Goal: Transaction & Acquisition: Purchase product/service

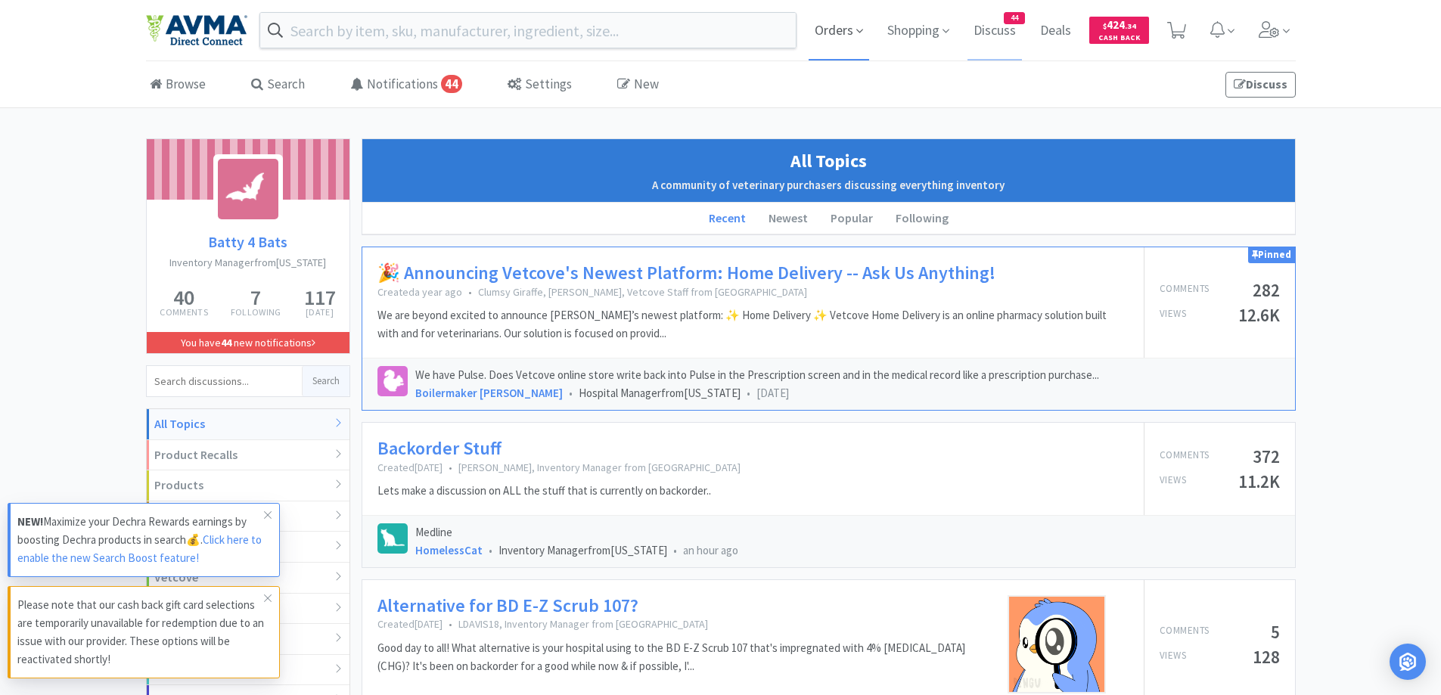
click at [835, 29] on span "Orders" at bounding box center [839, 30] width 61 height 61
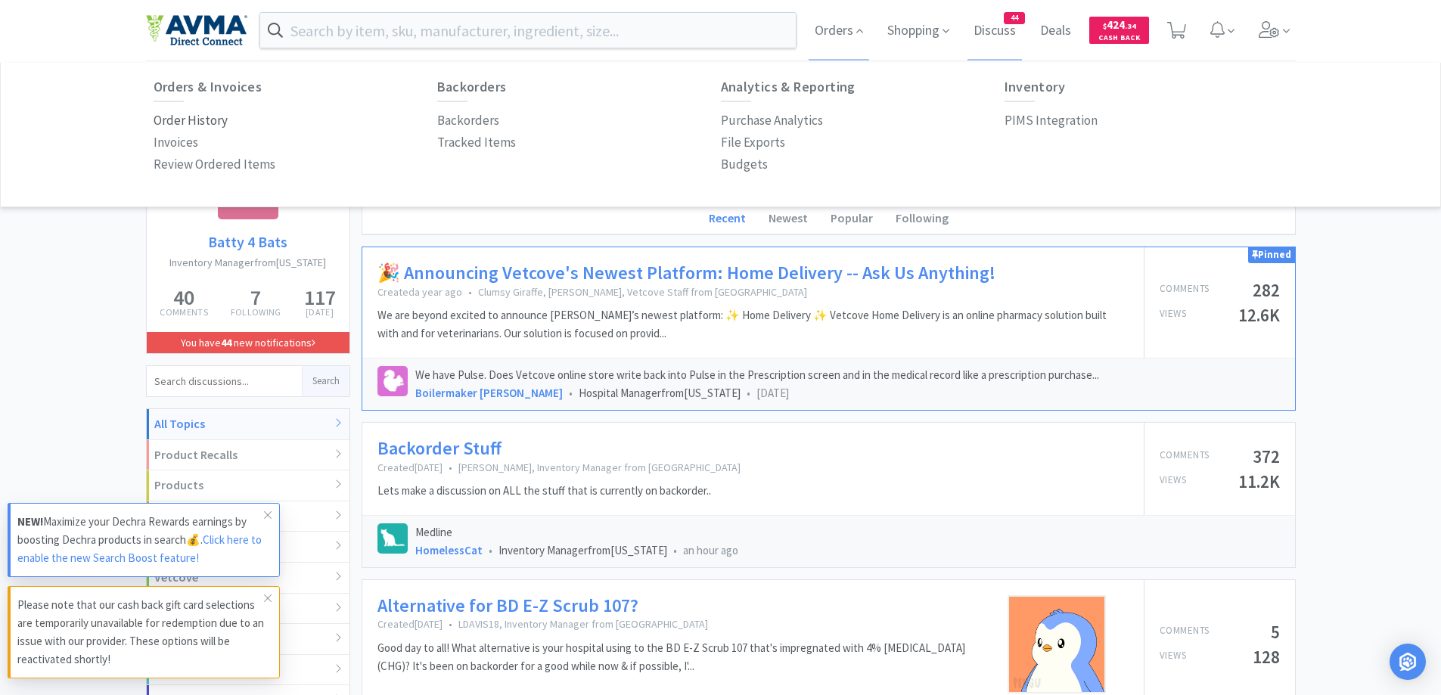
click at [197, 119] on p "Order History" at bounding box center [191, 120] width 74 height 20
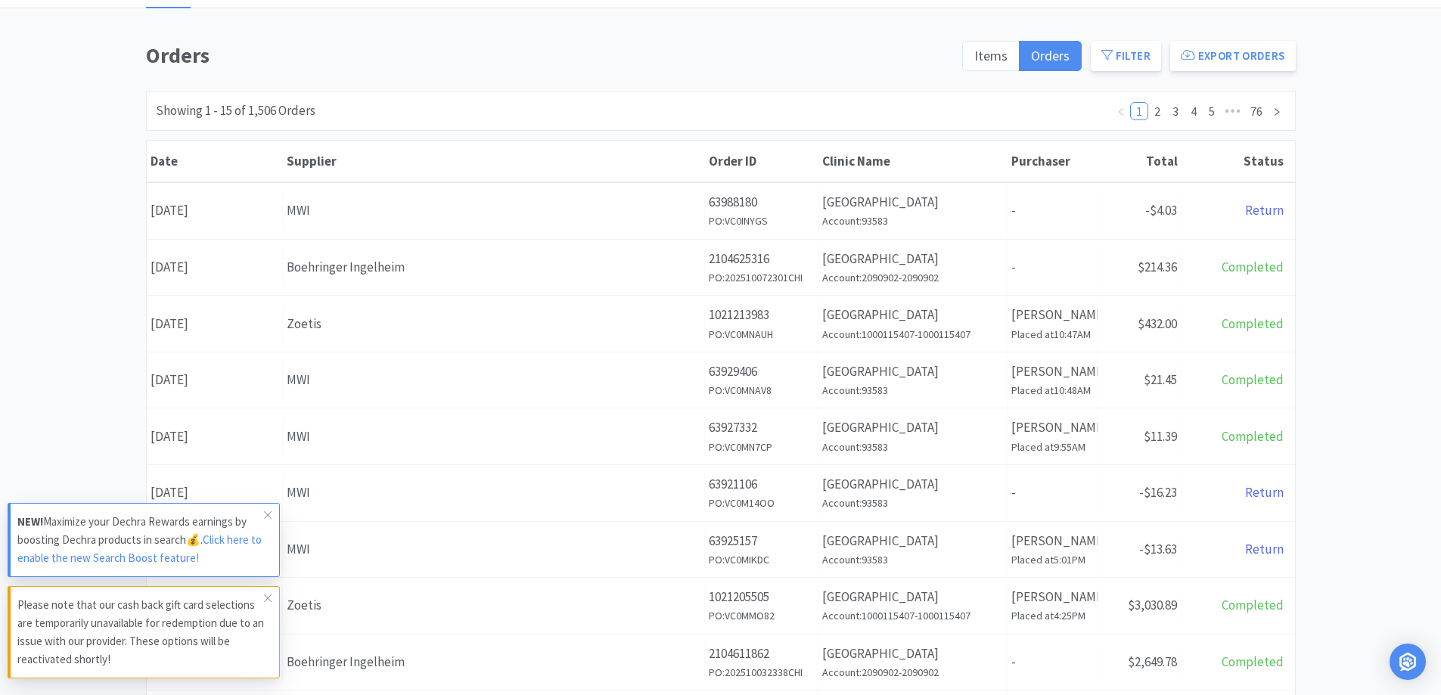
scroll to position [151, 0]
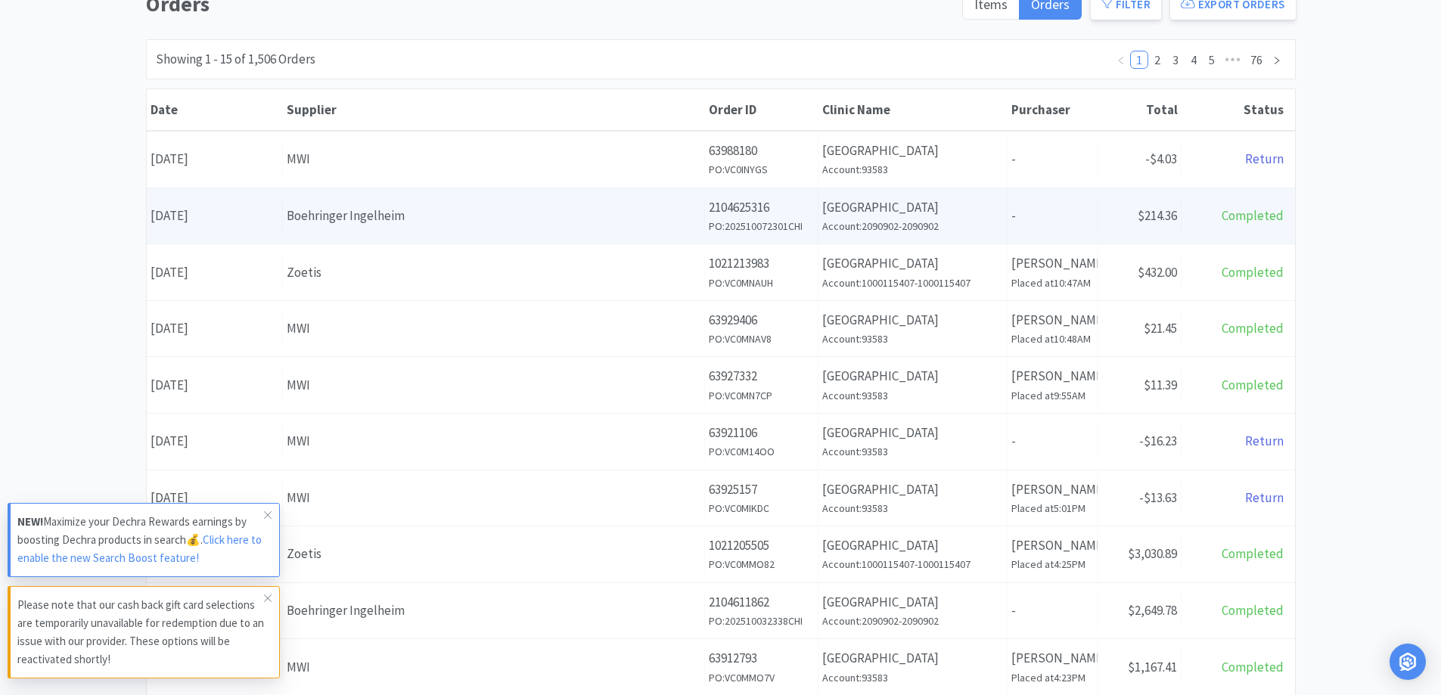
click at [411, 227] on div "Supplier Boehringer Ingelheim" at bounding box center [494, 216] width 422 height 39
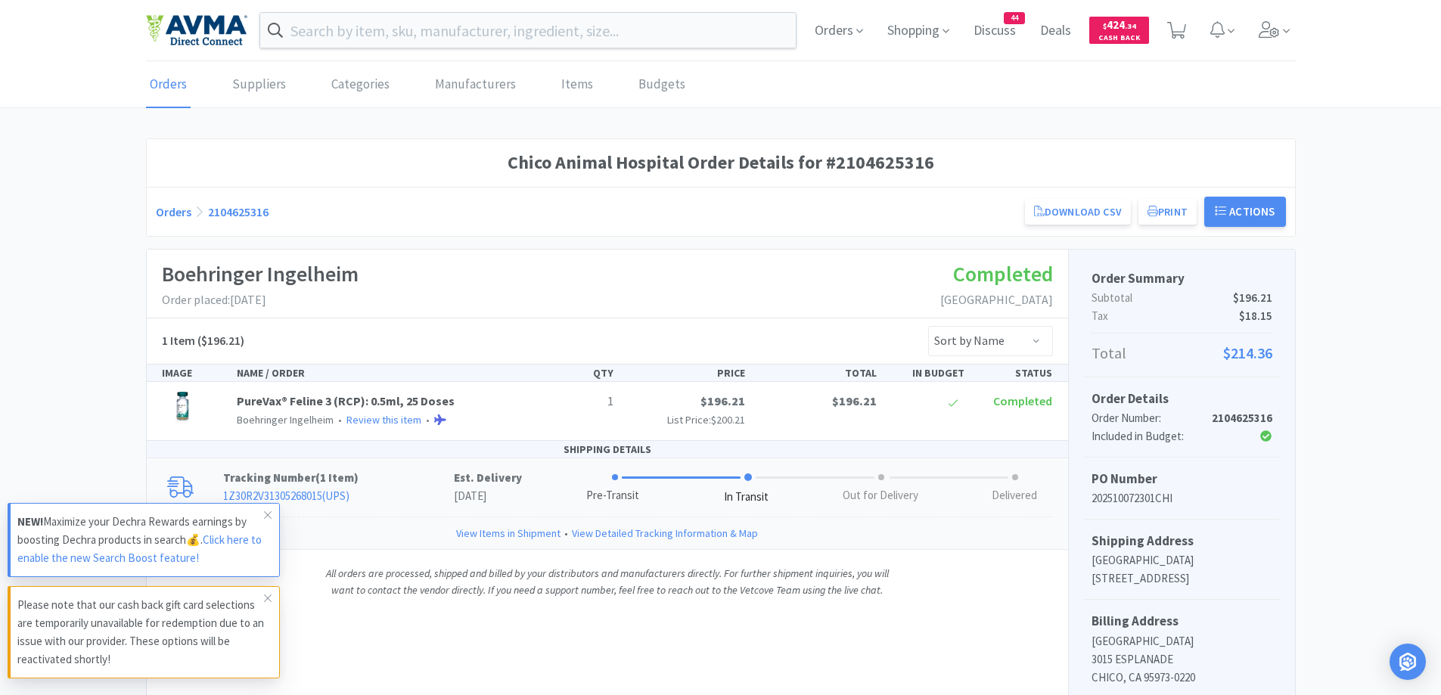
click at [398, 476] on p "Tracking Number ( 1 Item )" at bounding box center [338, 478] width 231 height 18
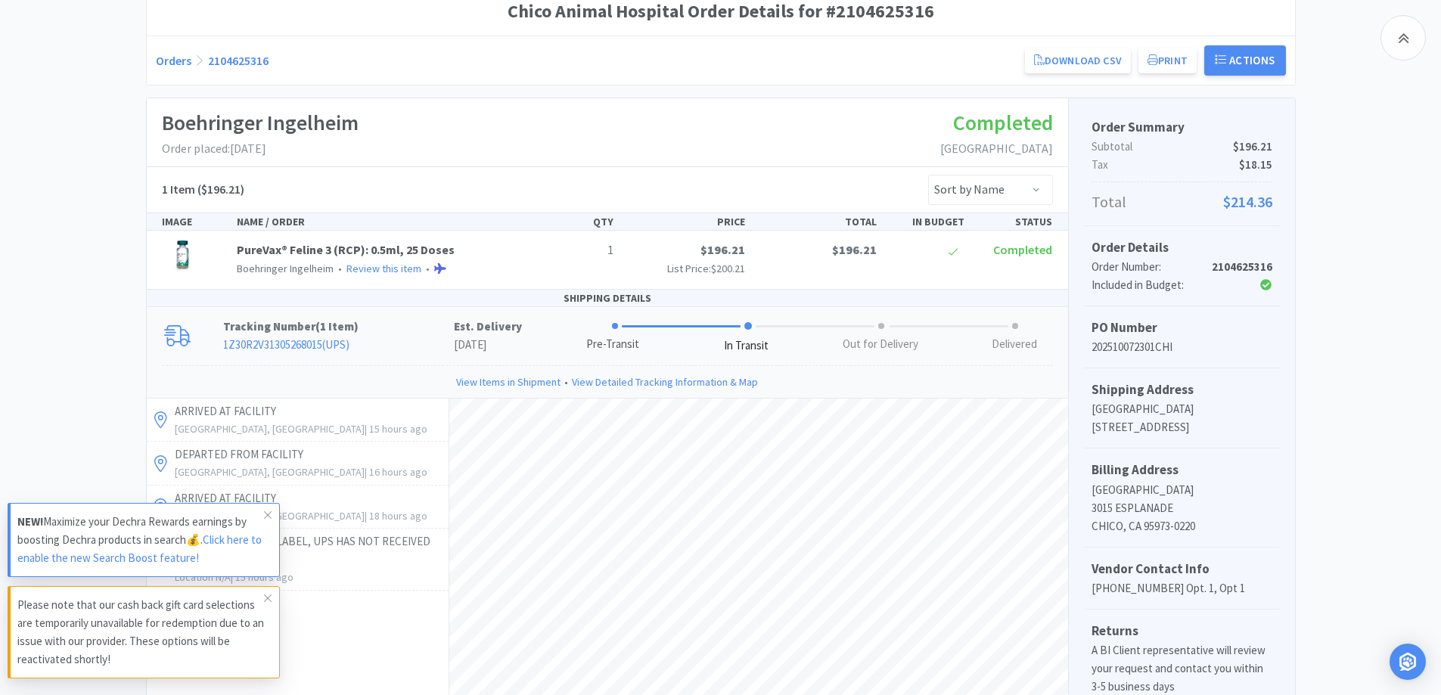
scroll to position [303, 0]
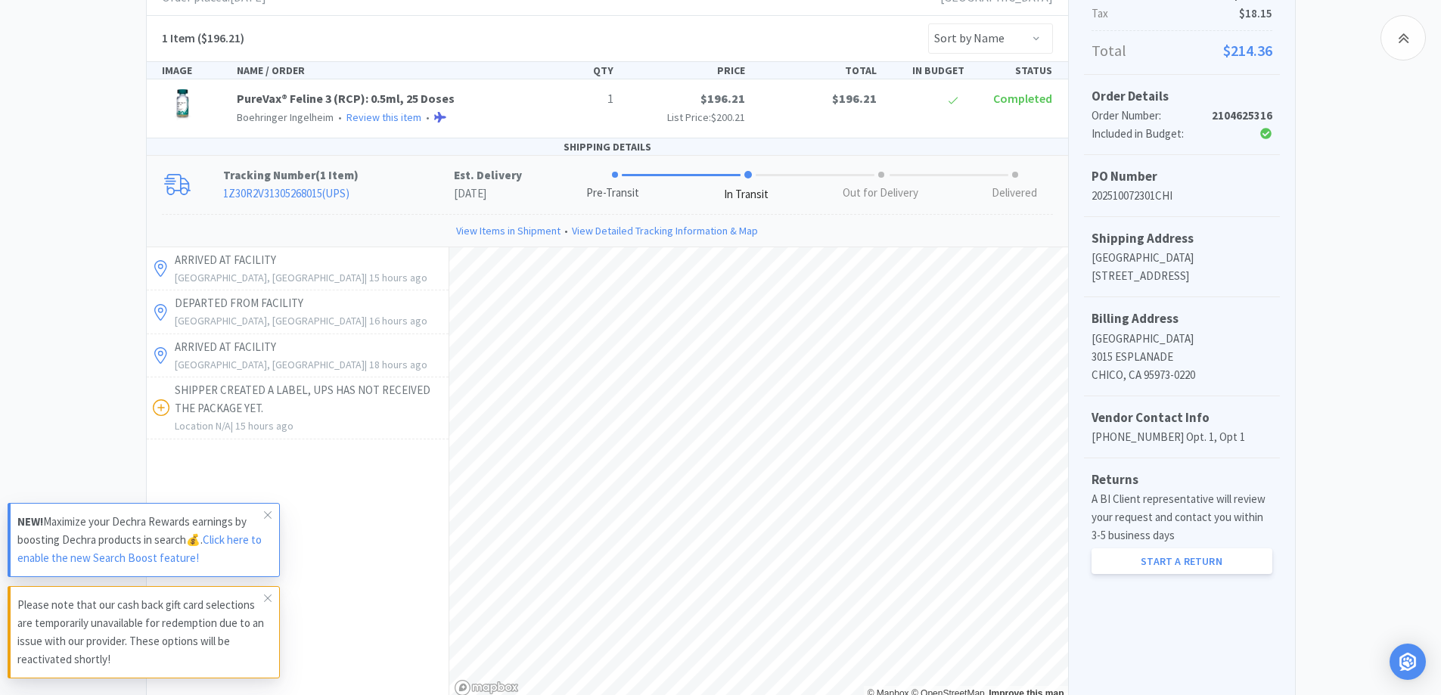
click at [98, 217] on div "Chico Animal Hospital Order Details for #2104625316 Orders 2104625316 Download …" at bounding box center [720, 365] width 1441 height 1059
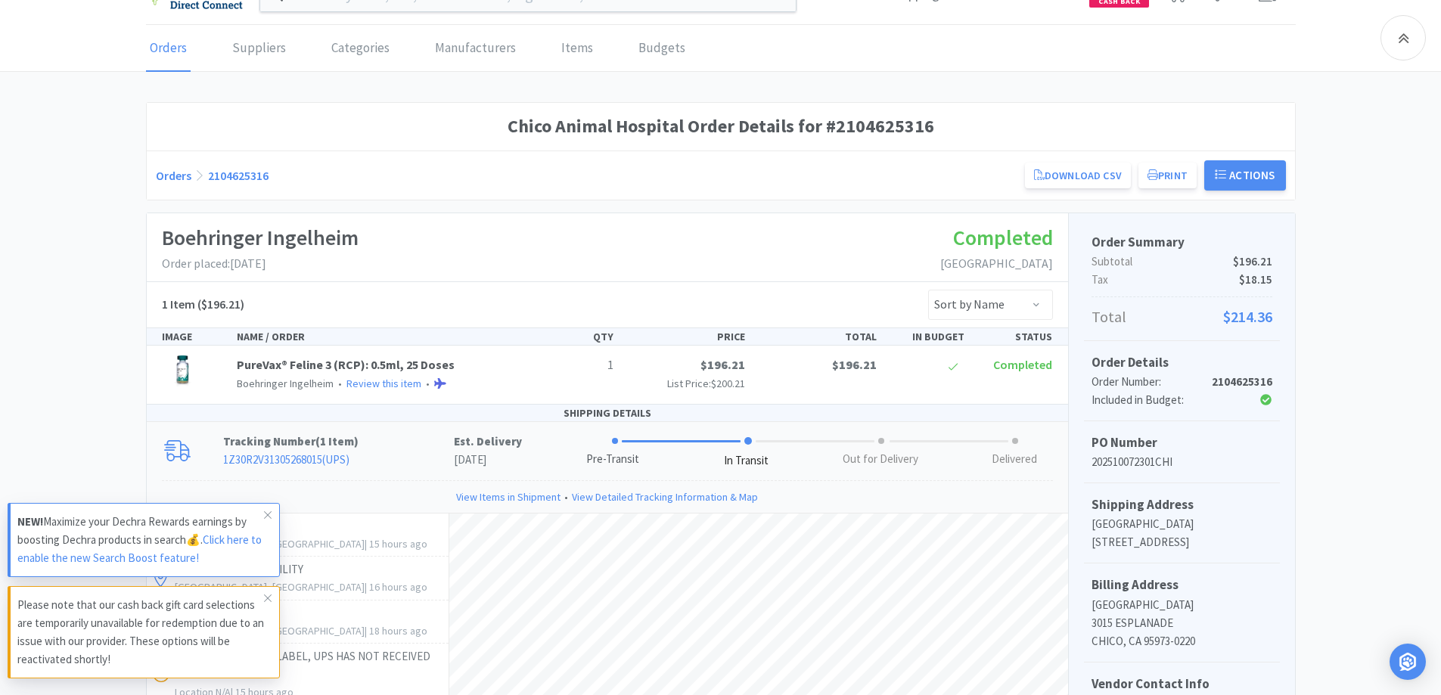
scroll to position [0, 0]
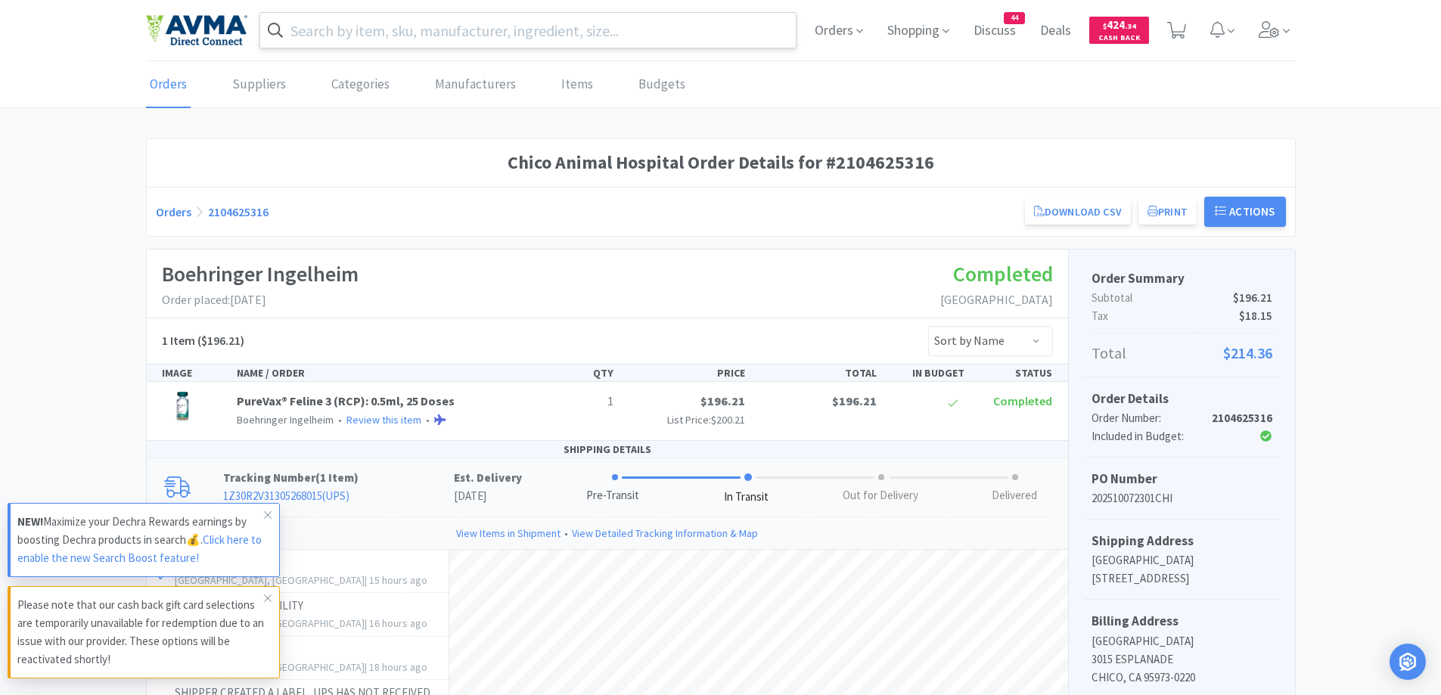
click at [380, 34] on input "text" at bounding box center [528, 30] width 536 height 35
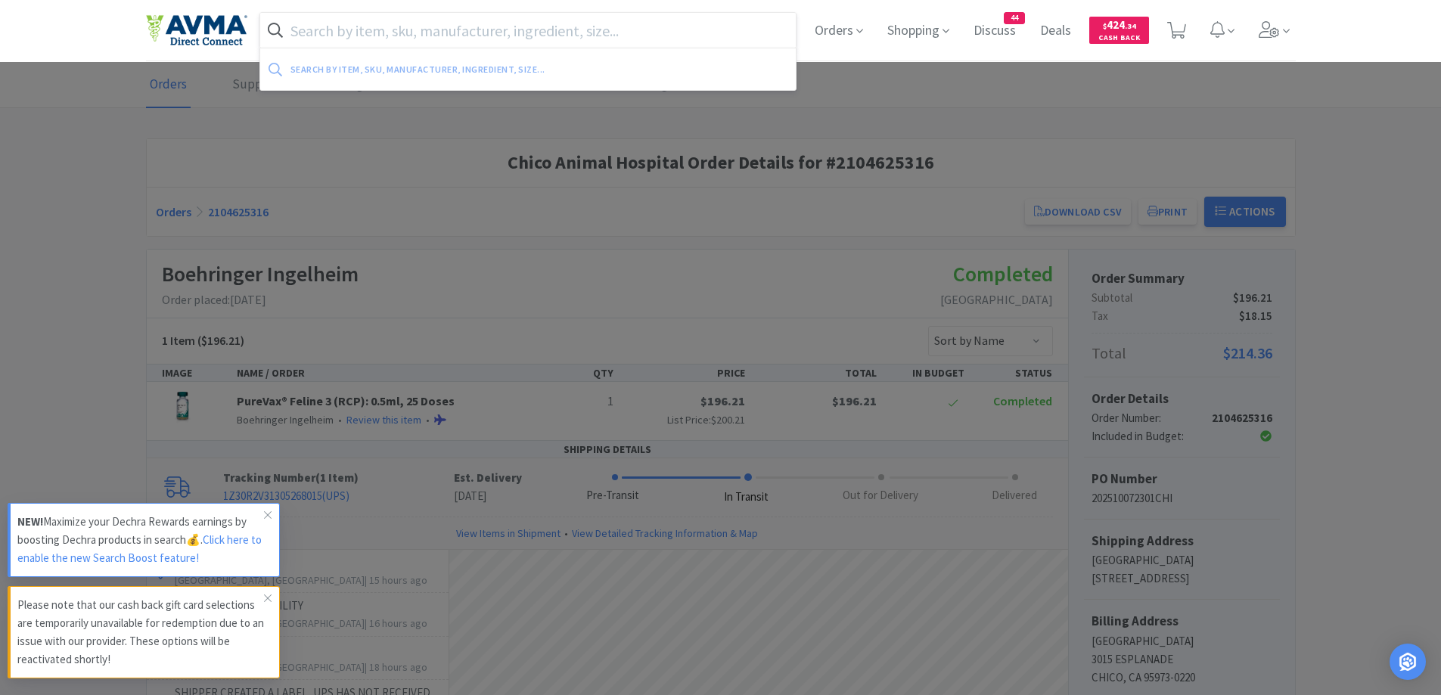
paste input "Apoquel 5.4mg"
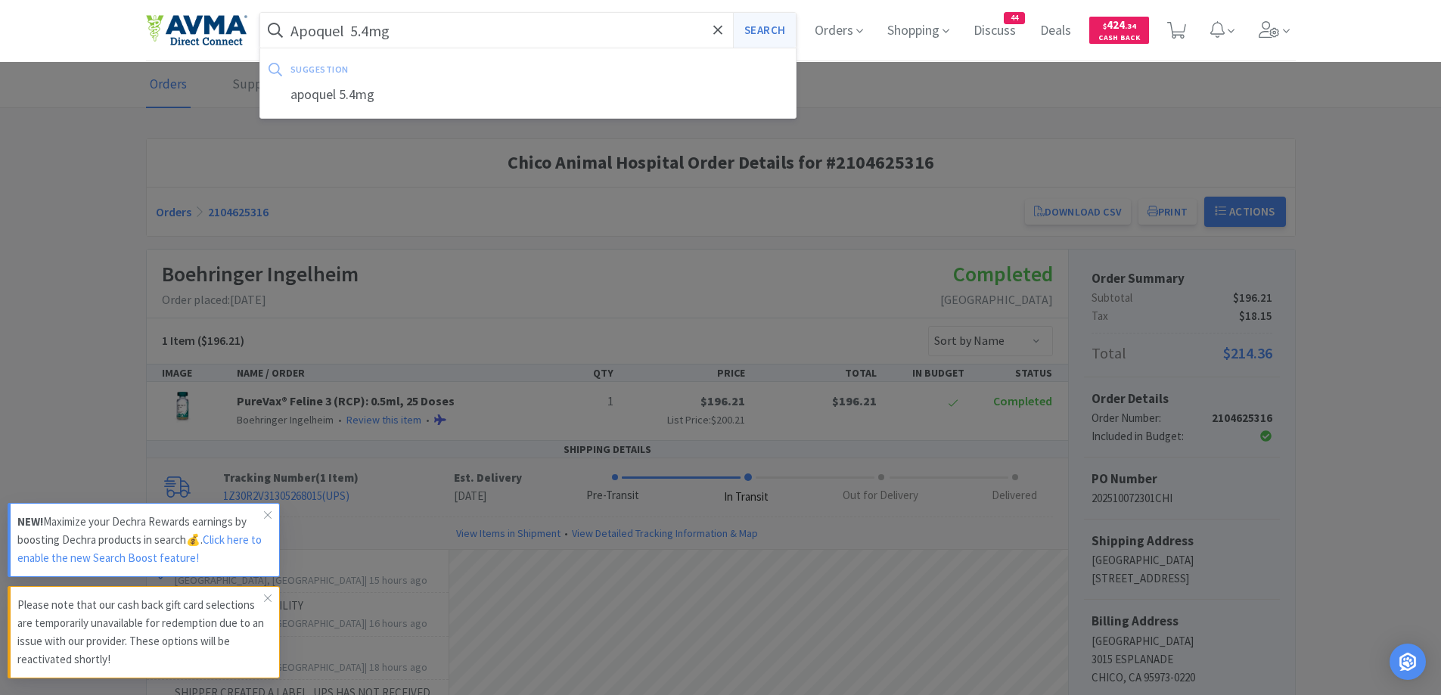
type input "Apoquel 5.4mg"
click at [760, 23] on button "Search" at bounding box center [764, 30] width 63 height 35
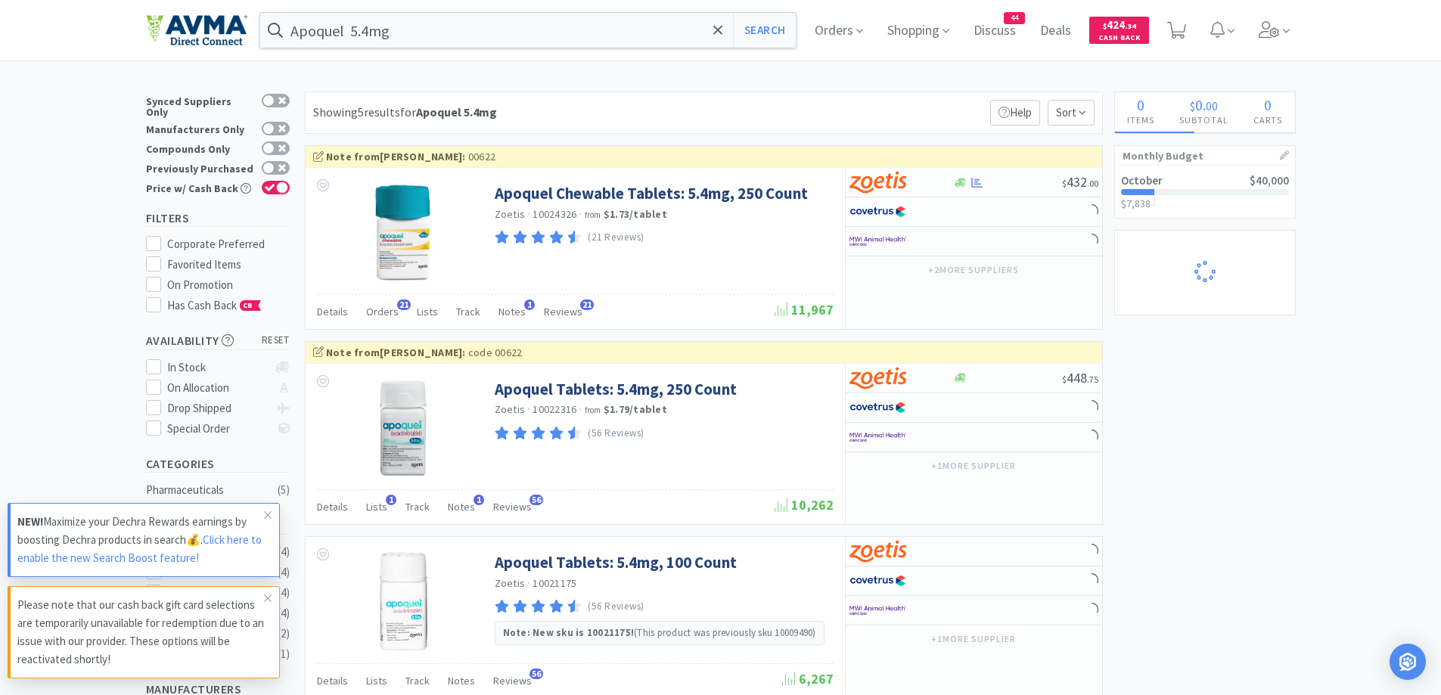
select select "1"
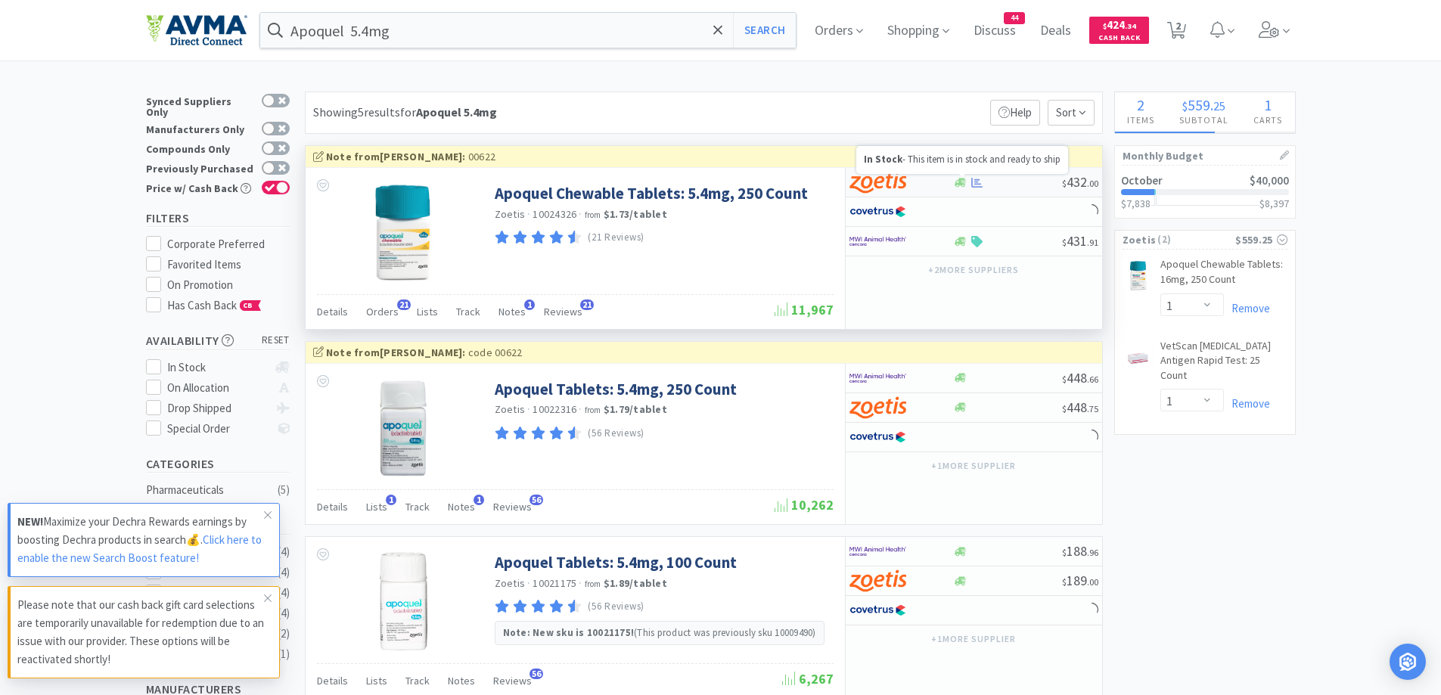
click at [964, 182] on icon at bounding box center [960, 182] width 11 height 11
select select "1"
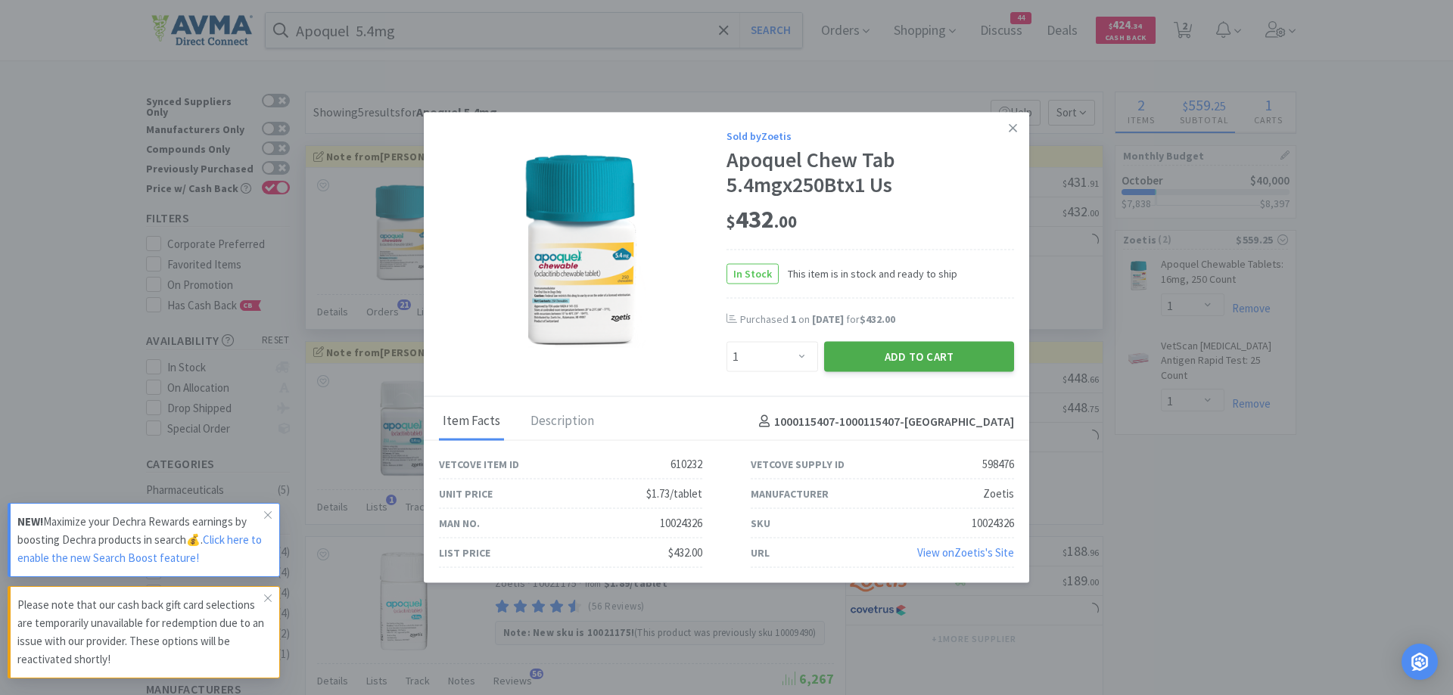
click at [868, 356] on button "Add to Cart" at bounding box center [919, 357] width 190 height 30
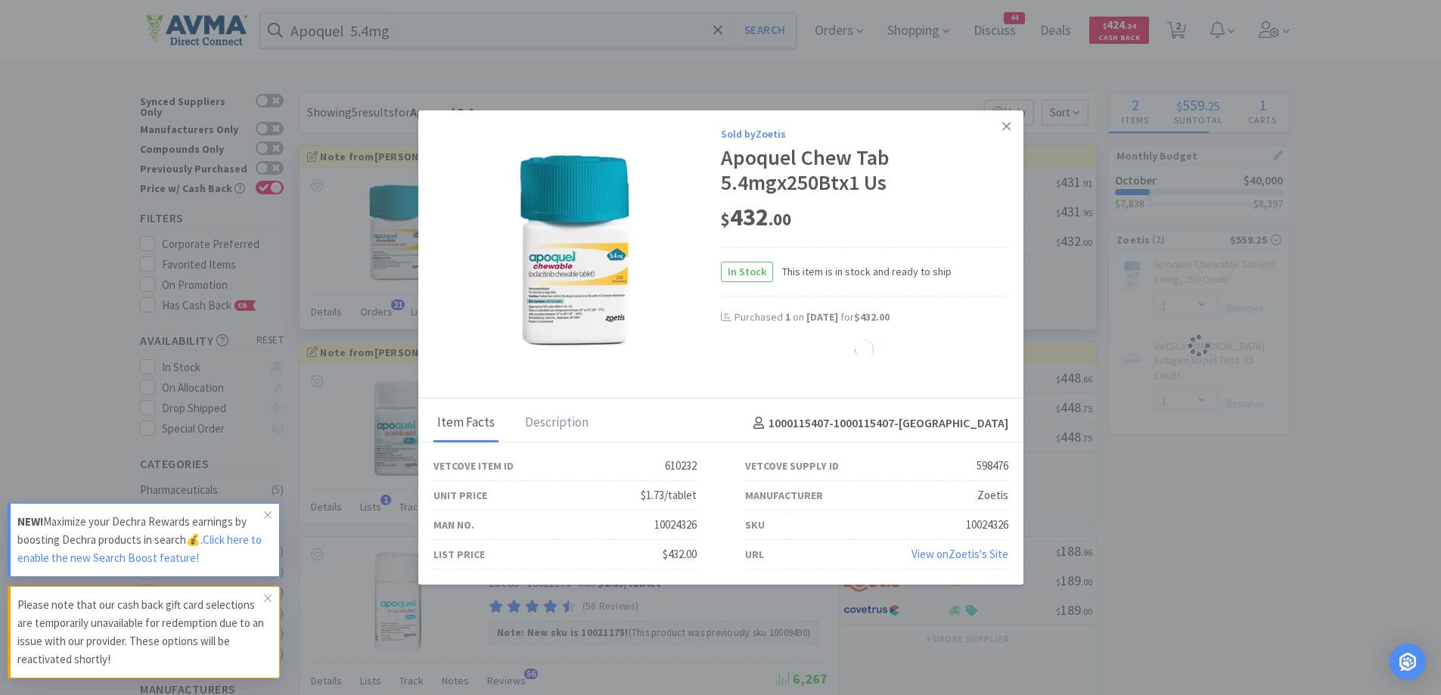
select select "1"
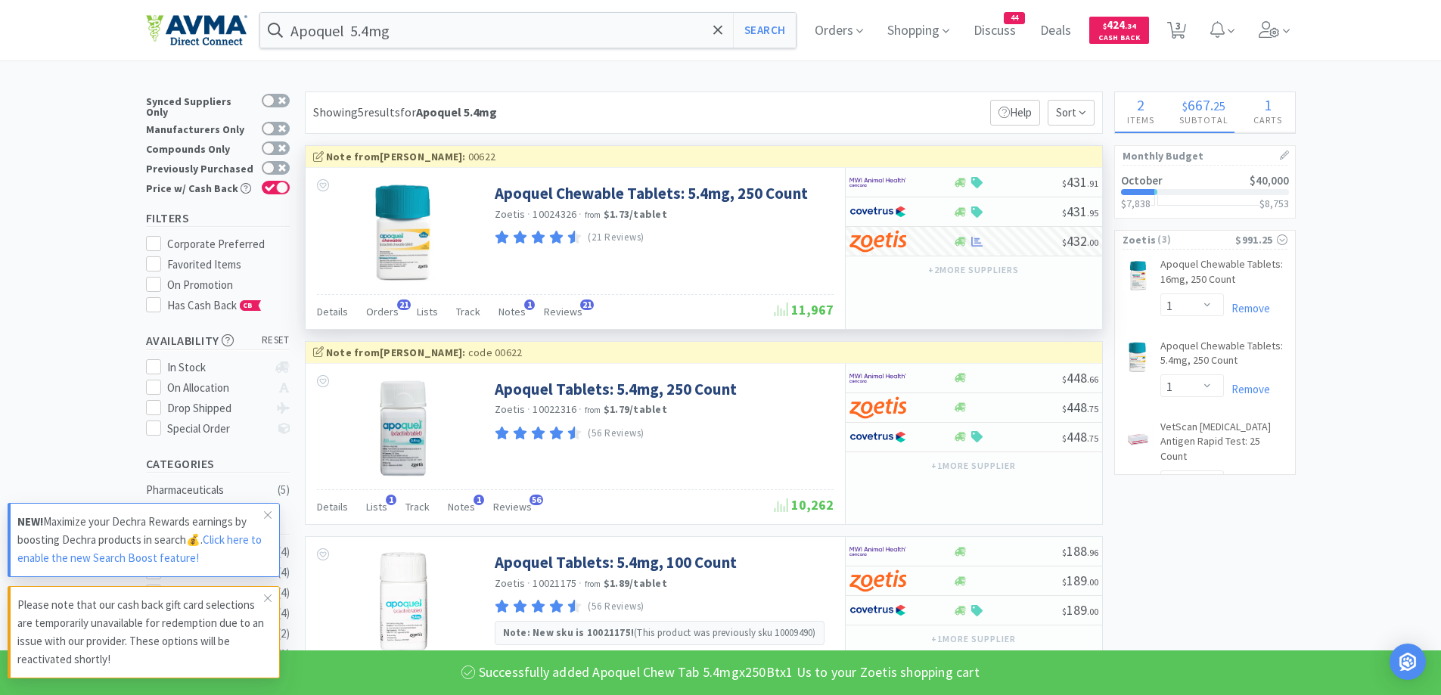
select select "2"
select select "1"
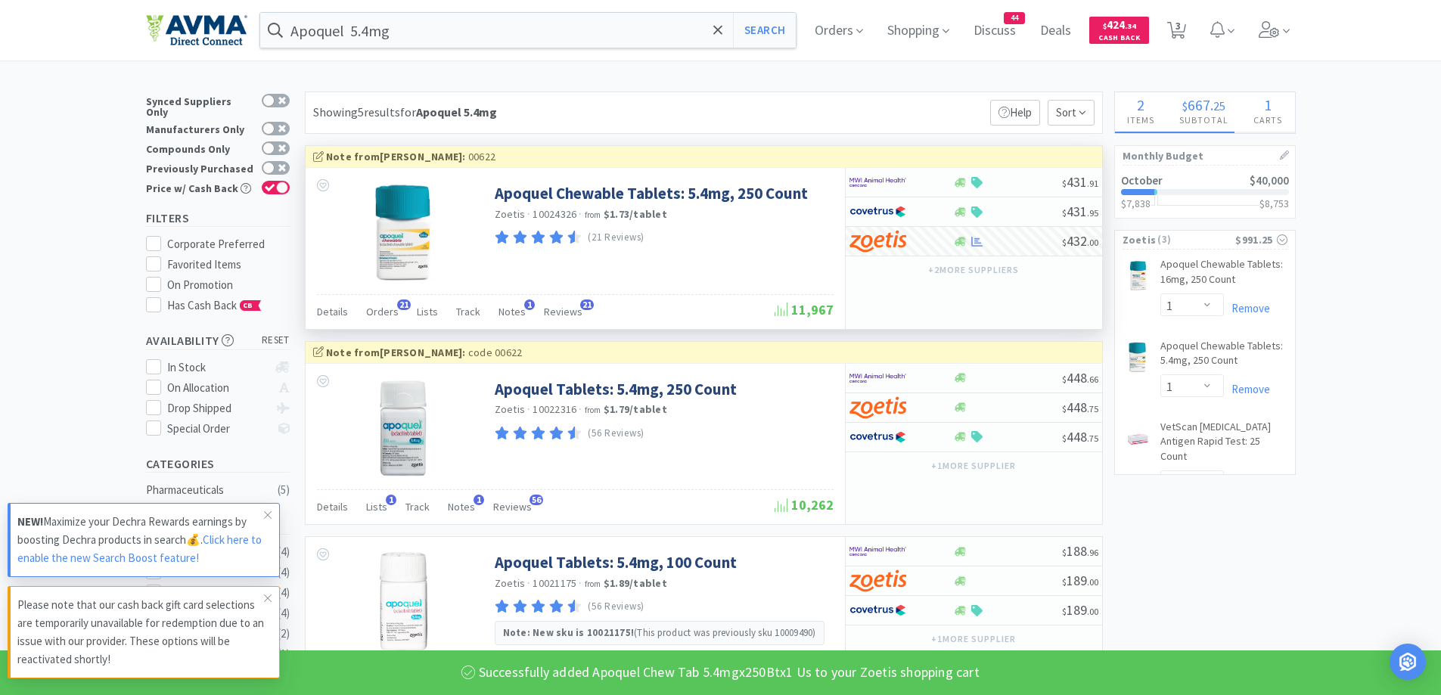
select select "1"
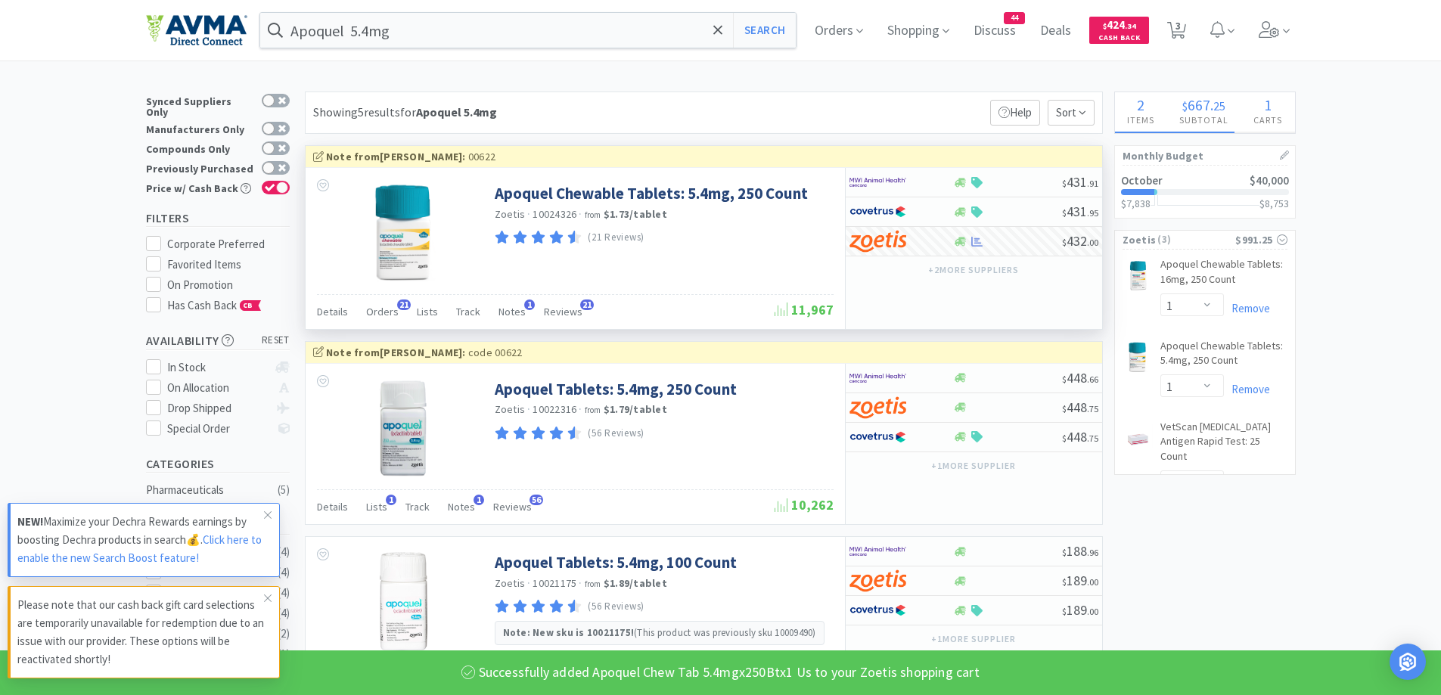
select select "1"
select select "4"
select select "1"
select select "3"
select select "1"
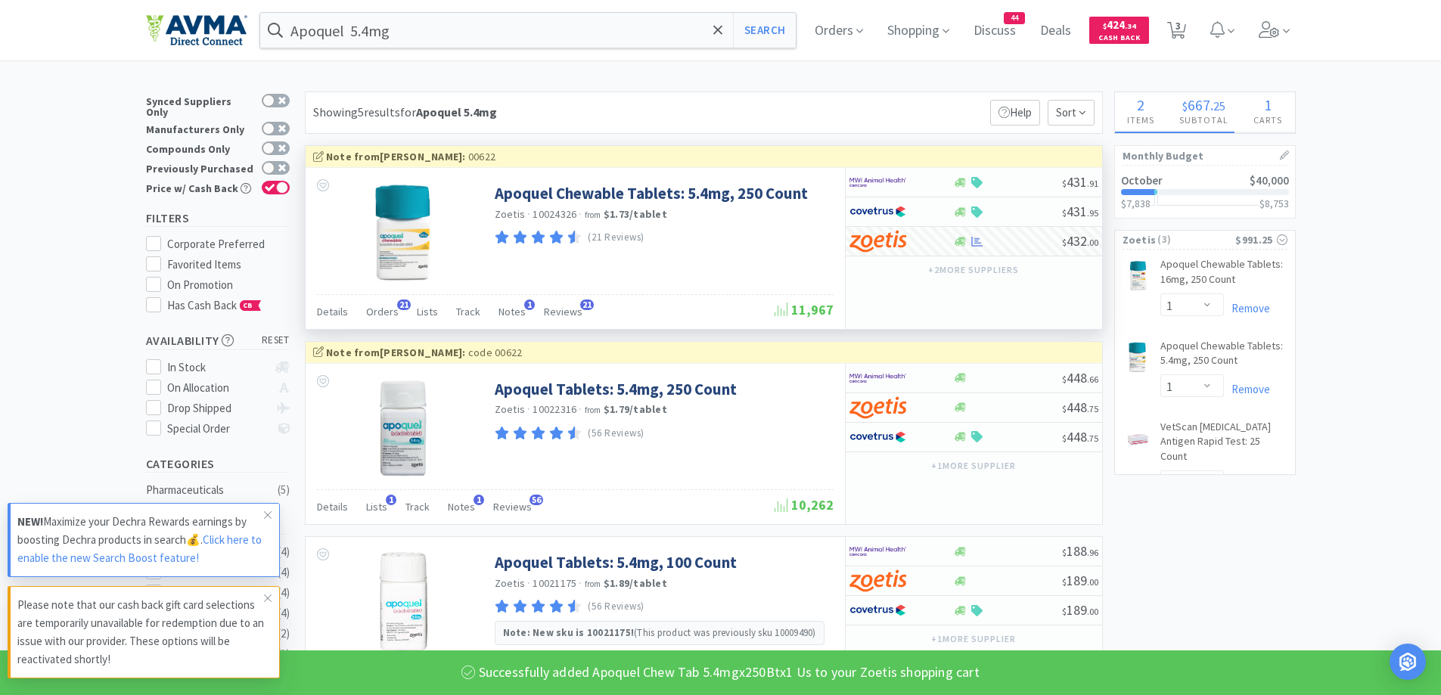
select select "1"
select select "10"
select select "1"
select select "2"
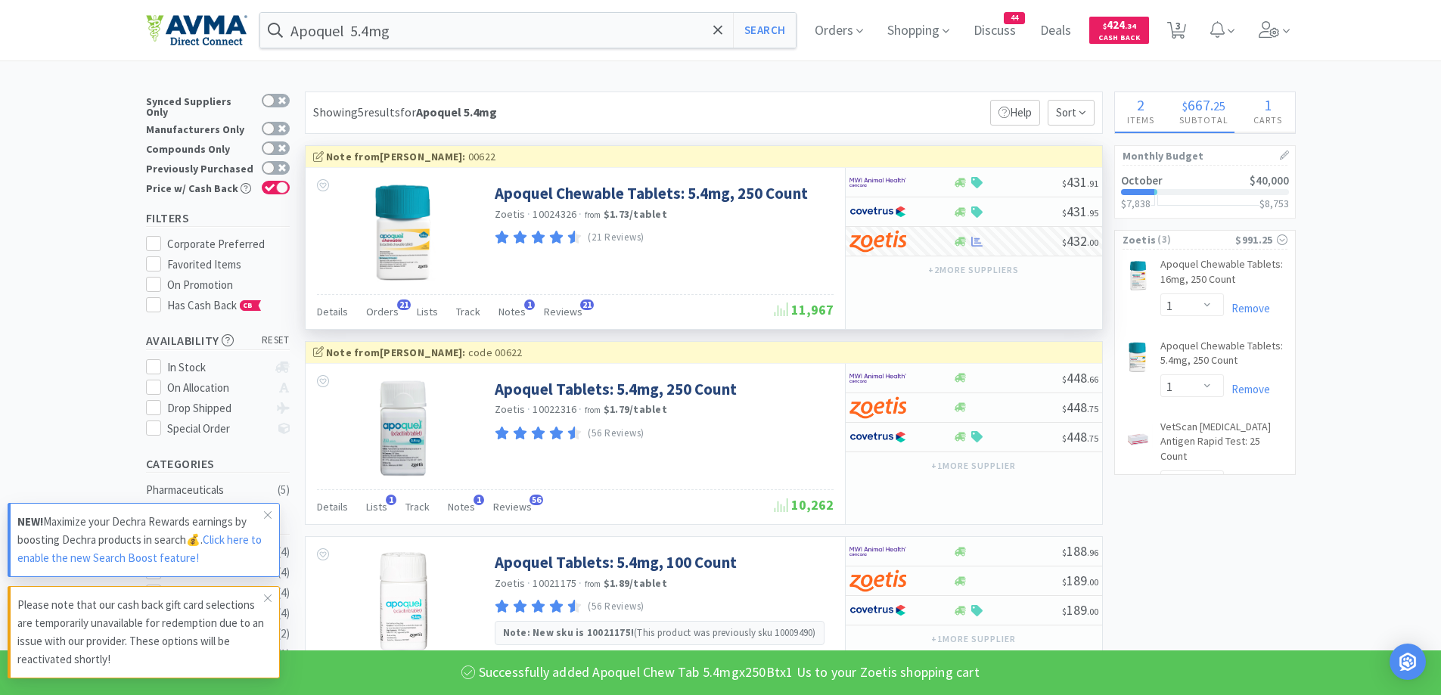
select select "3"
select select "1"
select select "5"
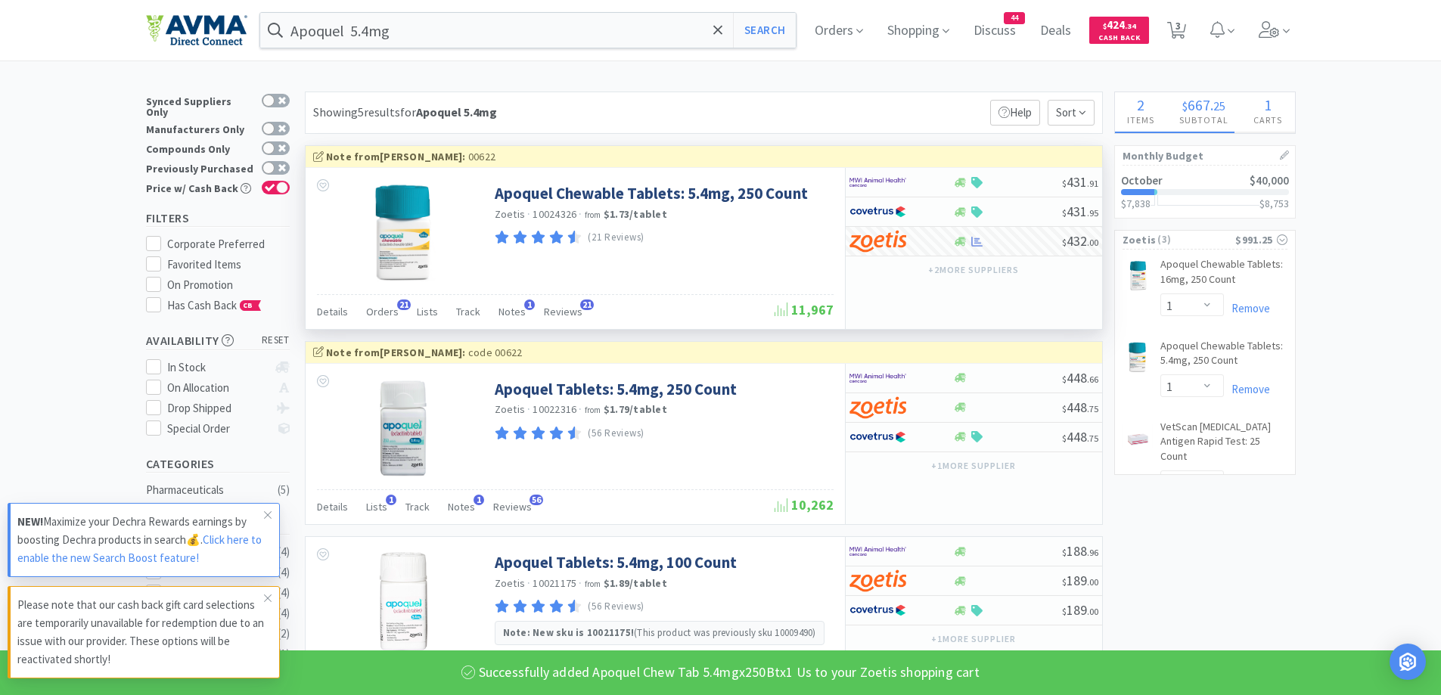
select select "1"
select select "12"
select select "1"
select select "50"
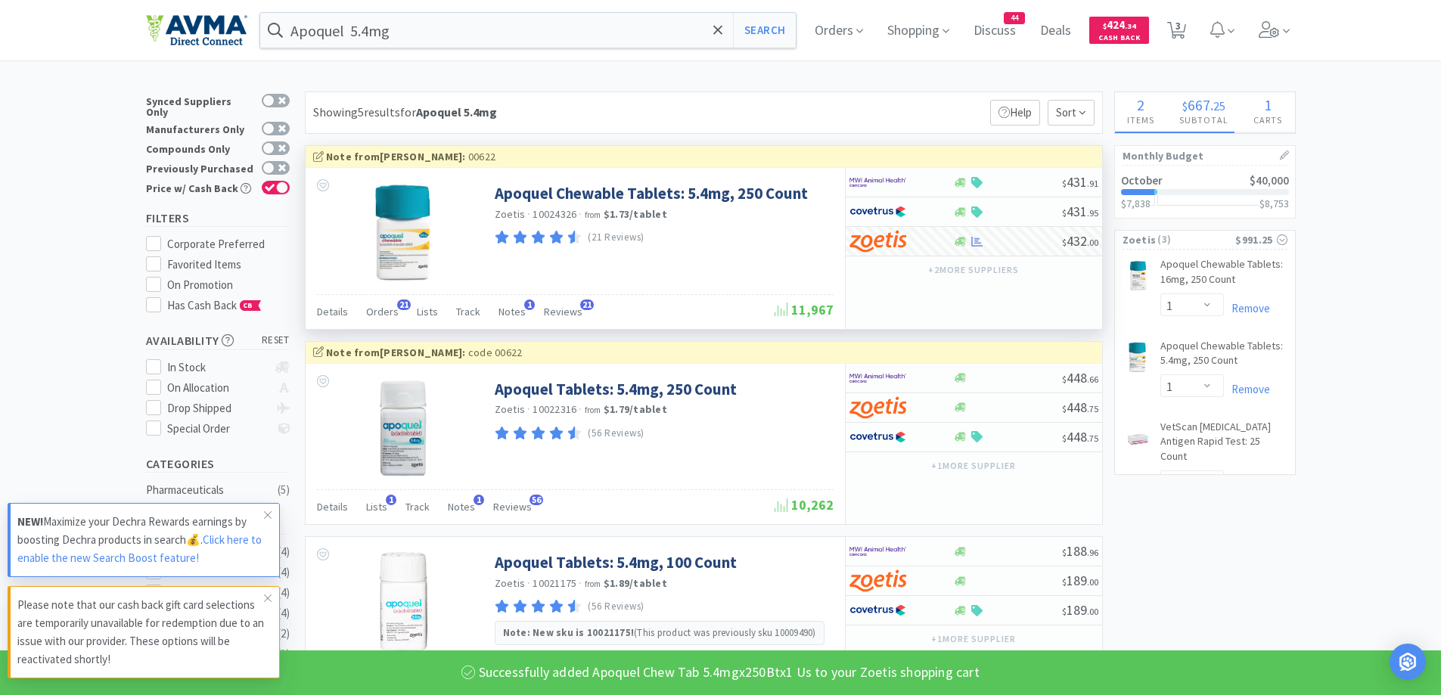
select select "5"
select select "1"
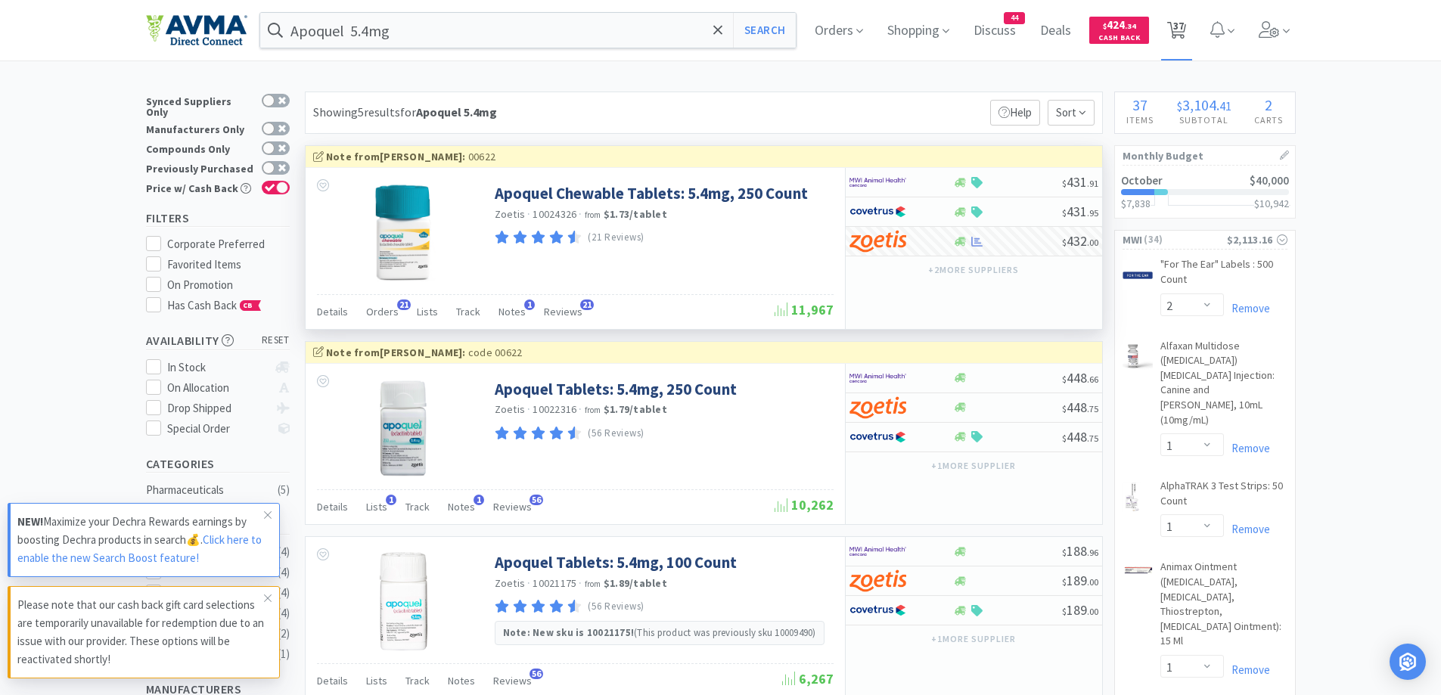
click at [1192, 22] on span "37" at bounding box center [1176, 30] width 31 height 61
select select "1"
select select "2"
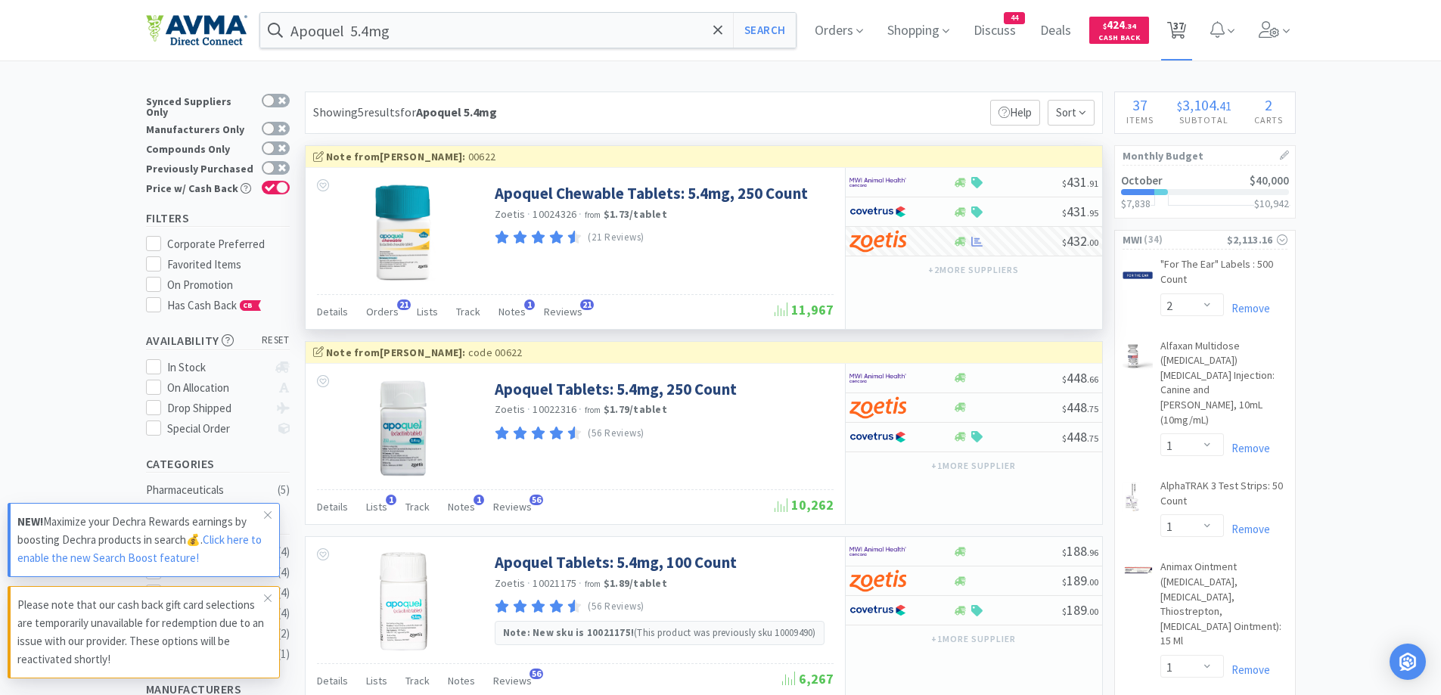
select select "1"
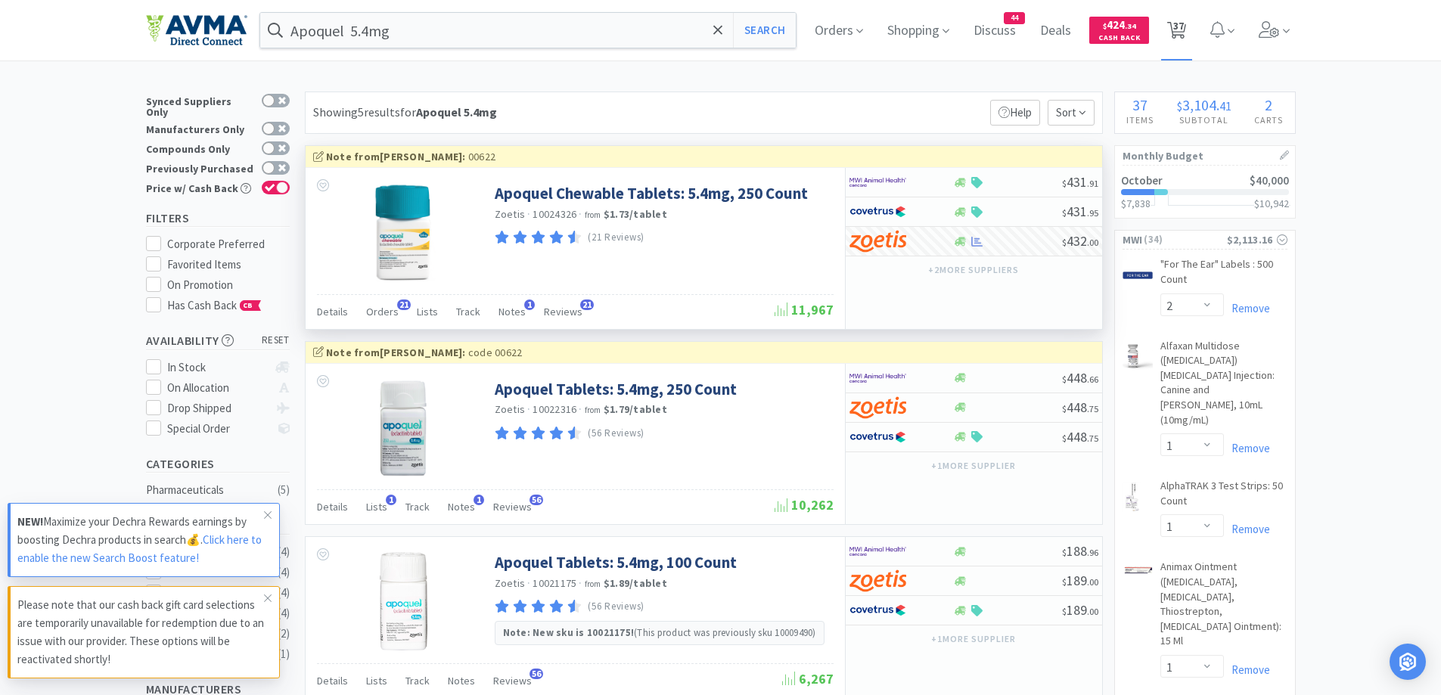
select select "1"
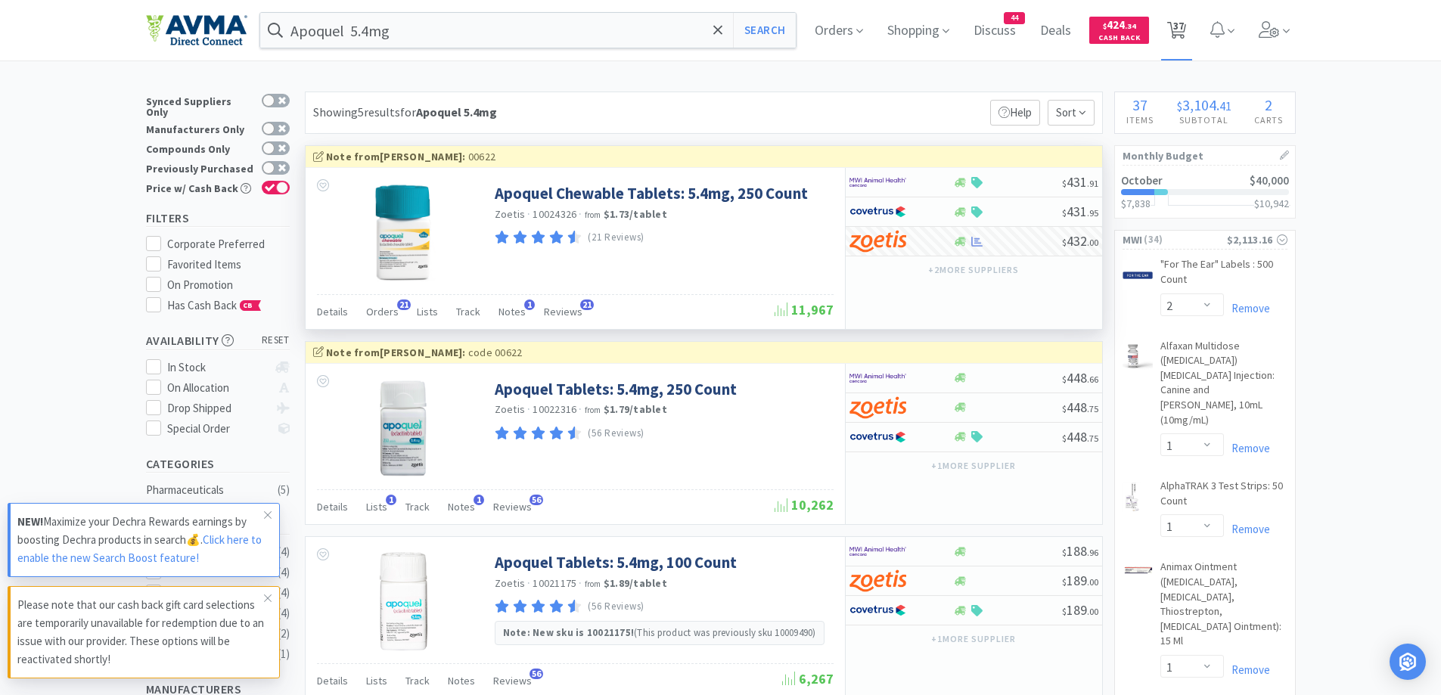
select select "4"
select select "1"
select select "3"
select select "1"
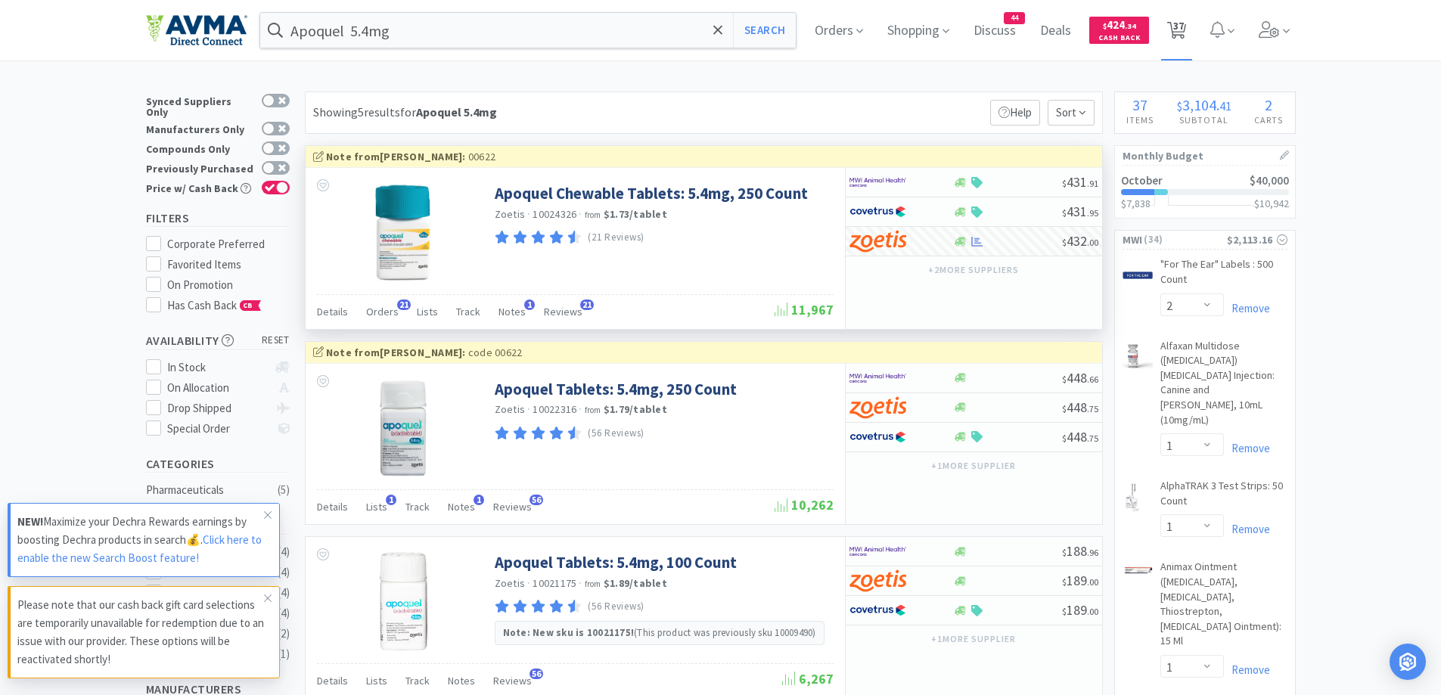
select select "1"
select select "10"
select select "1"
select select "2"
select select "3"
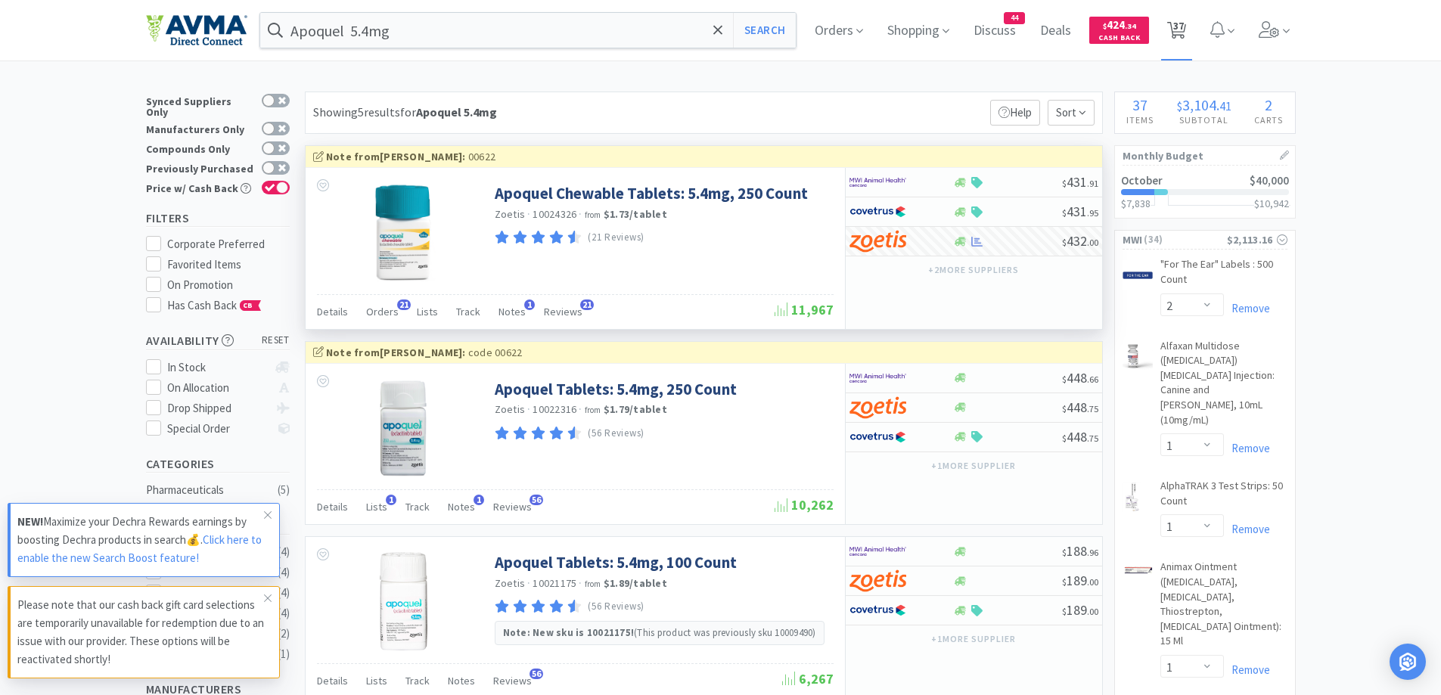
select select "1"
select select "5"
select select "1"
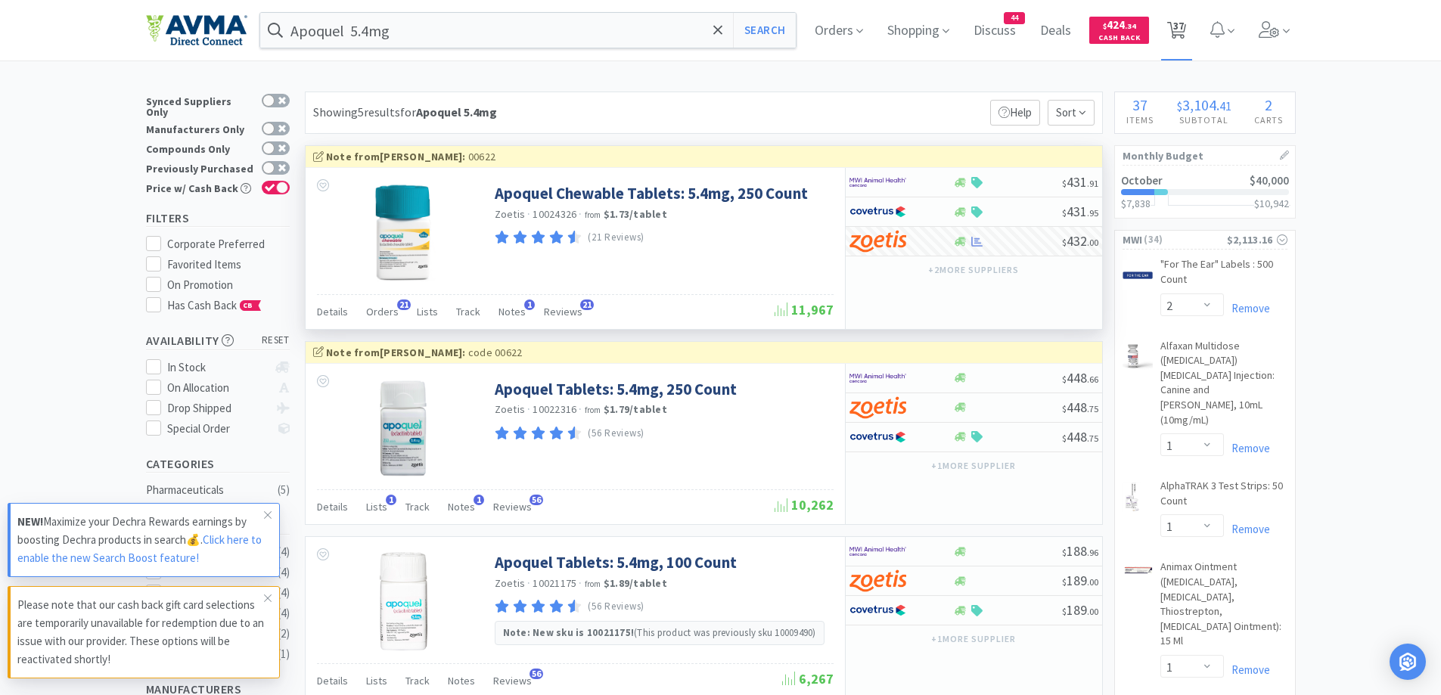
select select "1"
select select "12"
select select "1"
select select "50"
select select "5"
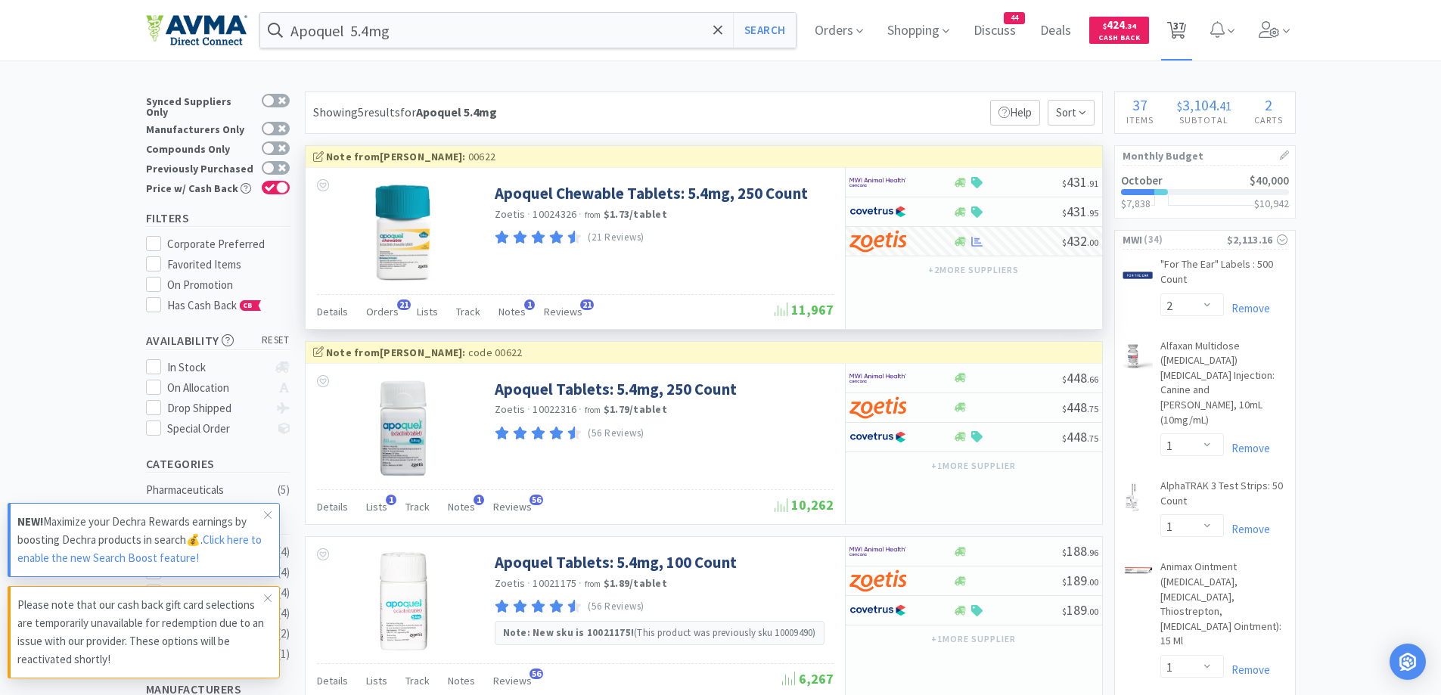
select select "1"
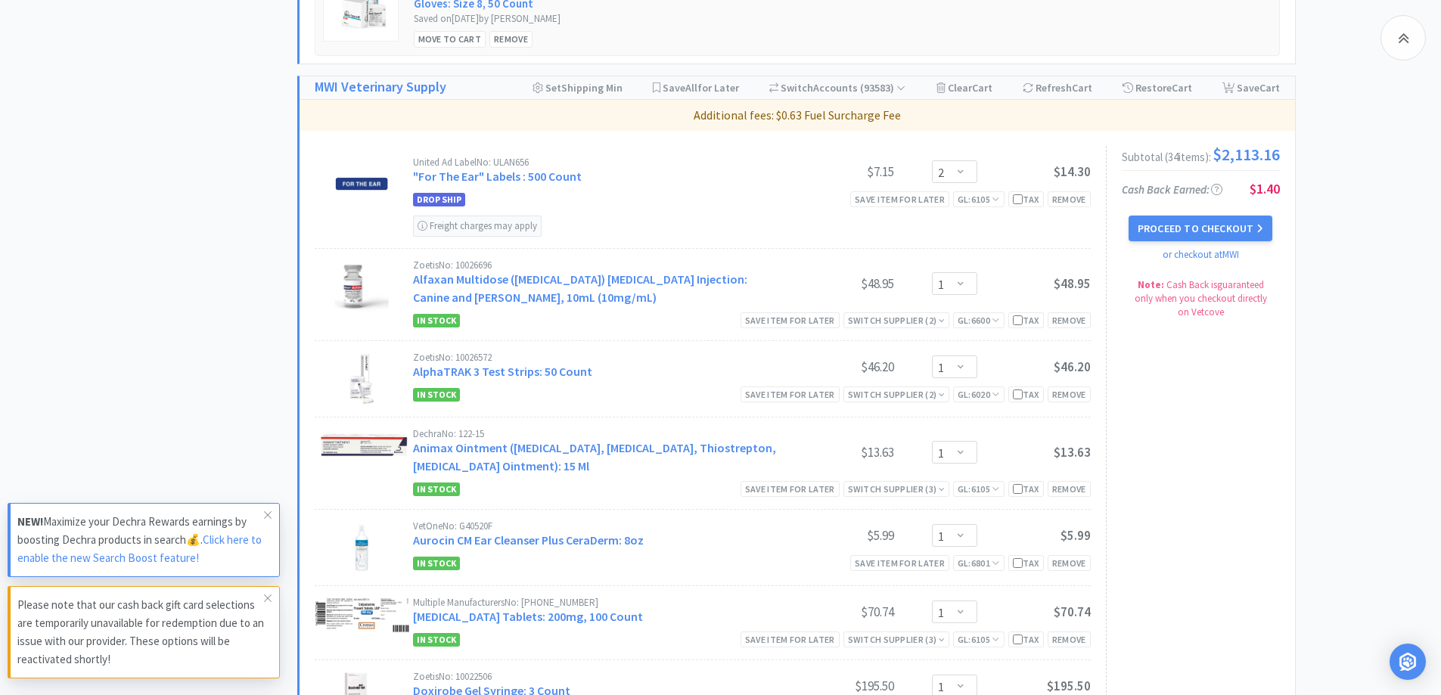
scroll to position [757, 0]
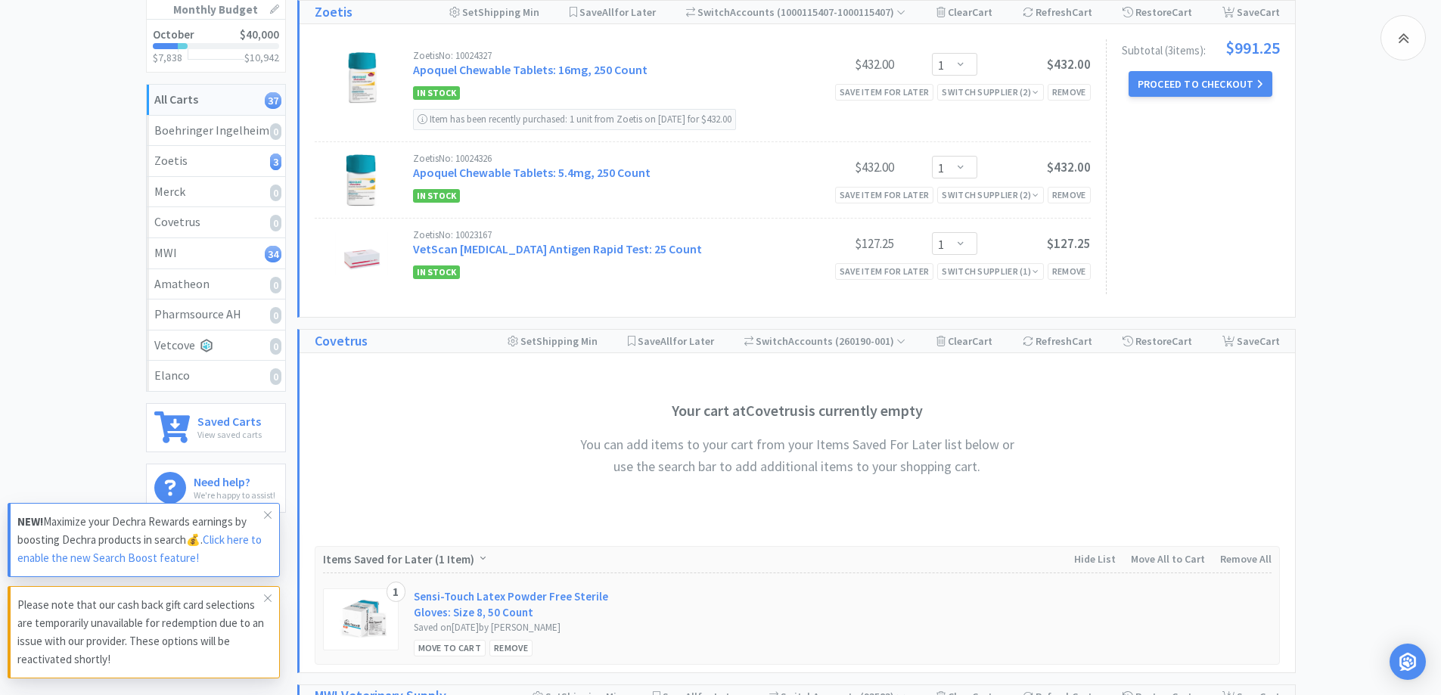
scroll to position [0, 0]
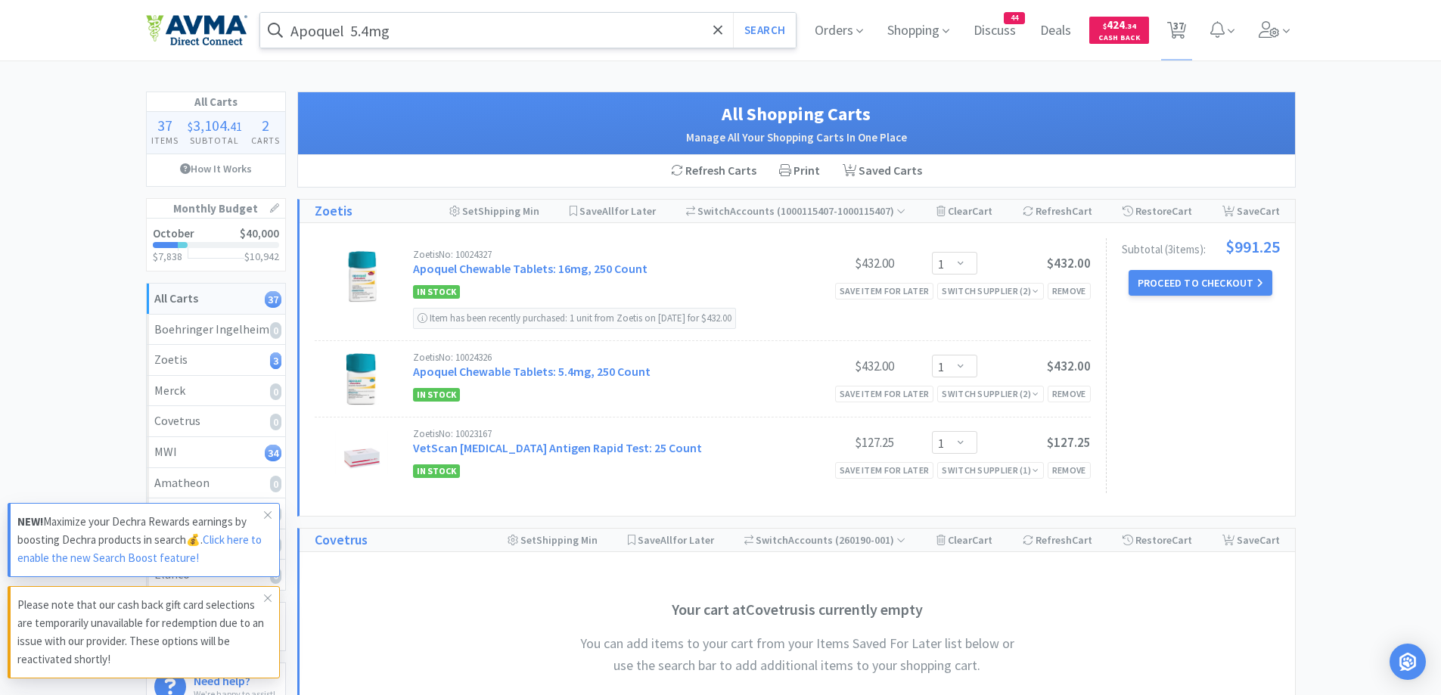
click at [424, 33] on input "Apoquel 5.4mg" at bounding box center [528, 30] width 536 height 35
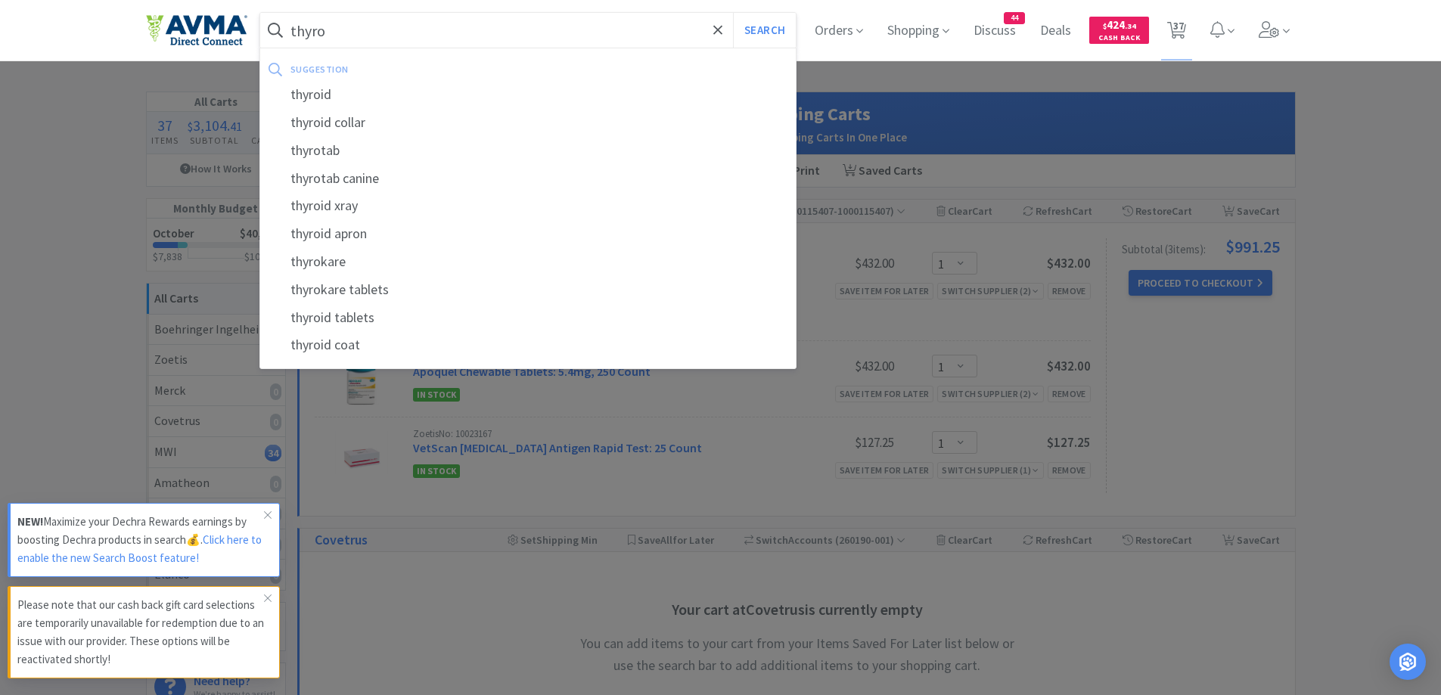
type input "thyro"
click at [733, 13] on button "Search" at bounding box center [764, 30] width 63 height 35
select select "2"
select select "1"
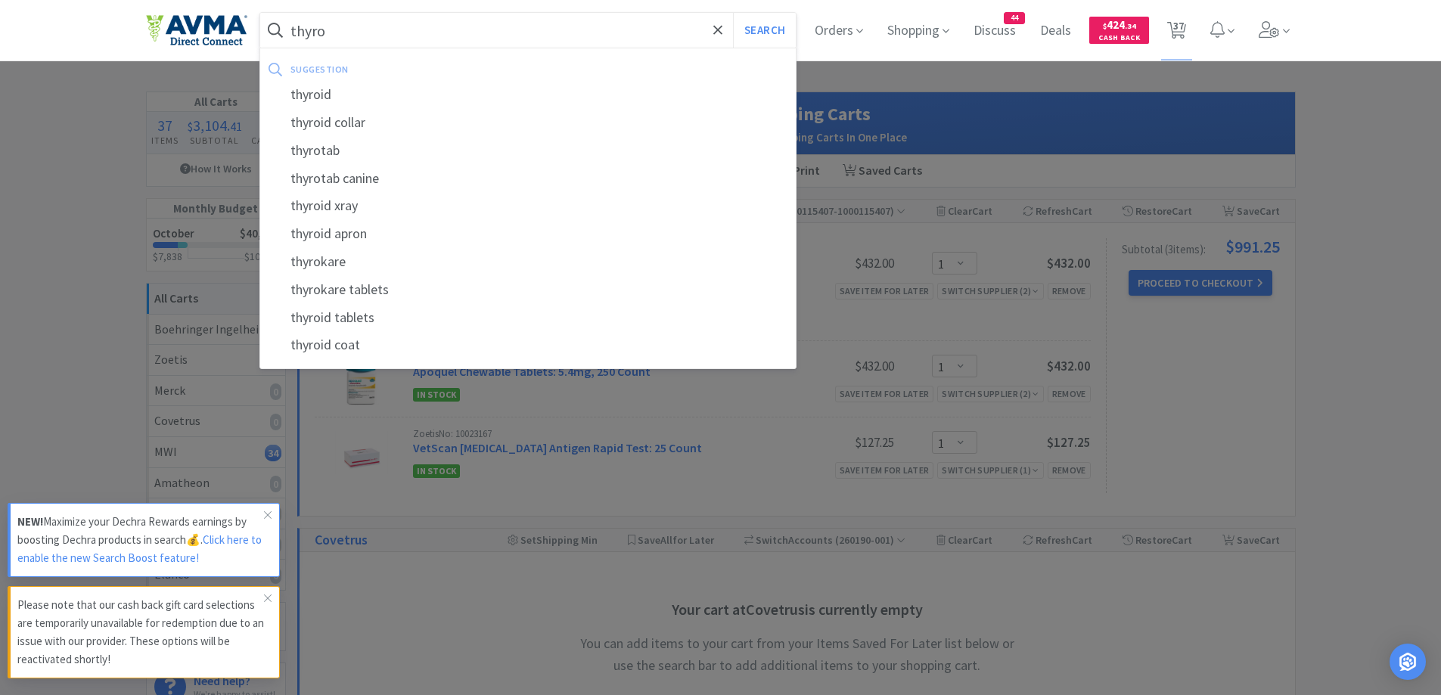
select select "1"
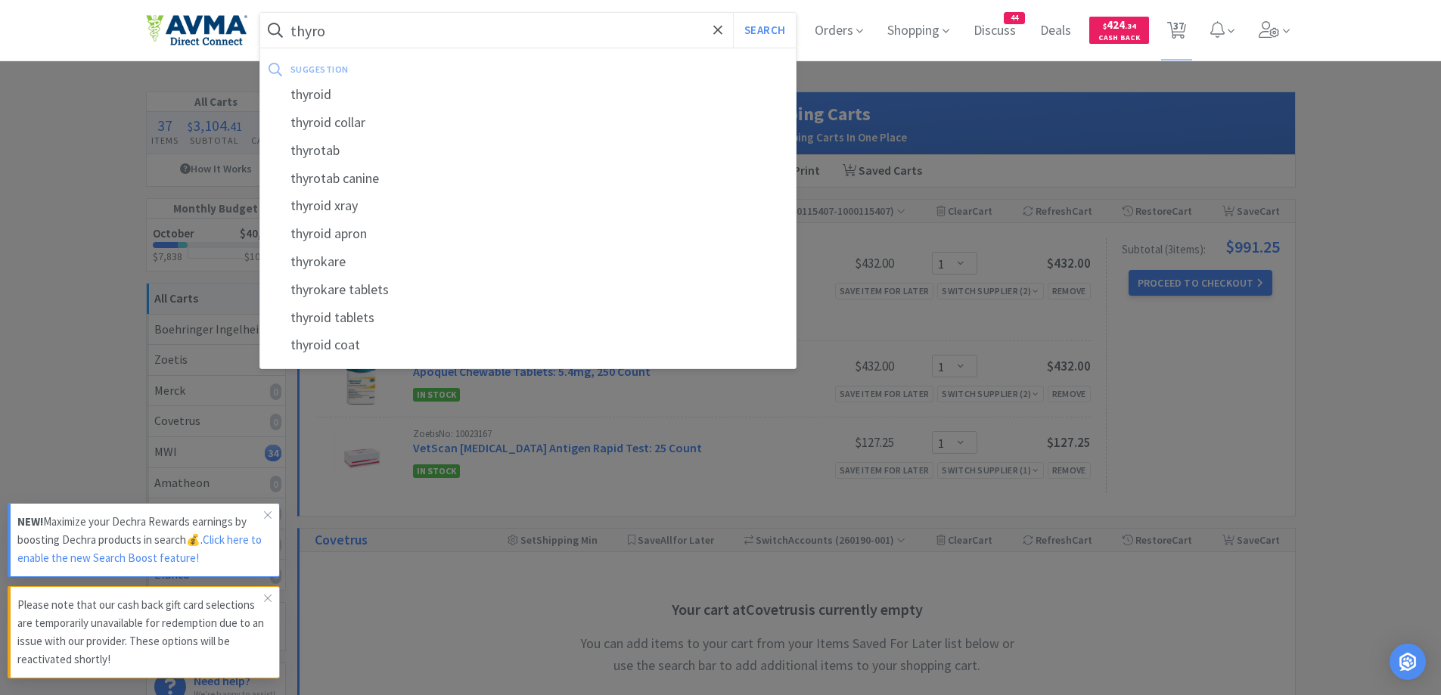
select select "1"
select select "4"
select select "1"
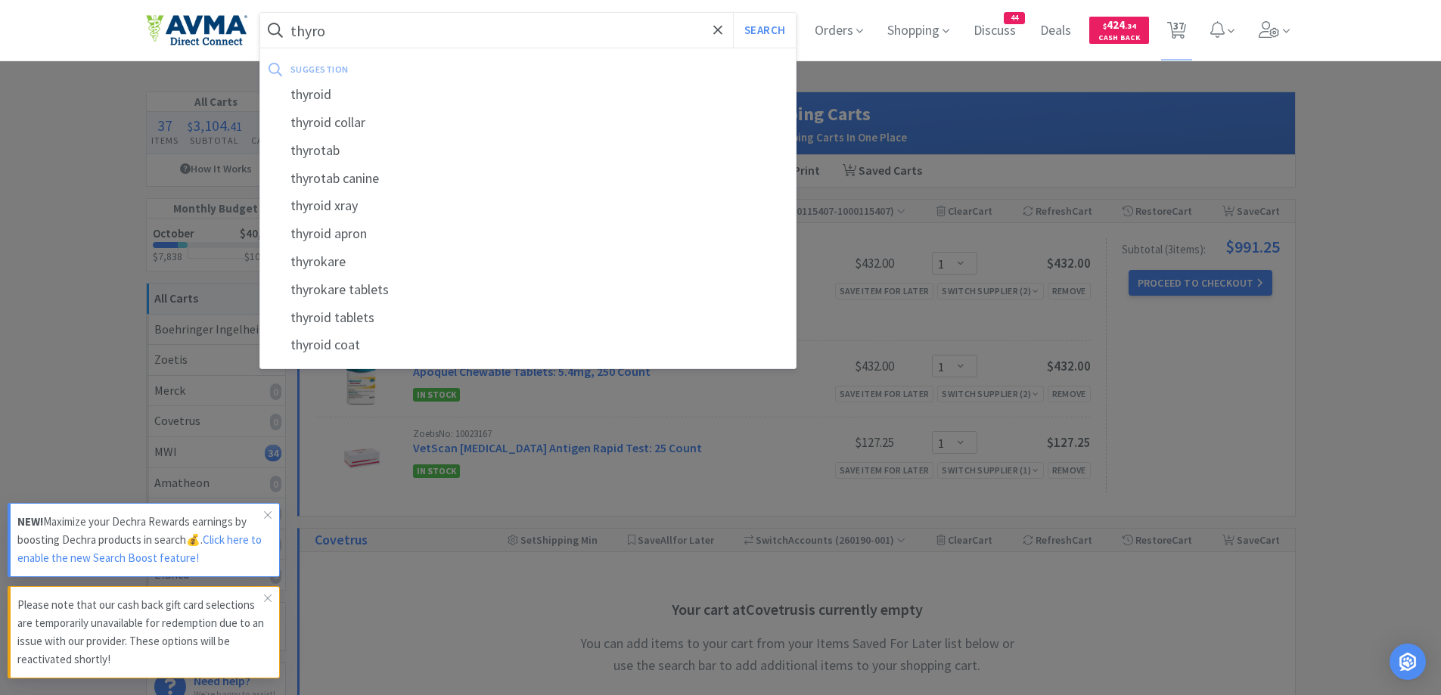
select select "3"
select select "1"
select select "10"
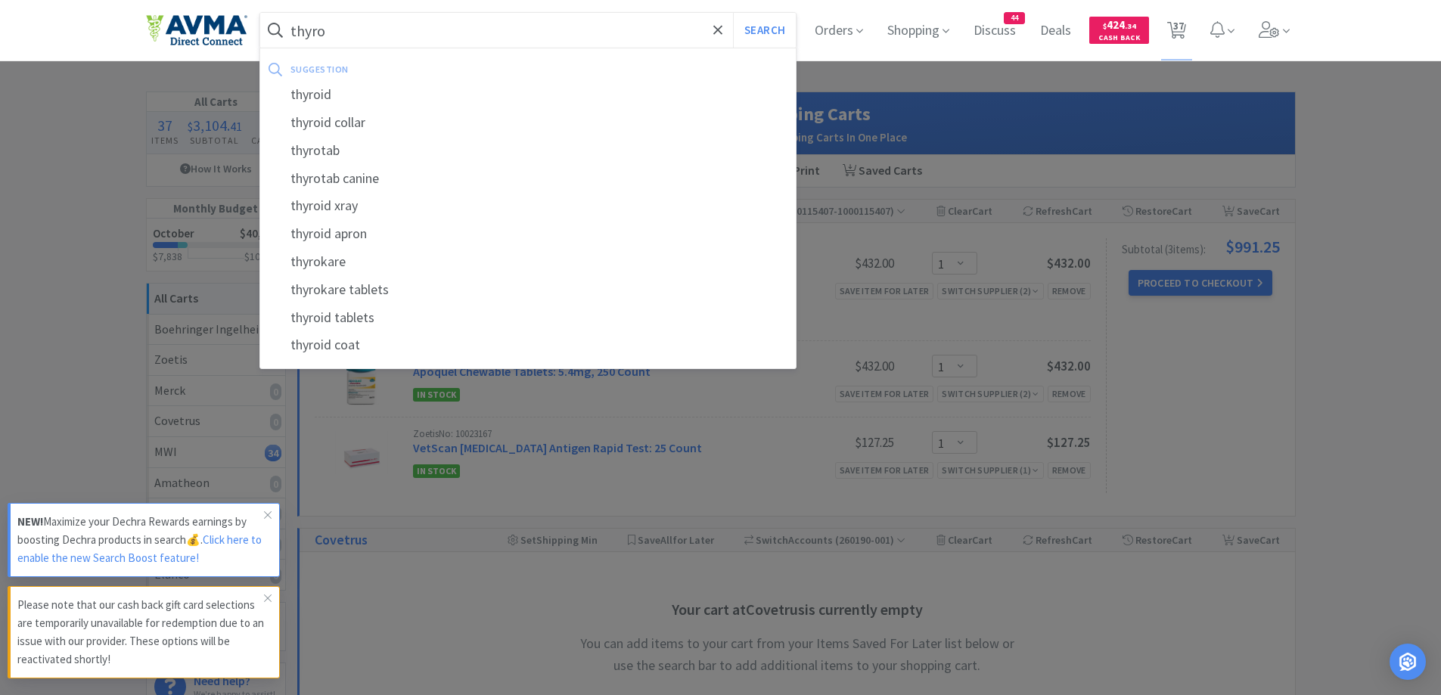
select select "1"
select select "2"
select select "3"
select select "1"
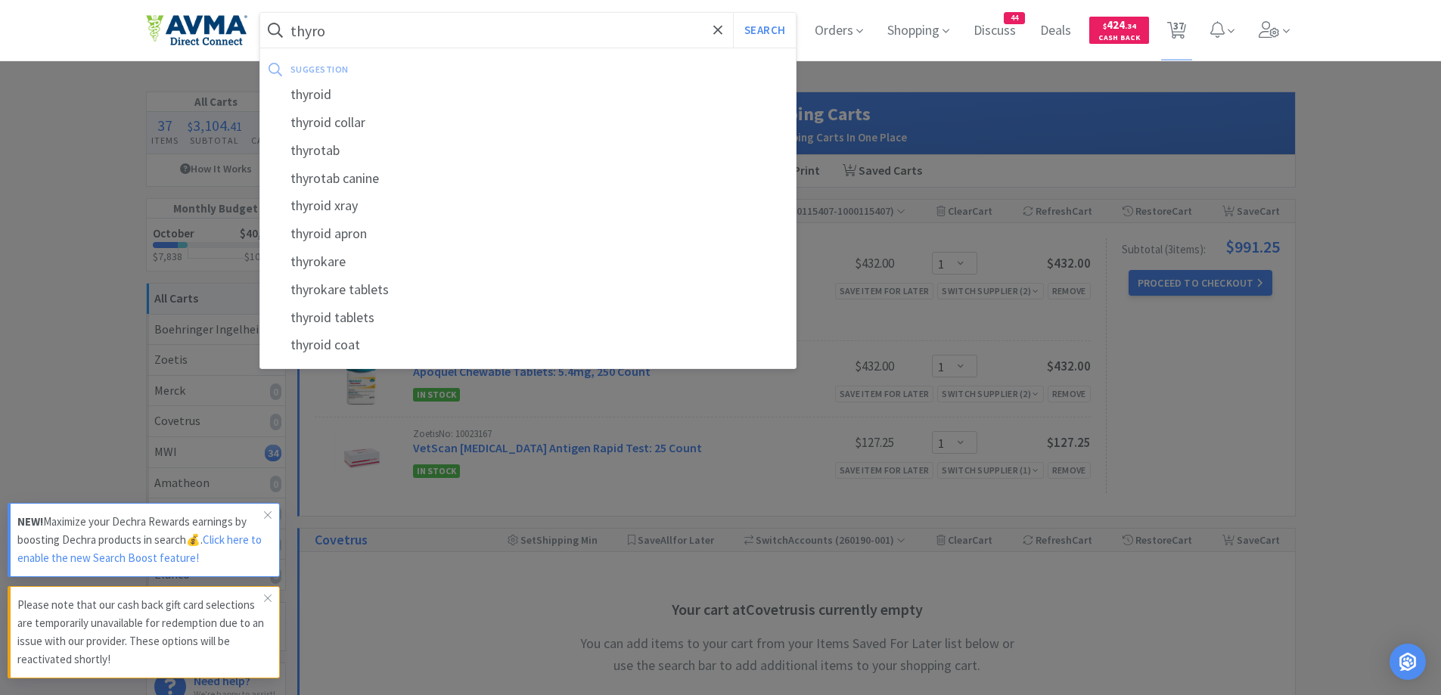
select select "1"
select select "5"
select select "1"
select select "12"
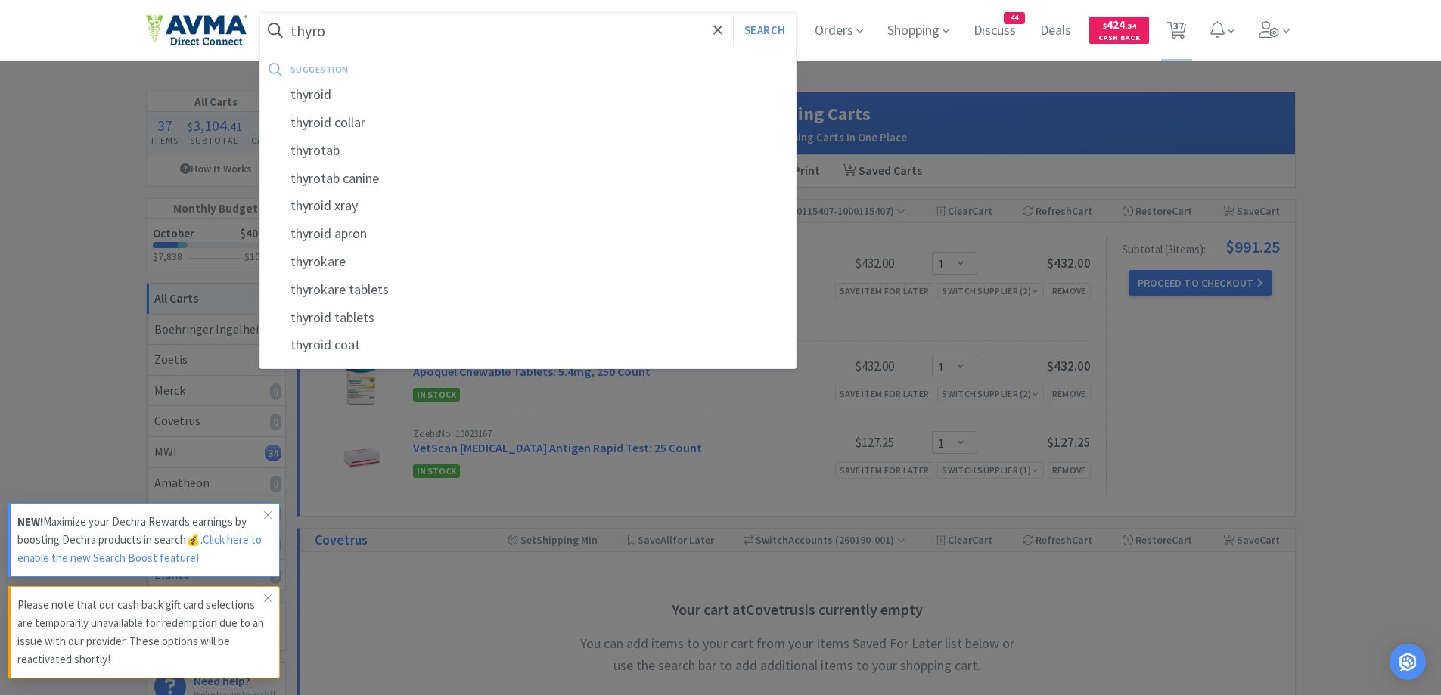
select select "1"
select select "50"
select select "5"
select select "1"
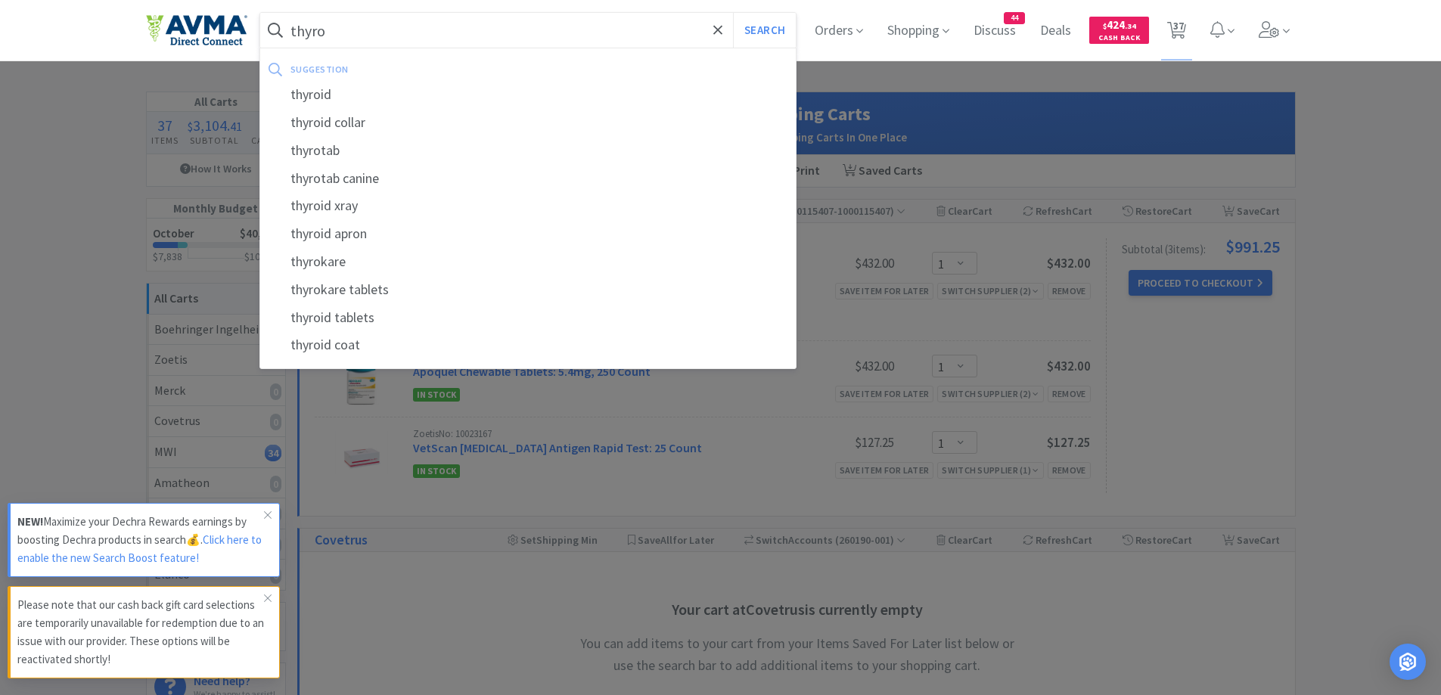
select select "1"
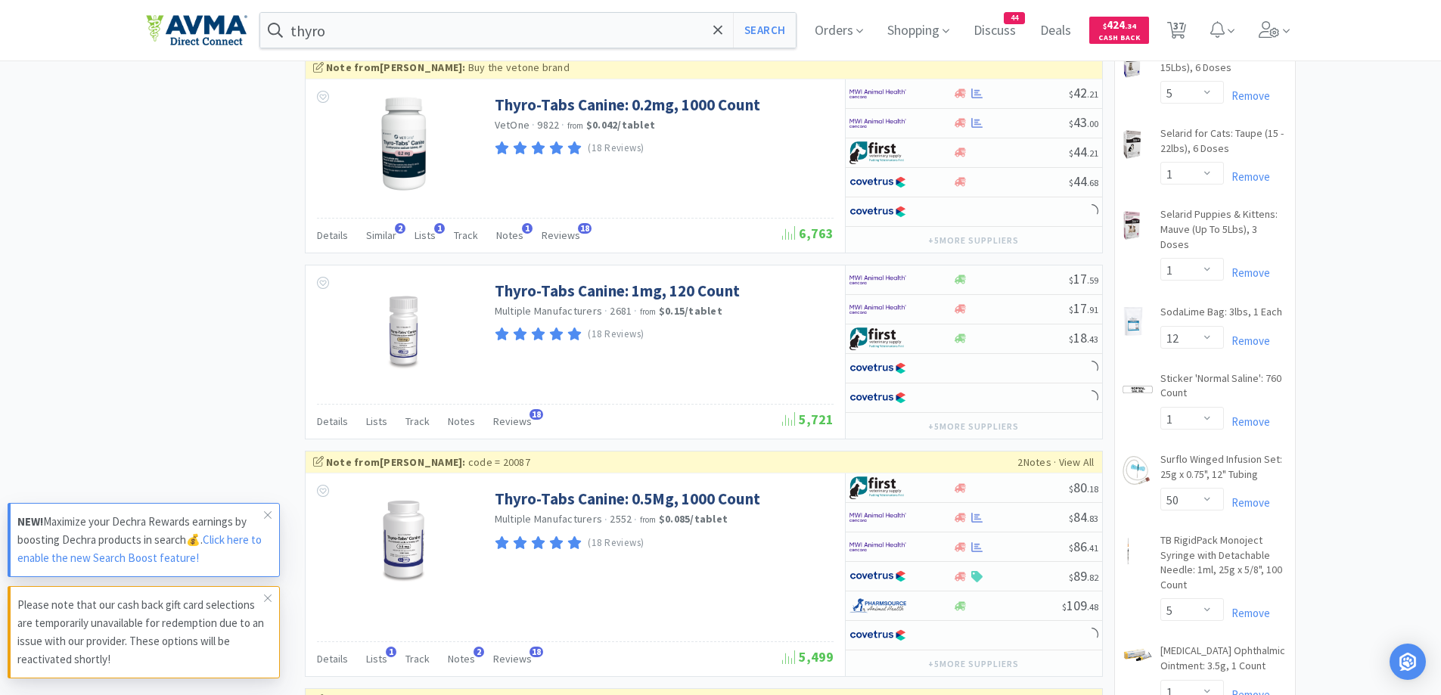
scroll to position [2572, 0]
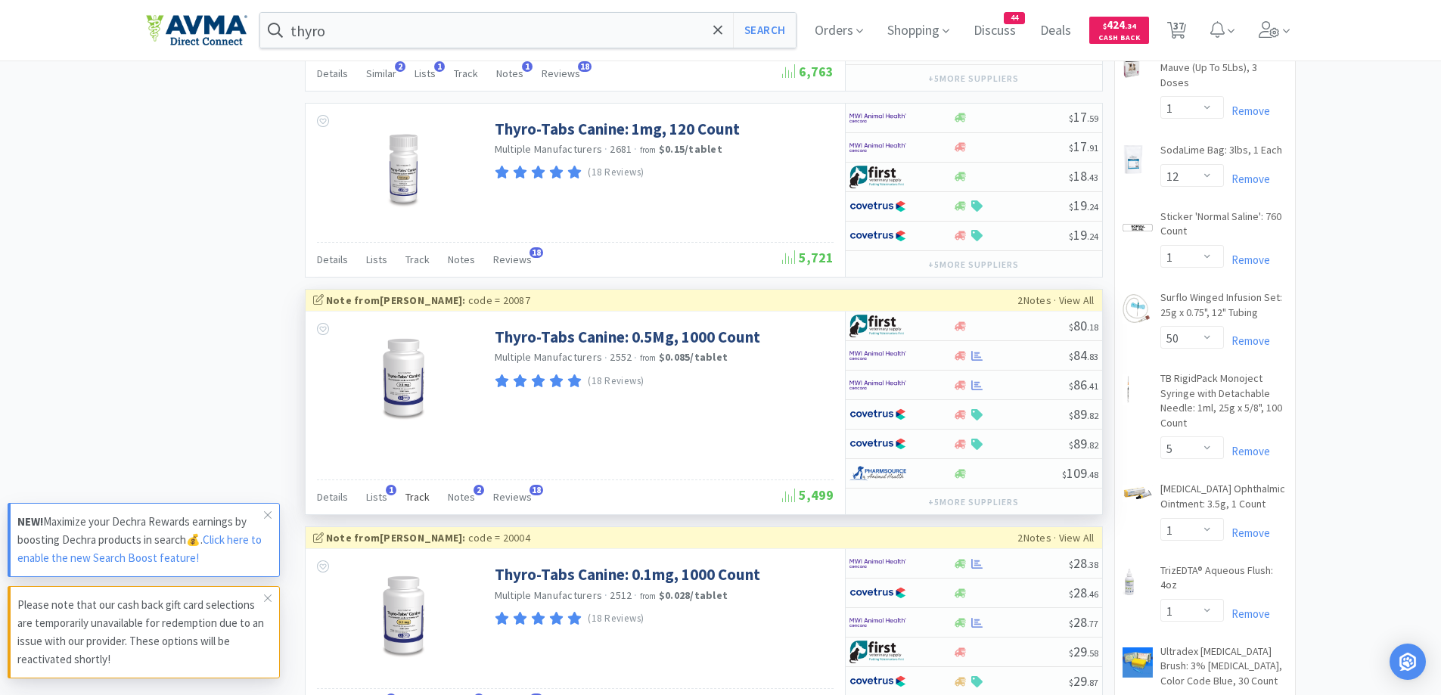
click at [415, 495] on span "Track" at bounding box center [418, 497] width 24 height 14
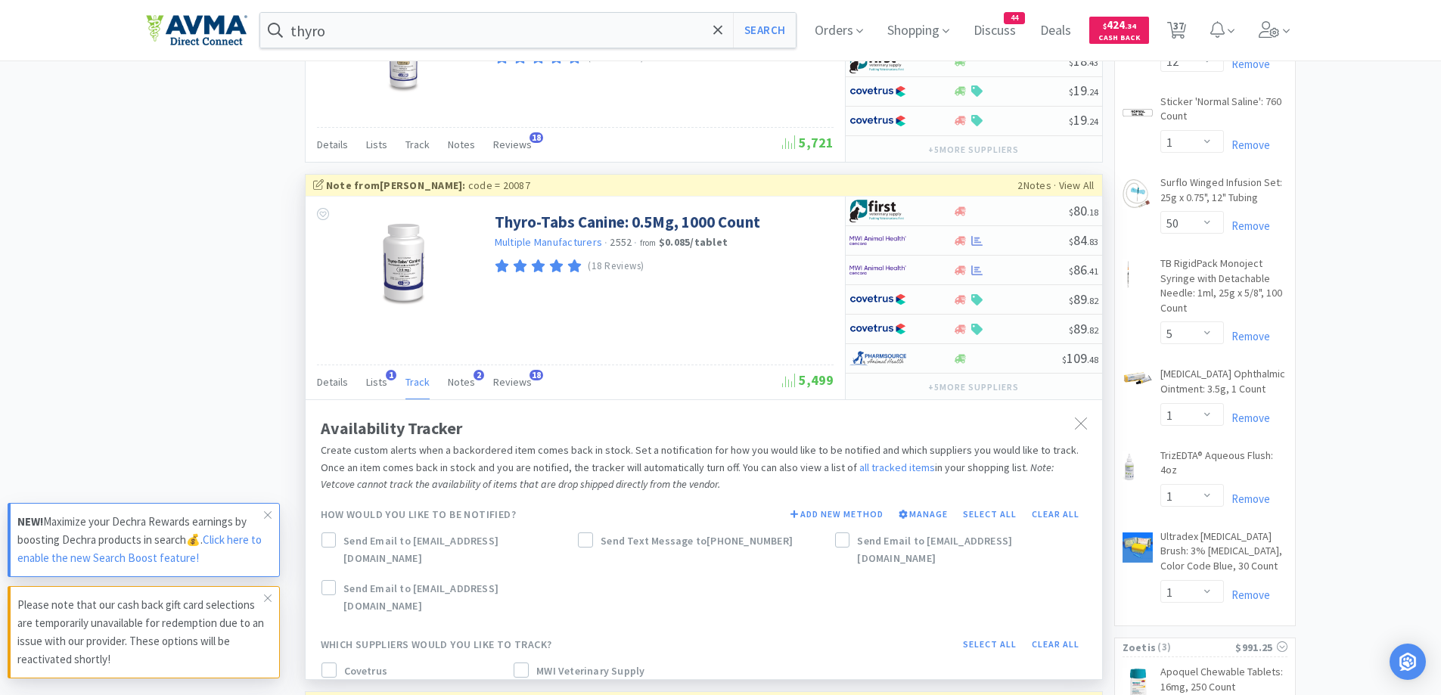
scroll to position [2724, 0]
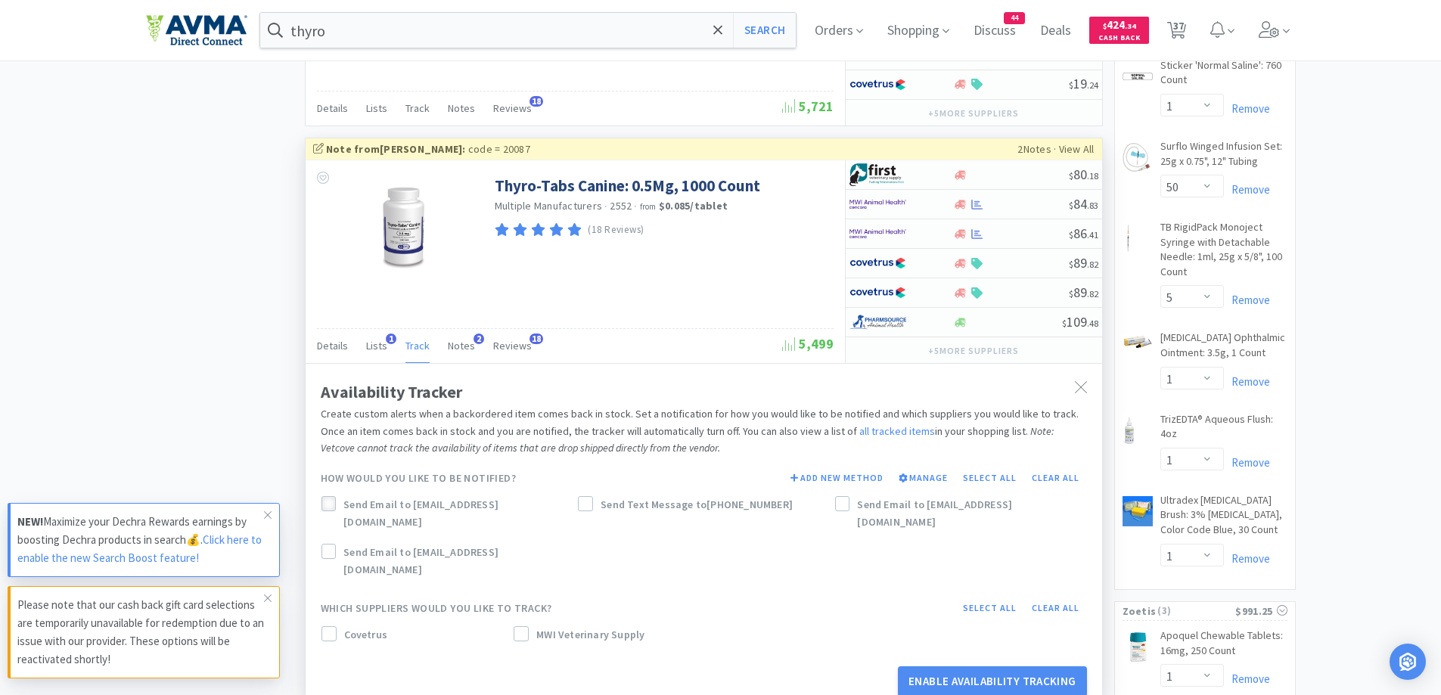
click at [331, 505] on icon at bounding box center [328, 504] width 11 height 11
click at [524, 628] on span at bounding box center [521, 635] width 11 height 14
click at [1018, 667] on button "Enable Availability Tracking" at bounding box center [992, 682] width 189 height 30
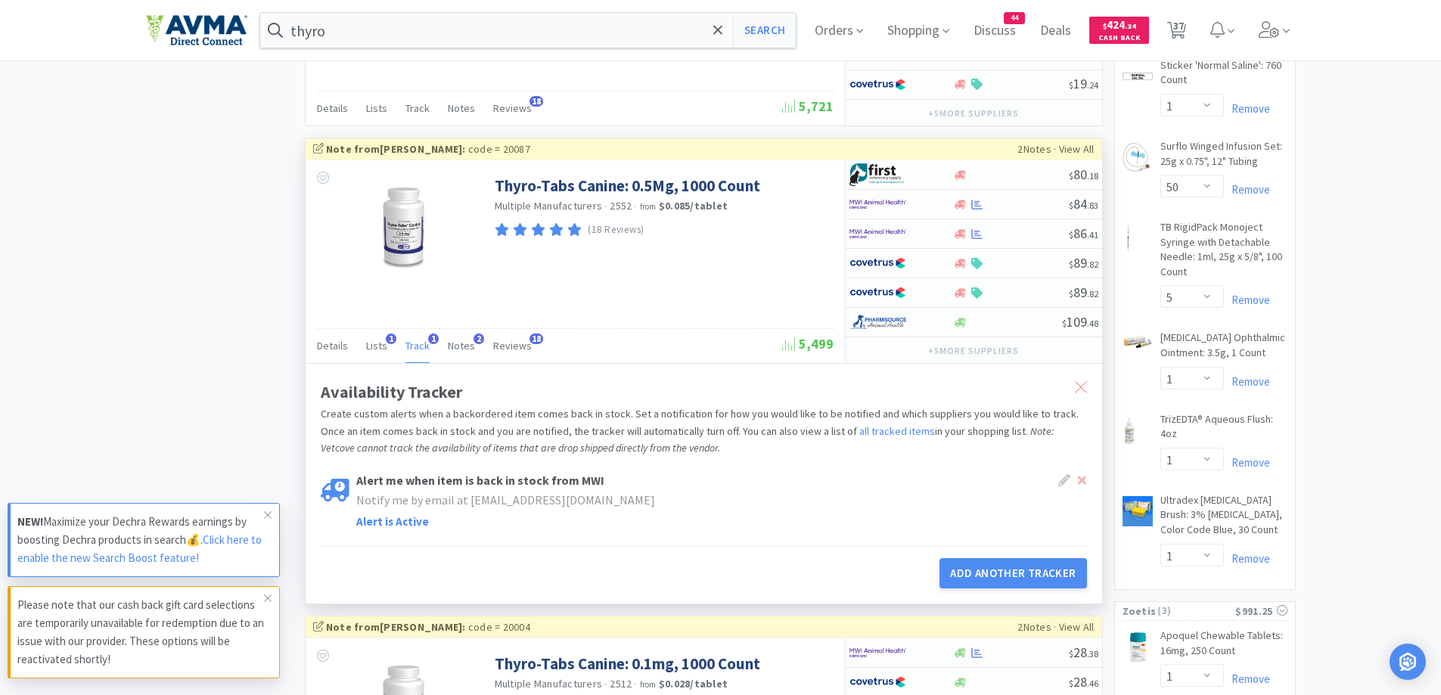
click at [1092, 383] on div at bounding box center [1081, 388] width 27 height 35
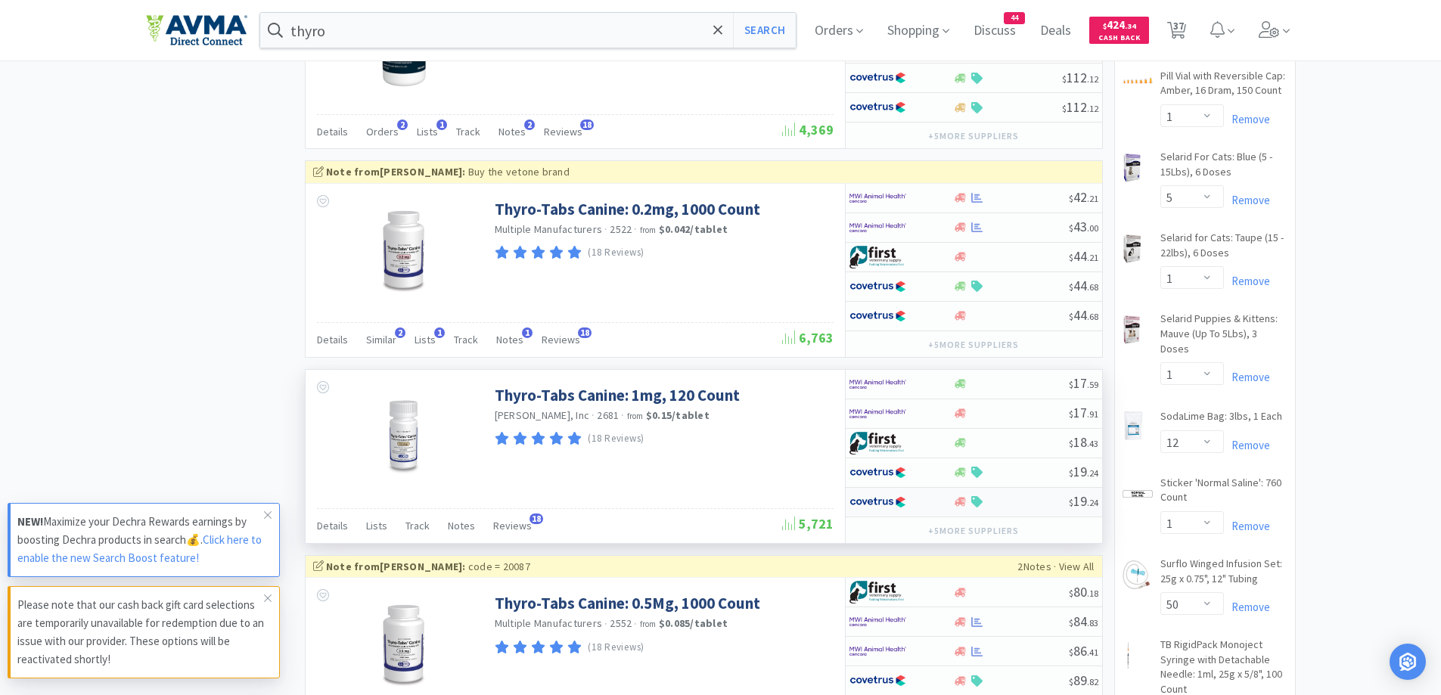
scroll to position [2270, 0]
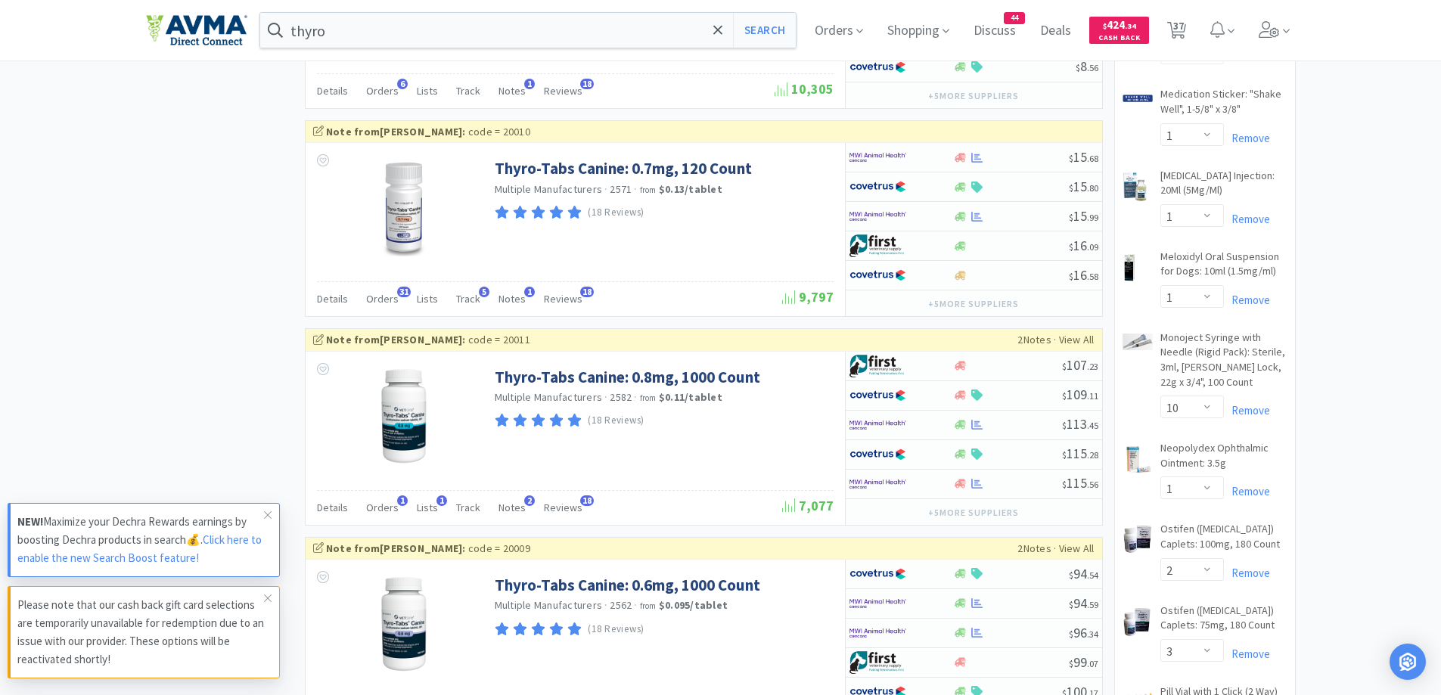
click at [190, 261] on div "× Filter Results Synced Suppliers Only Manufacturers Only Compounds Only Previo…" at bounding box center [721, 343] width 1150 height 3531
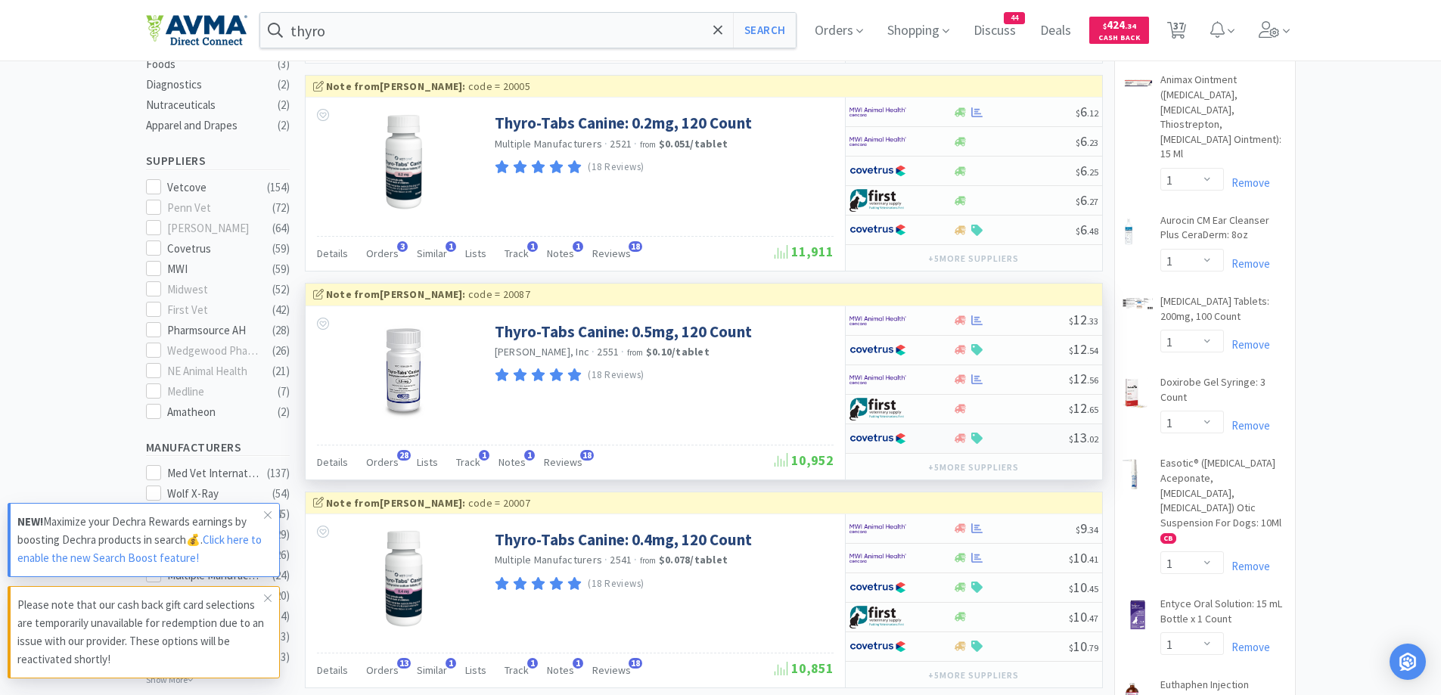
scroll to position [454, 0]
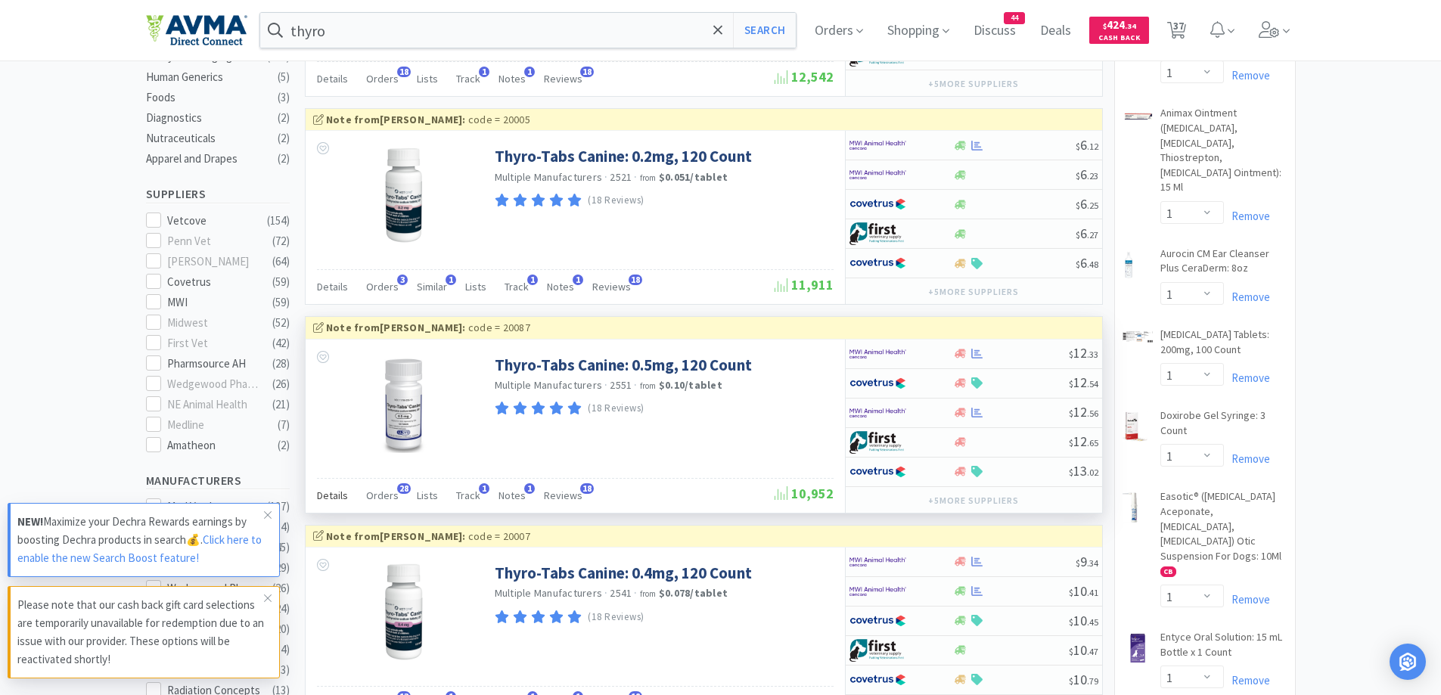
click at [317, 498] on span "Details" at bounding box center [332, 496] width 31 height 14
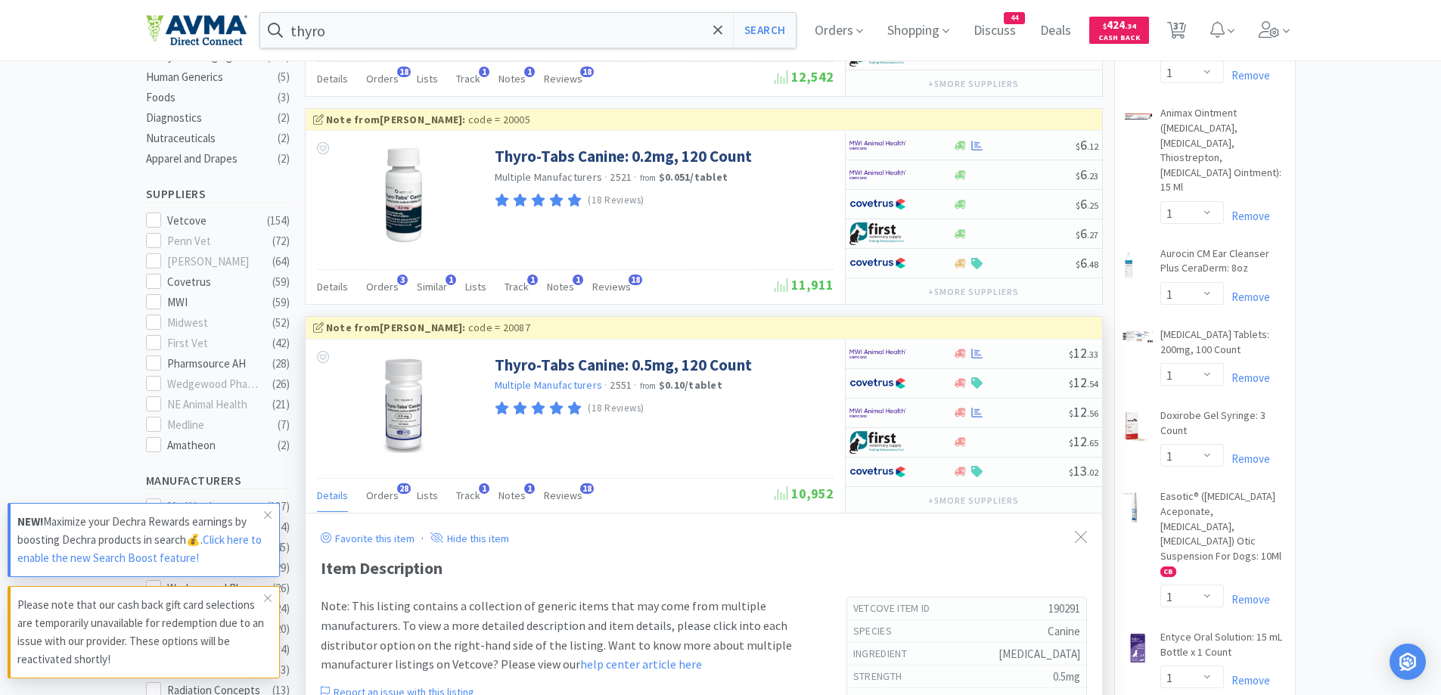
scroll to position [757, 0]
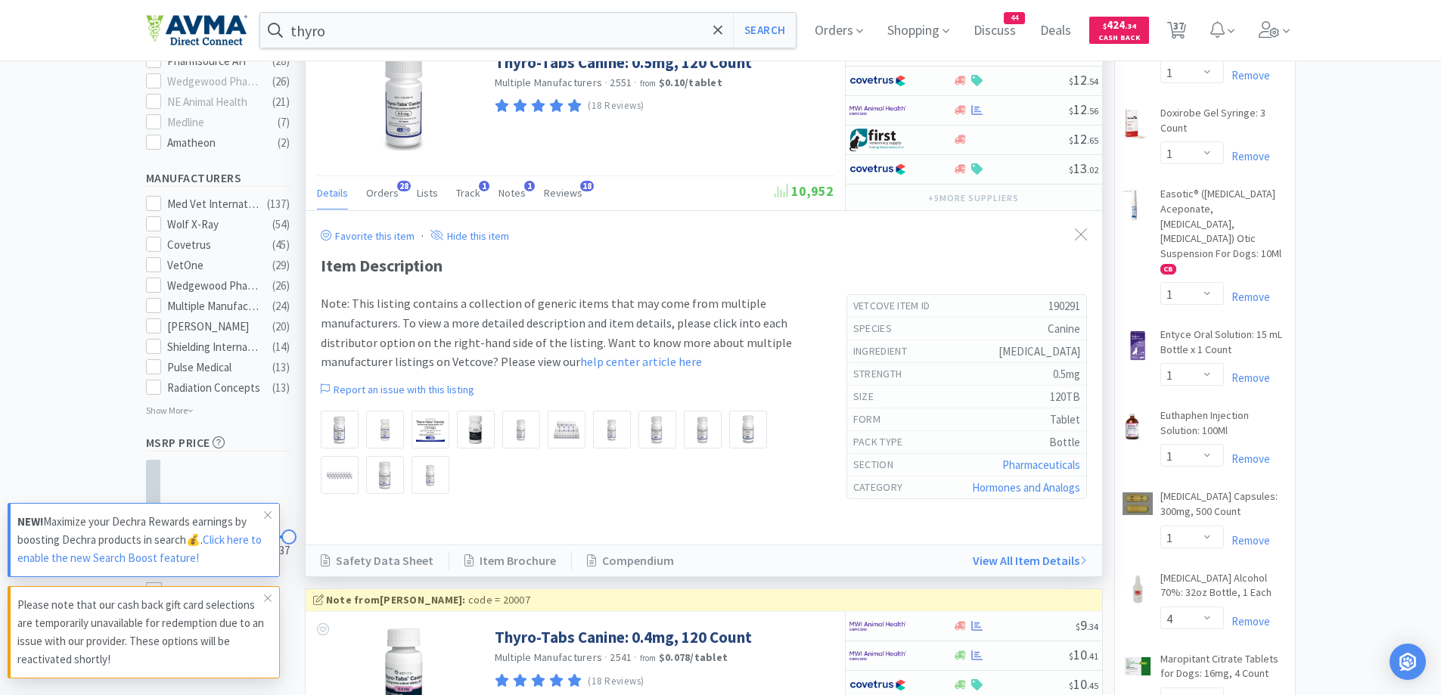
click at [750, 256] on div "Item Description" at bounding box center [704, 266] width 766 height 26
drag, startPoint x: 61, startPoint y: 229, endPoint x: 146, endPoint y: 224, distance: 84.9
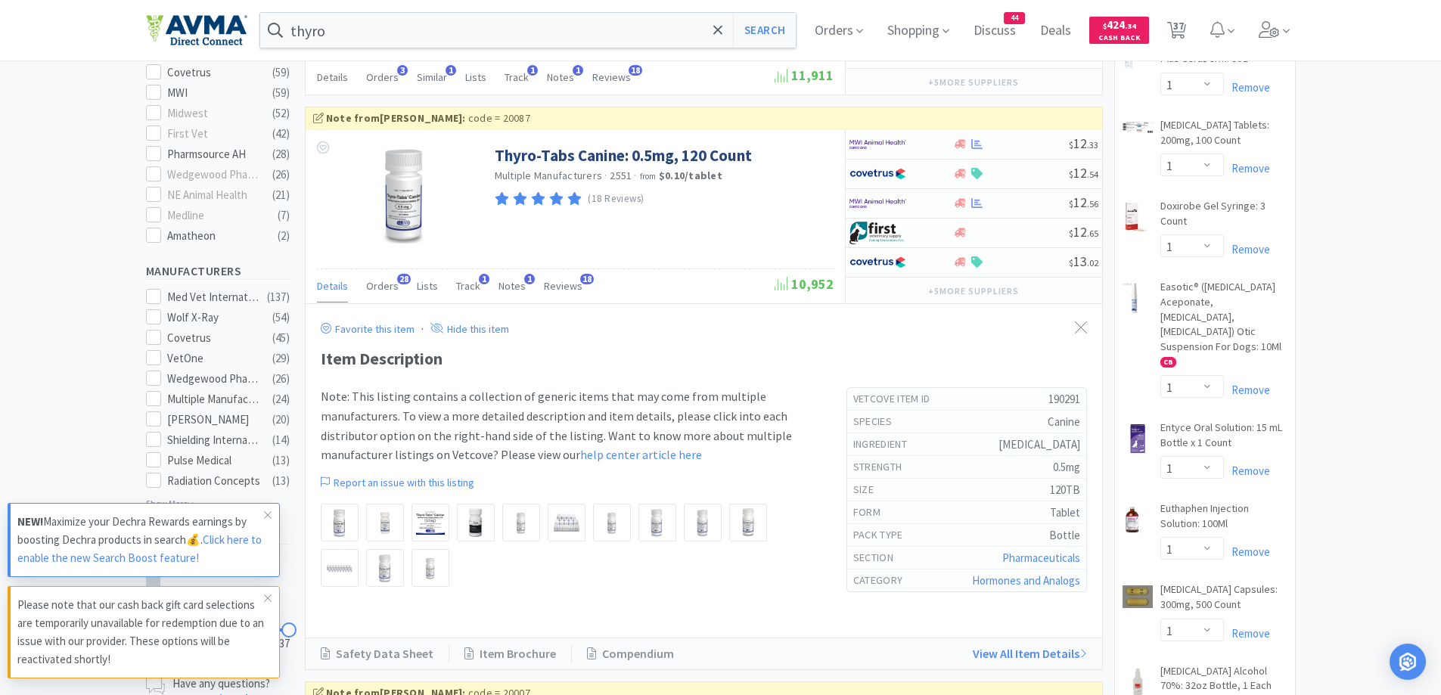
scroll to position [605, 0]
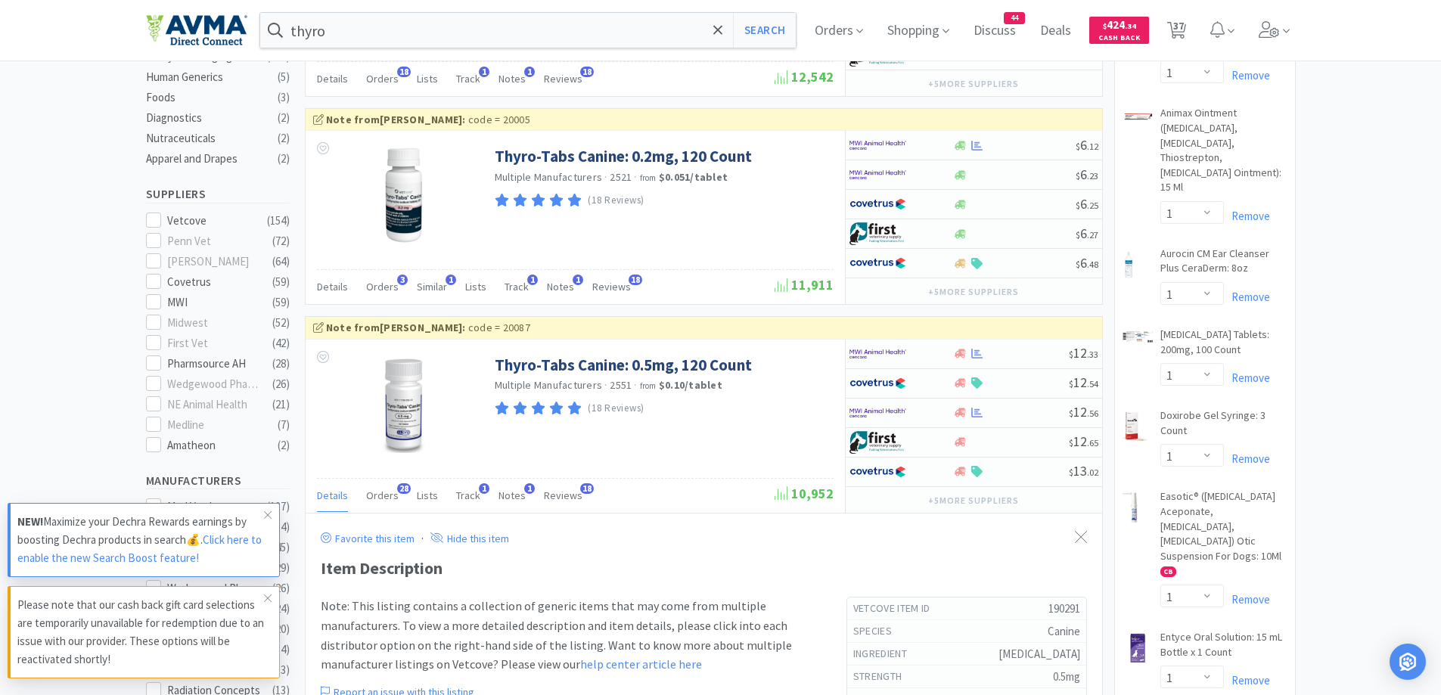
scroll to position [0, 0]
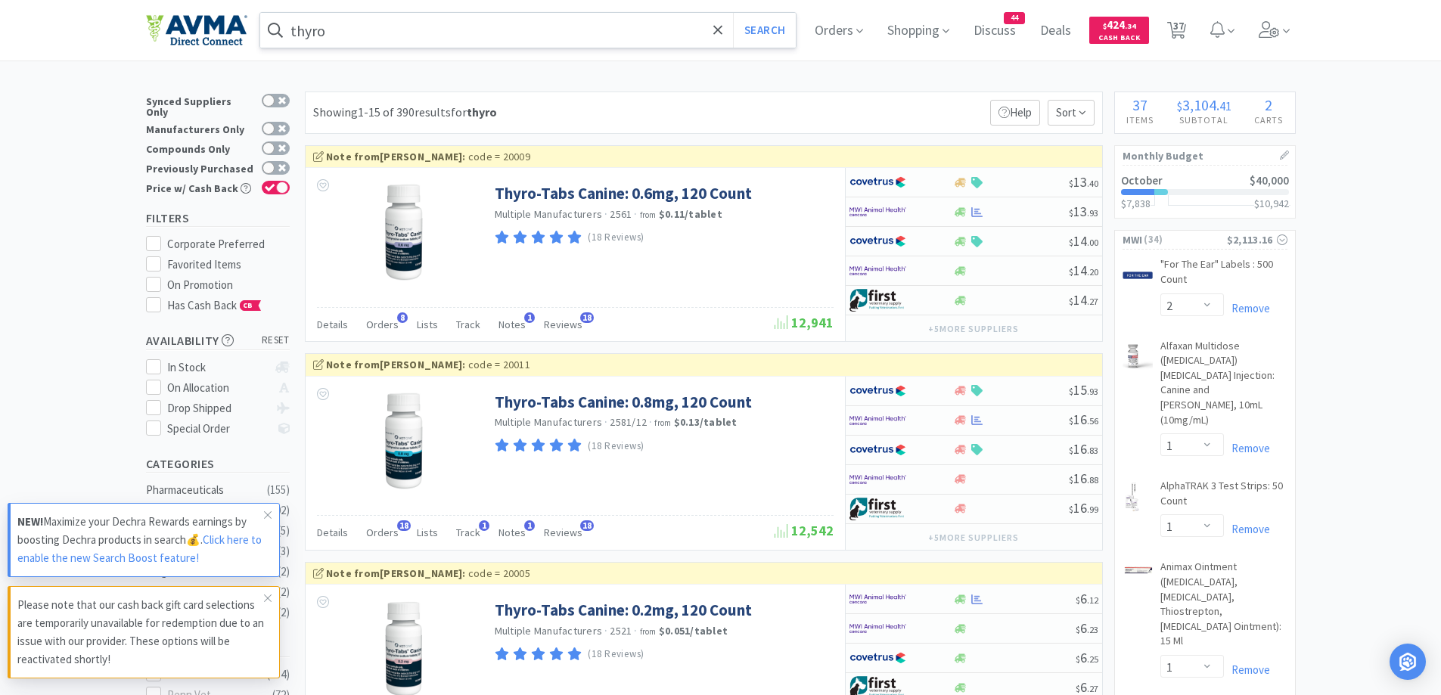
click at [458, 31] on input "thyro" at bounding box center [528, 30] width 536 height 35
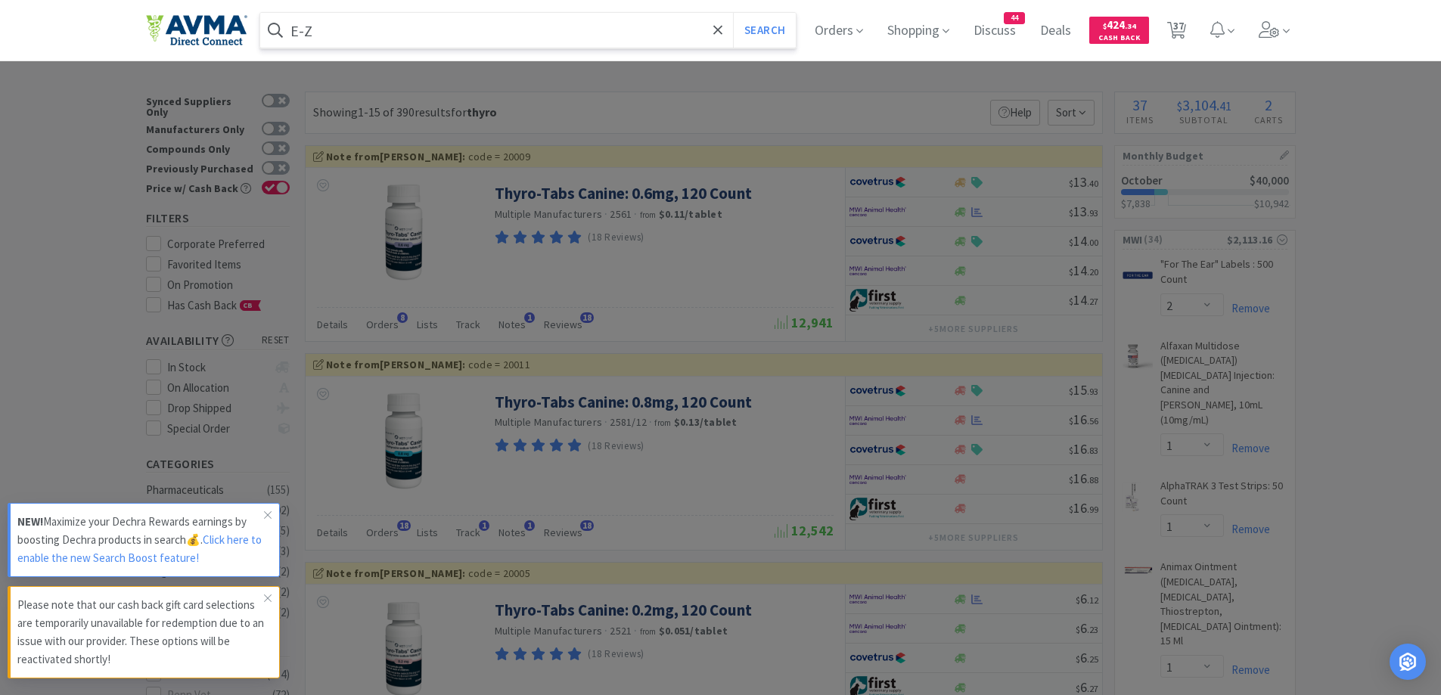
type input "E-Z"
click at [733, 13] on button "Search" at bounding box center [764, 30] width 63 height 35
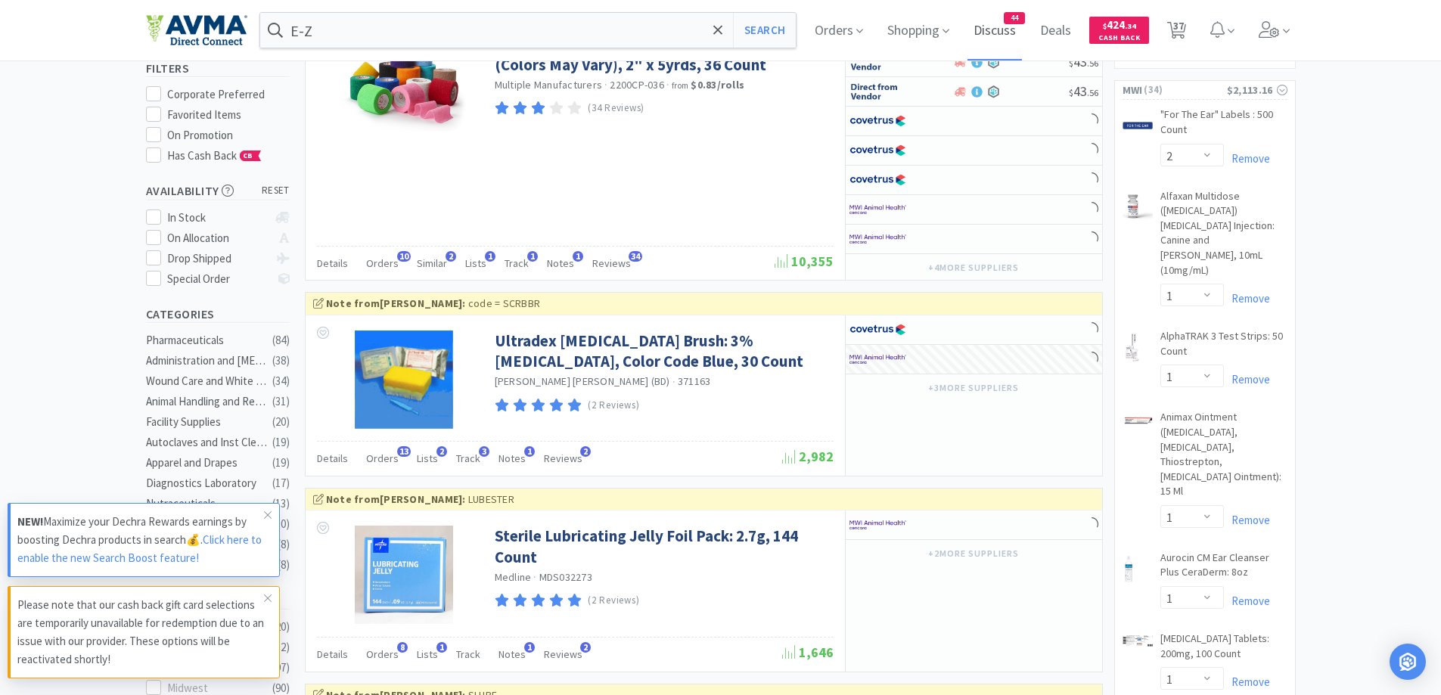
scroll to position [303, 0]
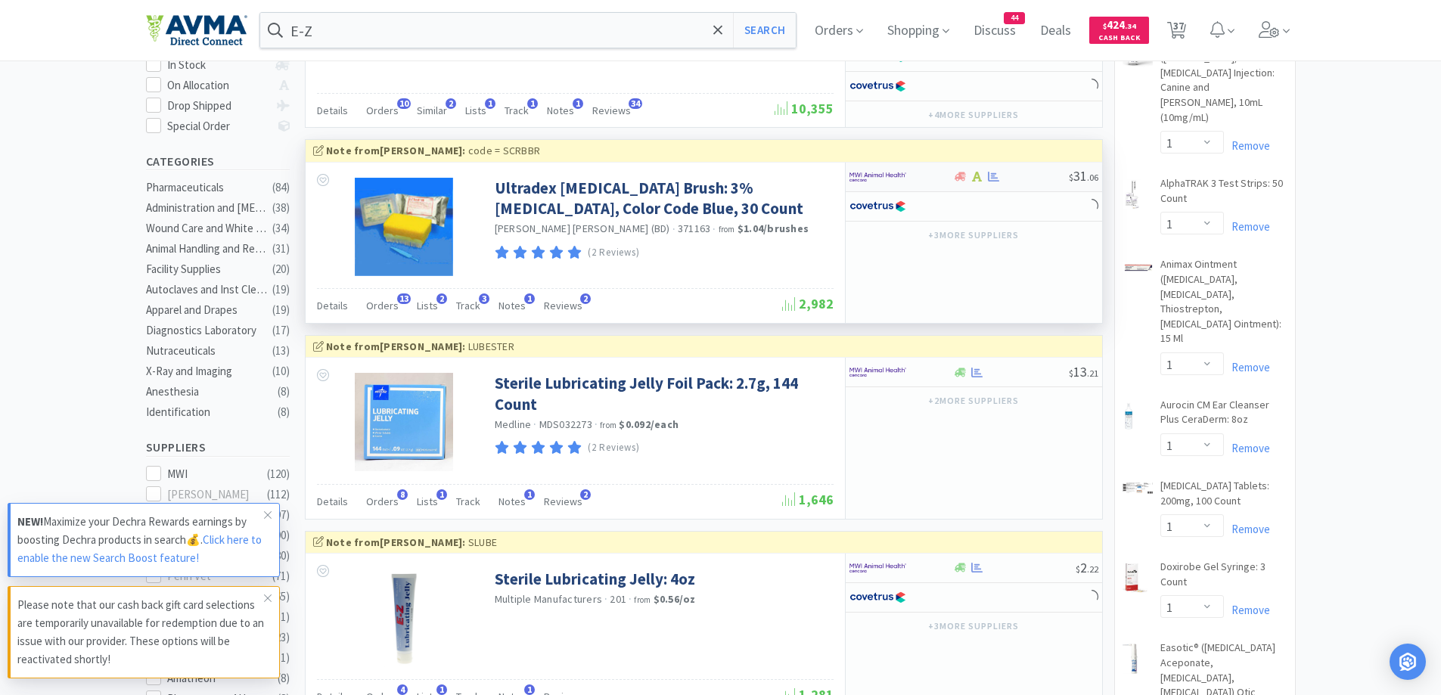
click at [951, 176] on div at bounding box center [902, 177] width 104 height 26
select select "1"
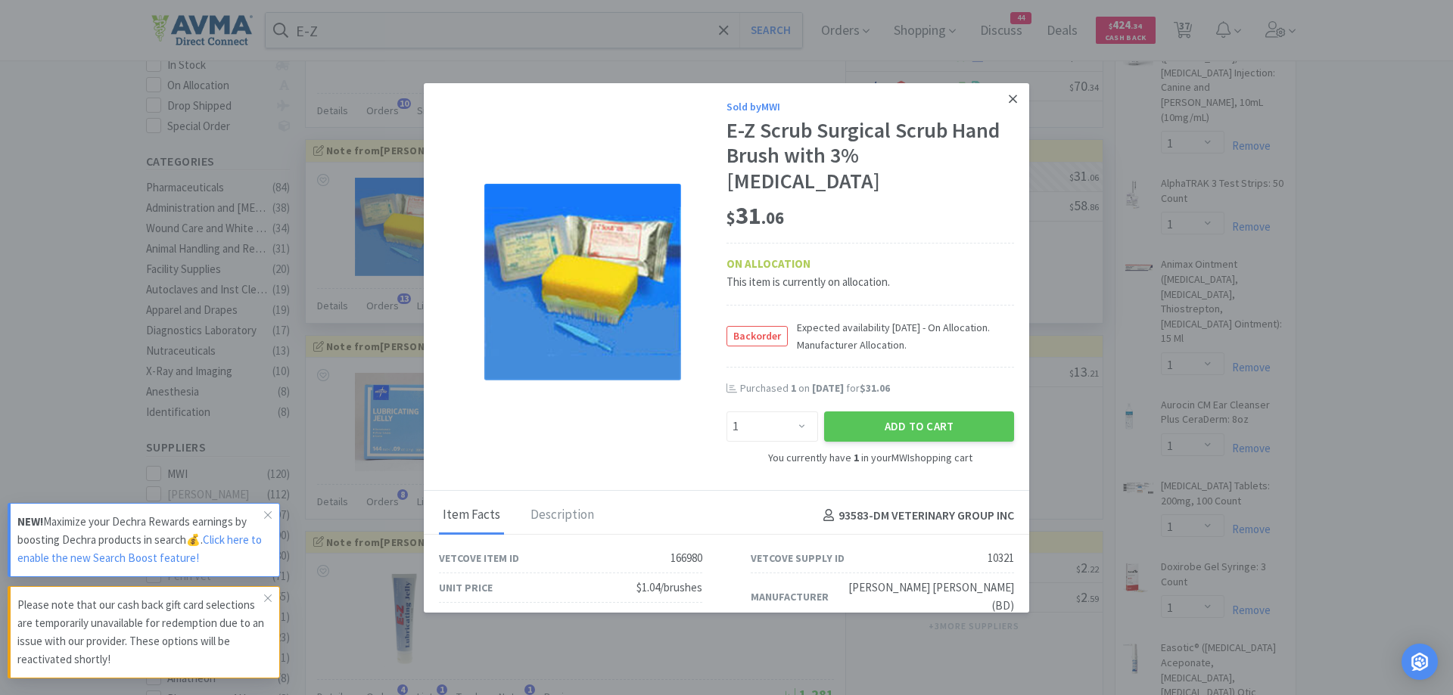
click at [1009, 102] on icon at bounding box center [1013, 99] width 8 height 14
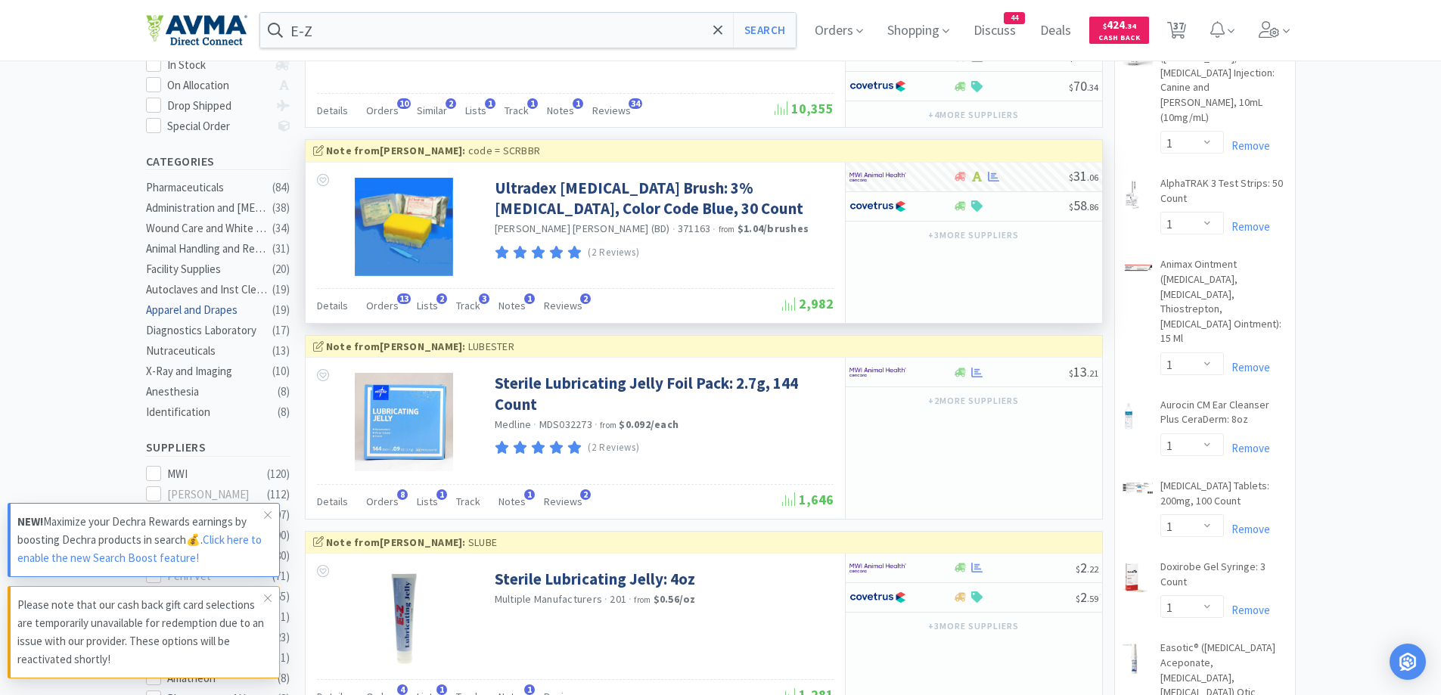
scroll to position [0, 0]
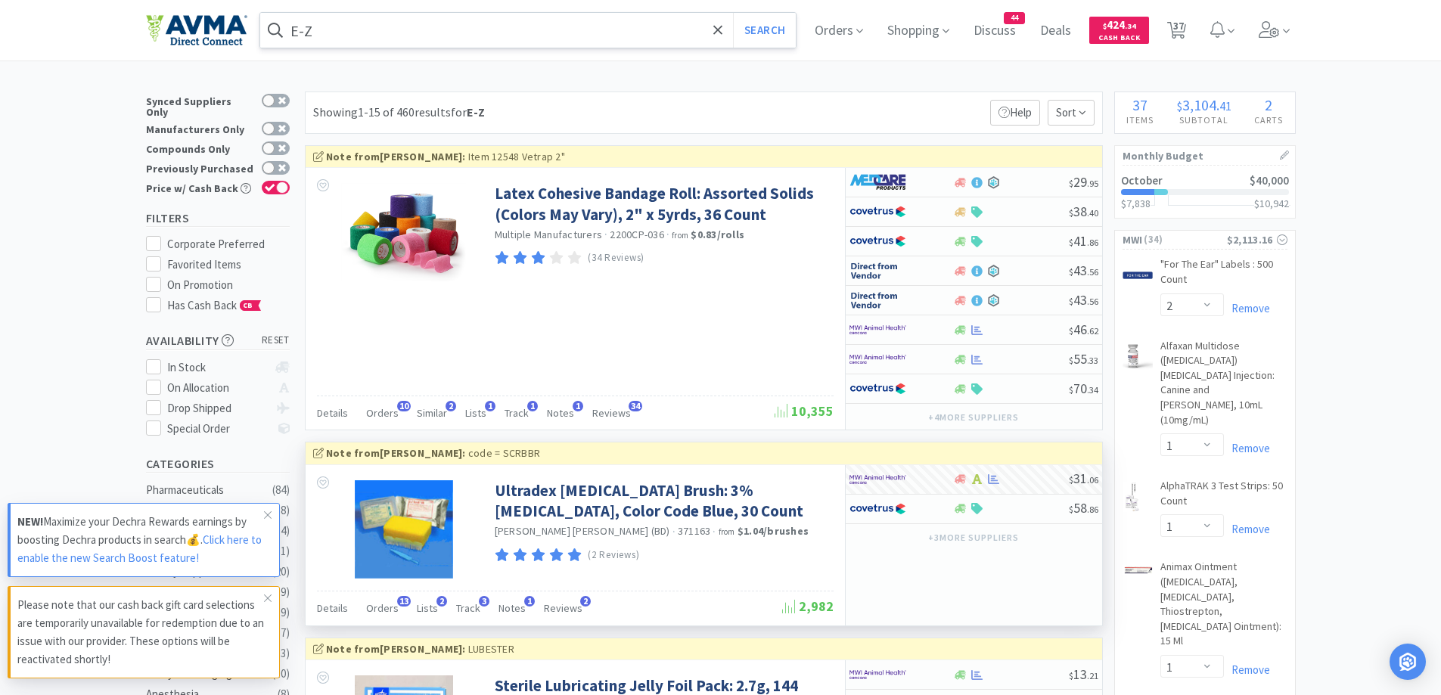
click at [408, 30] on input "E-Z" at bounding box center [528, 30] width 536 height 35
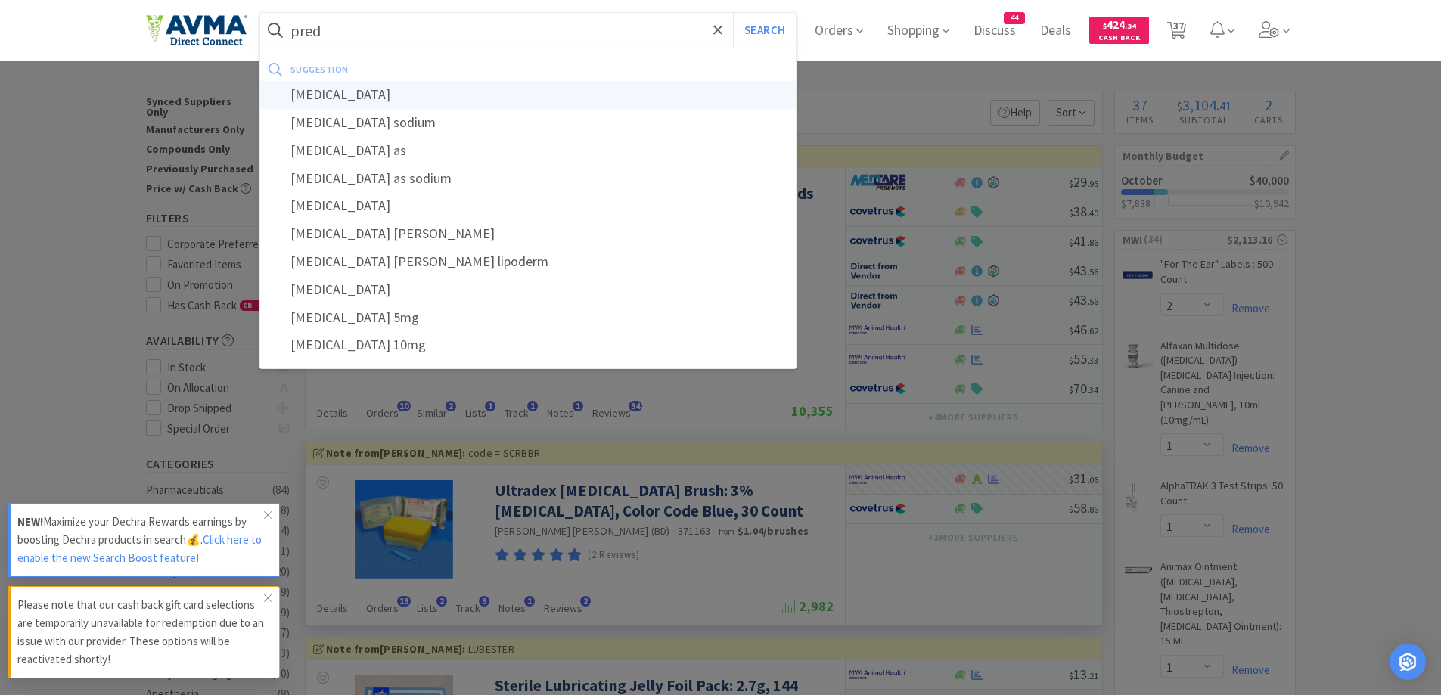
type input "[MEDICAL_DATA]"
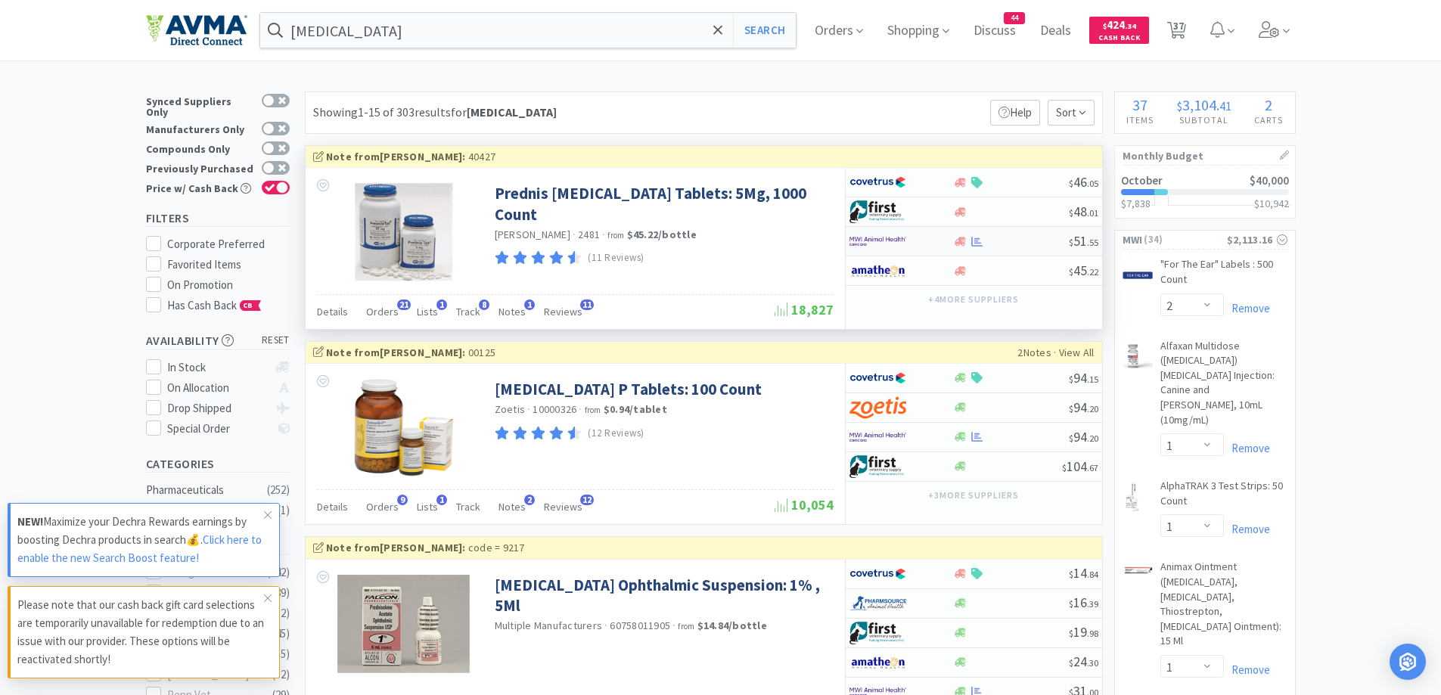
click at [953, 242] on div at bounding box center [960, 241] width 15 height 11
select select "1"
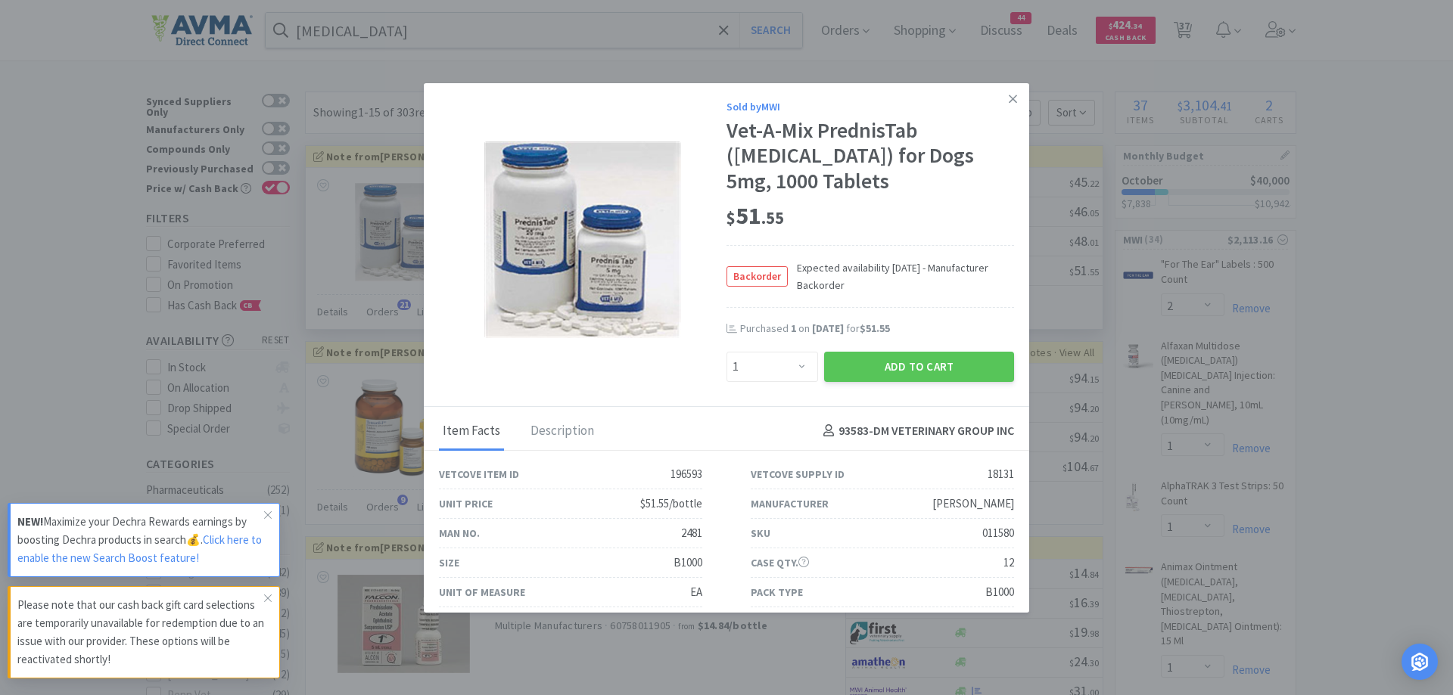
click at [874, 232] on div "$ 51 . 55" at bounding box center [870, 219] width 288 height 51
click at [929, 217] on div "$ 51 . 55" at bounding box center [870, 216] width 288 height 32
click at [945, 200] on div "$ 51 . 55" at bounding box center [870, 216] width 288 height 32
click at [1009, 103] on icon at bounding box center [1013, 99] width 8 height 14
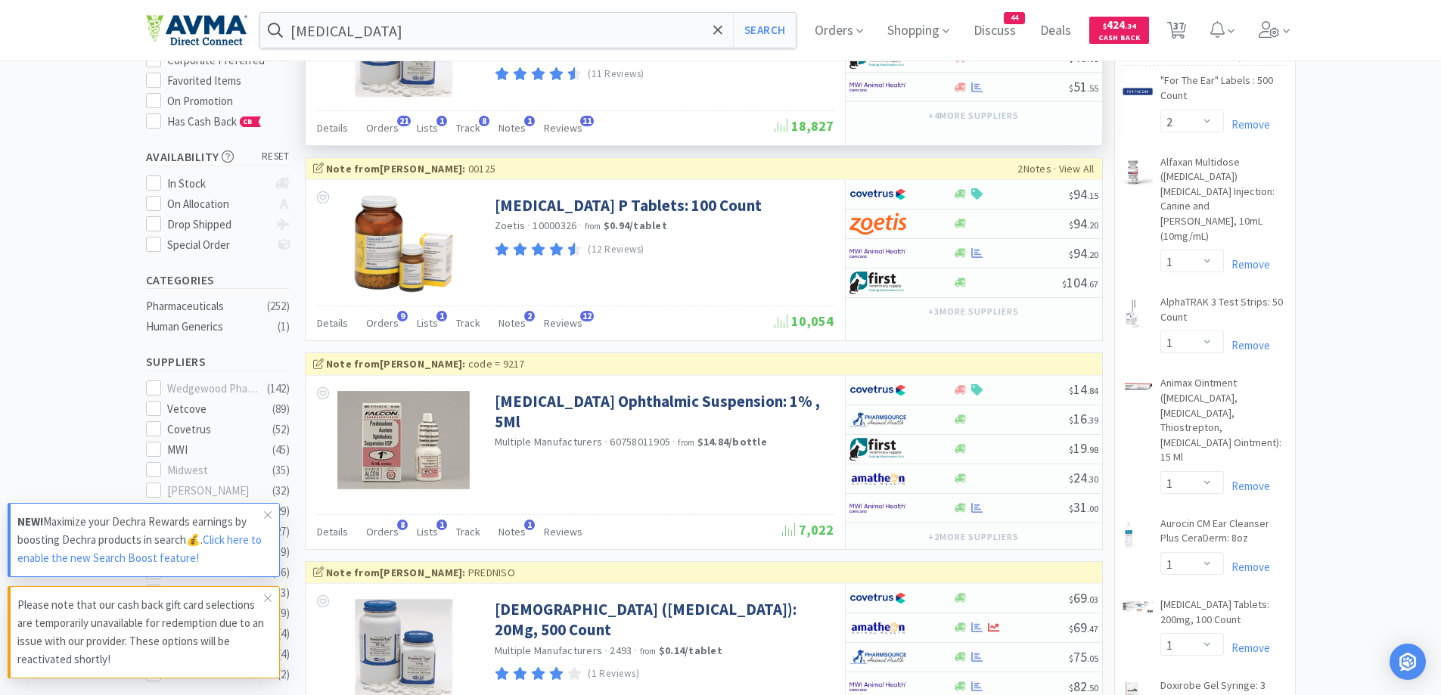
scroll to position [151, 0]
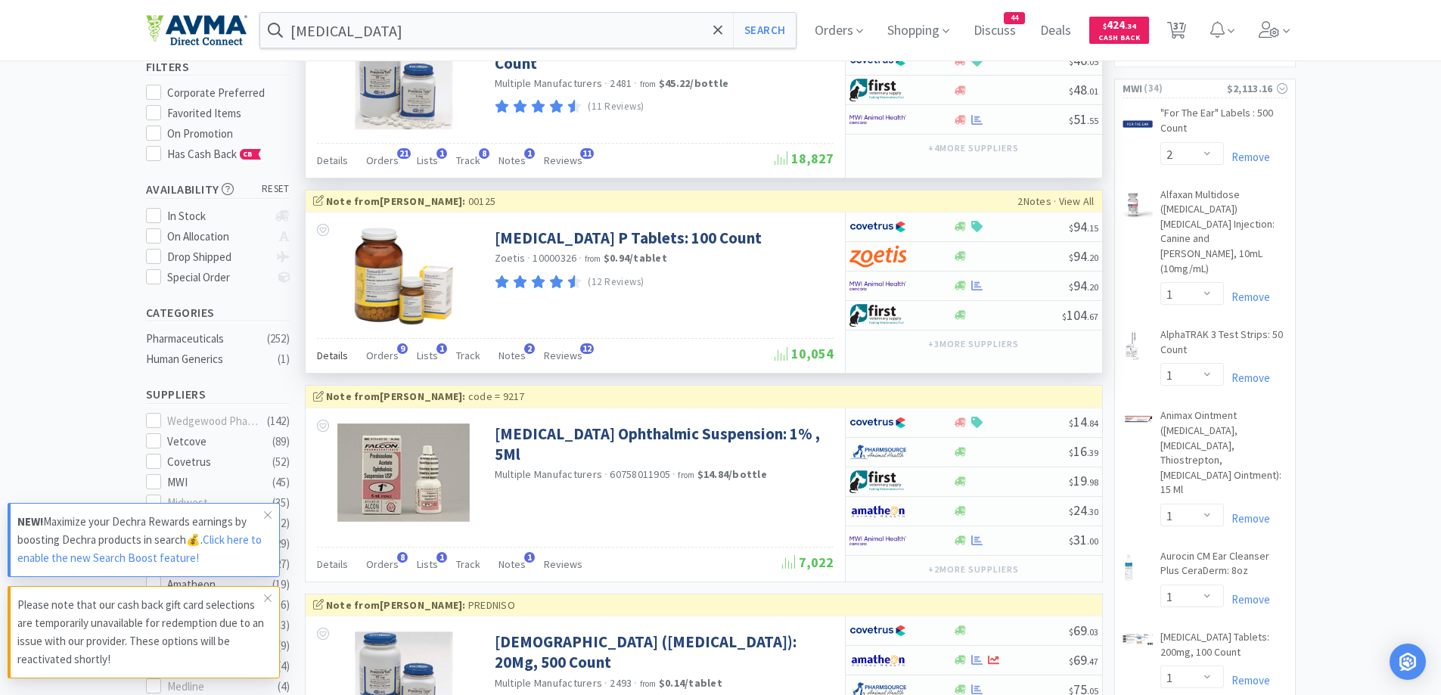
click at [319, 359] on span "Details" at bounding box center [332, 356] width 31 height 14
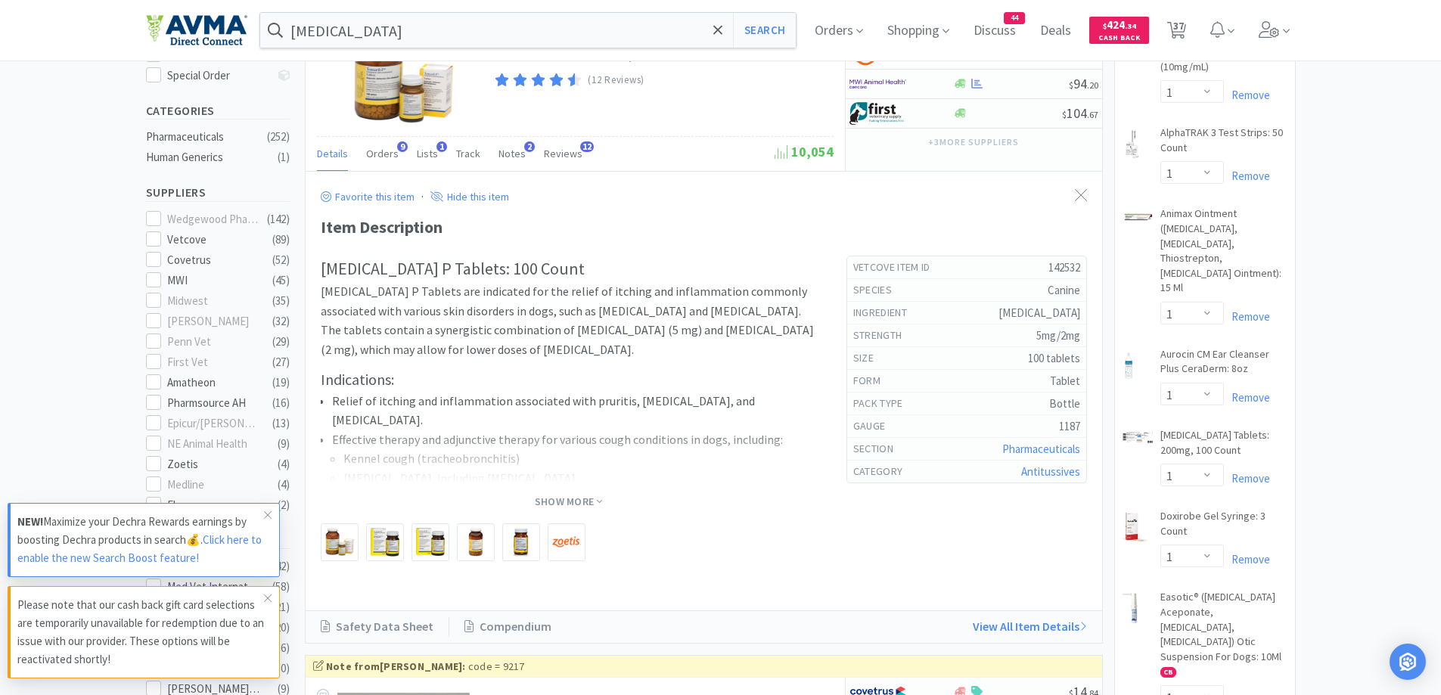
scroll to position [454, 0]
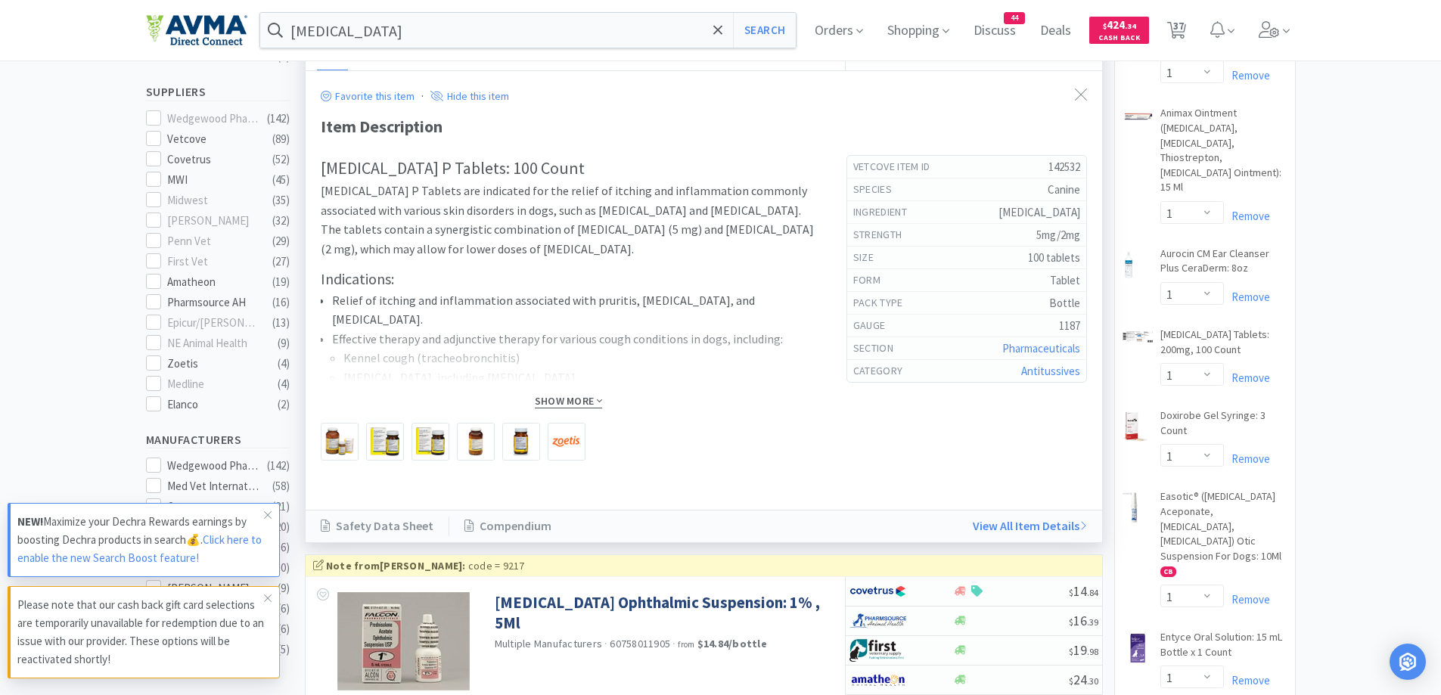
click at [580, 397] on span "Show More" at bounding box center [568, 401] width 67 height 14
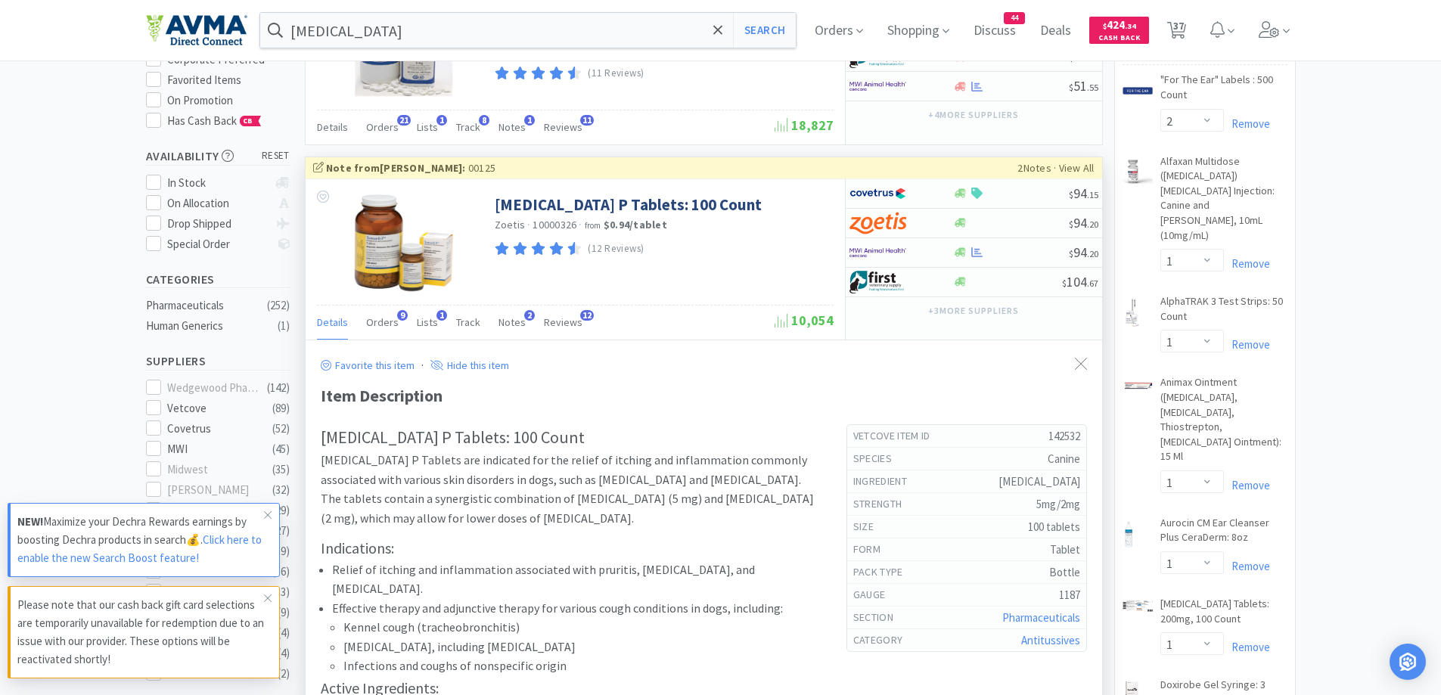
scroll to position [151, 0]
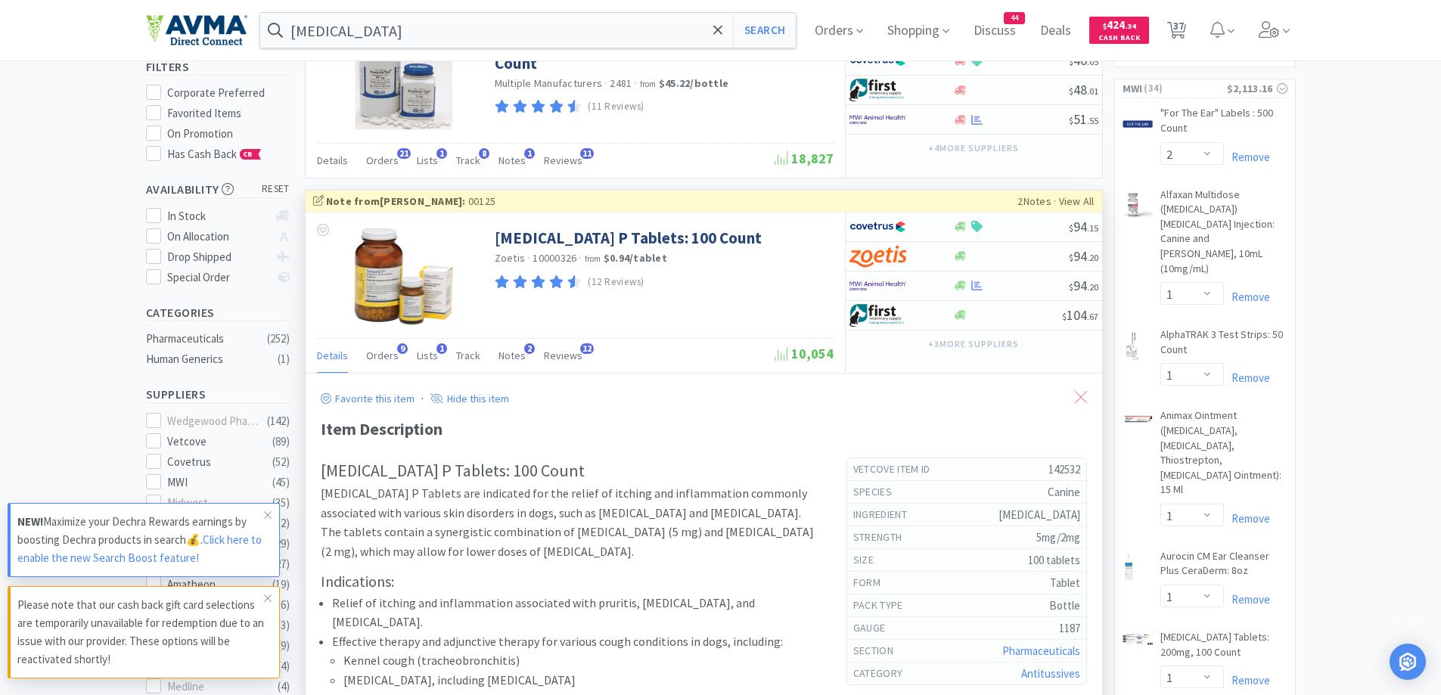
click at [1089, 384] on div at bounding box center [1081, 398] width 27 height 35
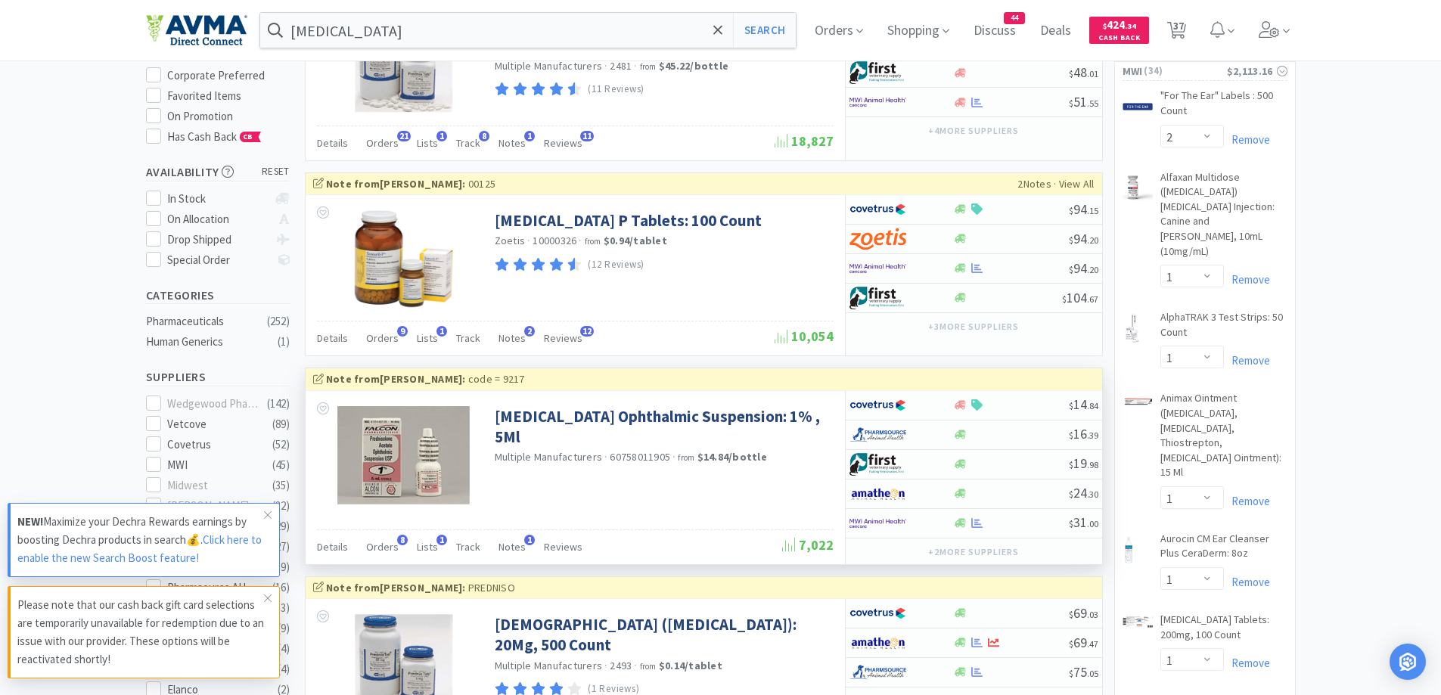
scroll to position [0, 0]
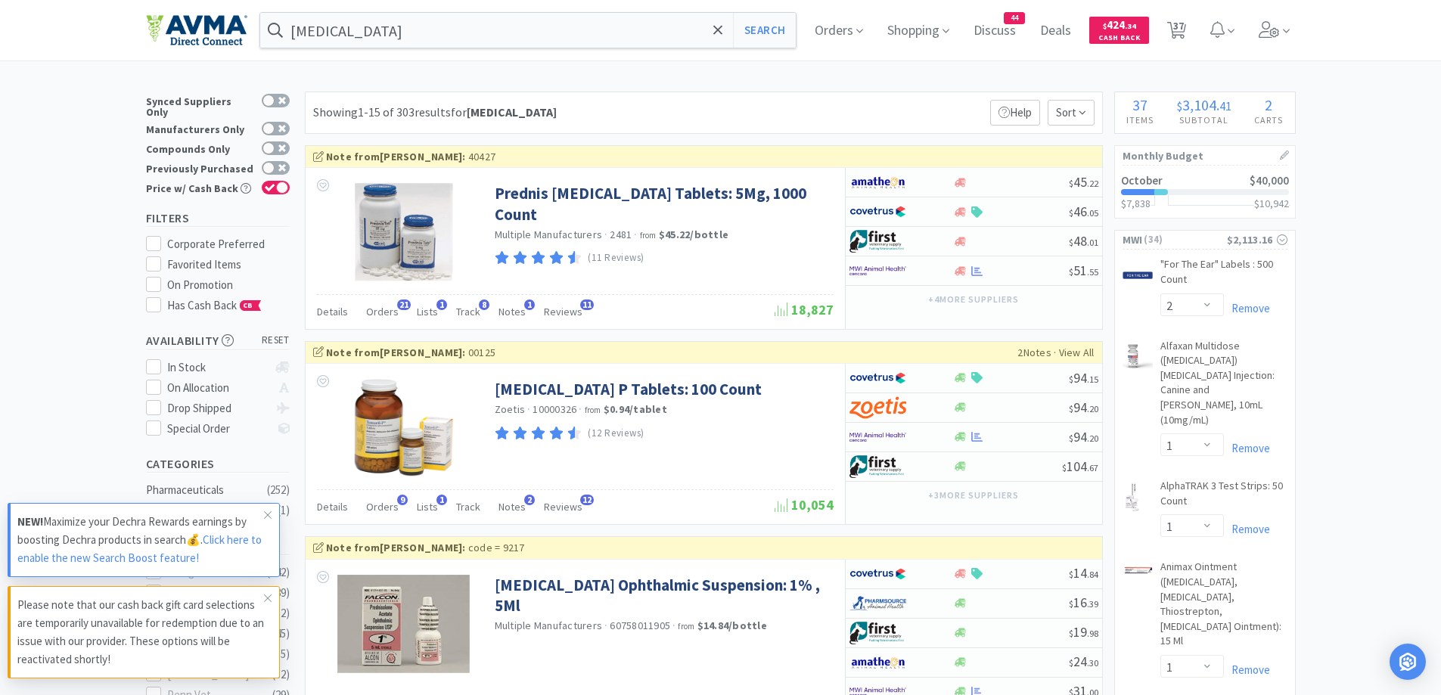
click at [759, 95] on div "Showing 1-15 of 303 results for [MEDICAL_DATA] Filters Help Sort" at bounding box center [704, 113] width 798 height 42
drag, startPoint x: 1440, startPoint y: 100, endPoint x: 1438, endPoint y: 120, distance: 20.6
click at [970, 273] on div at bounding box center [977, 271] width 15 height 11
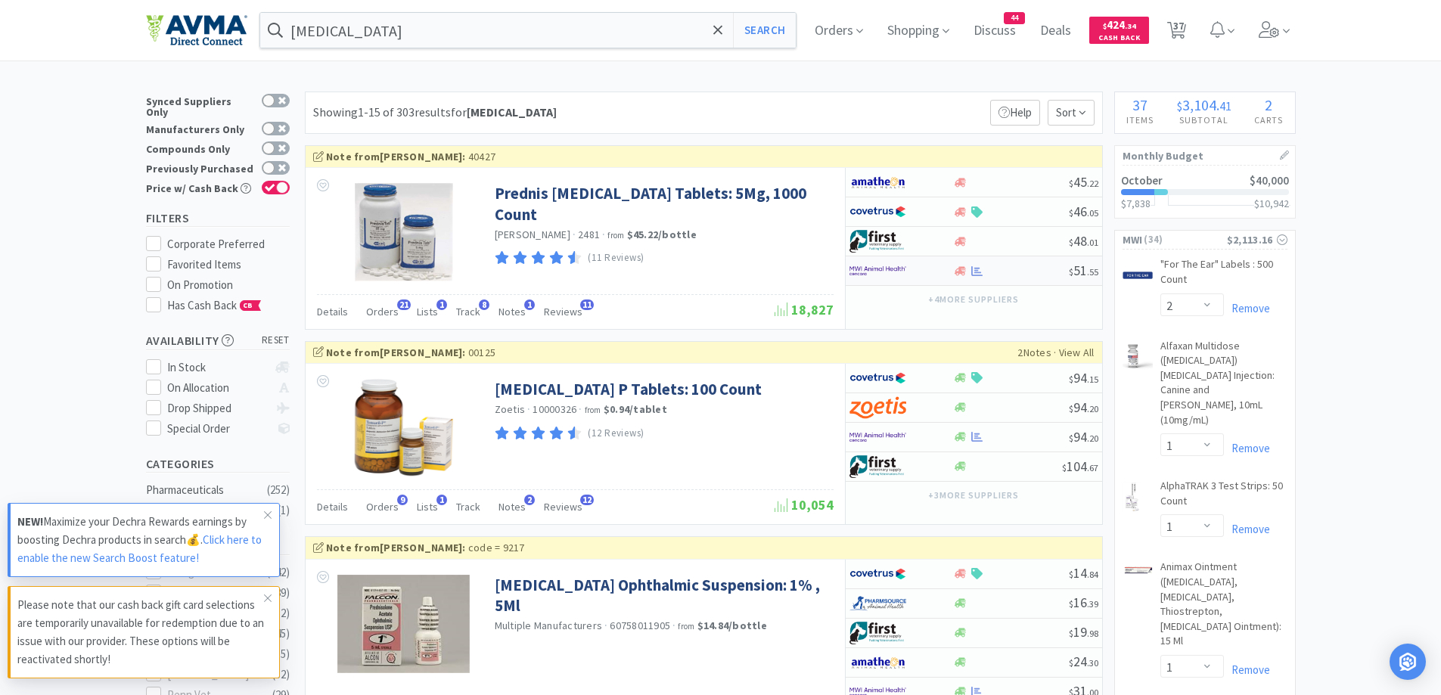
select select "1"
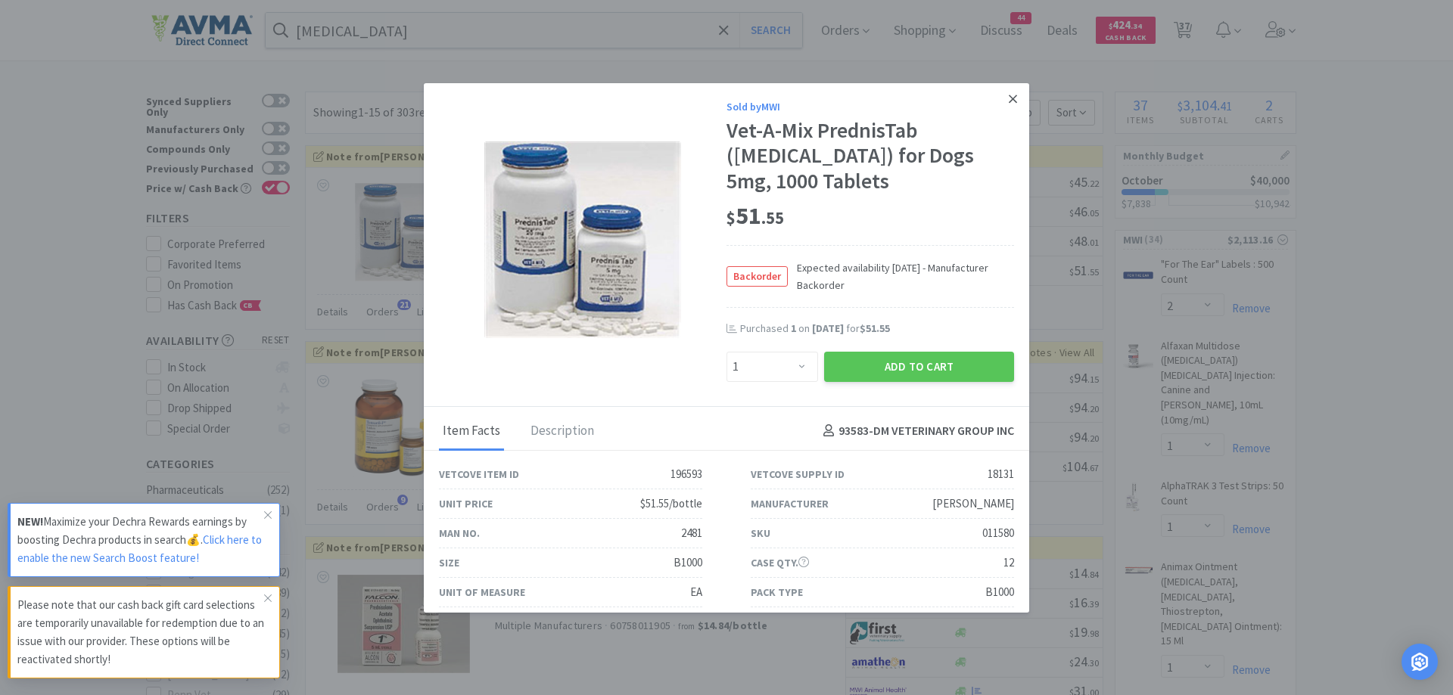
click at [999, 101] on link at bounding box center [1012, 99] width 26 height 33
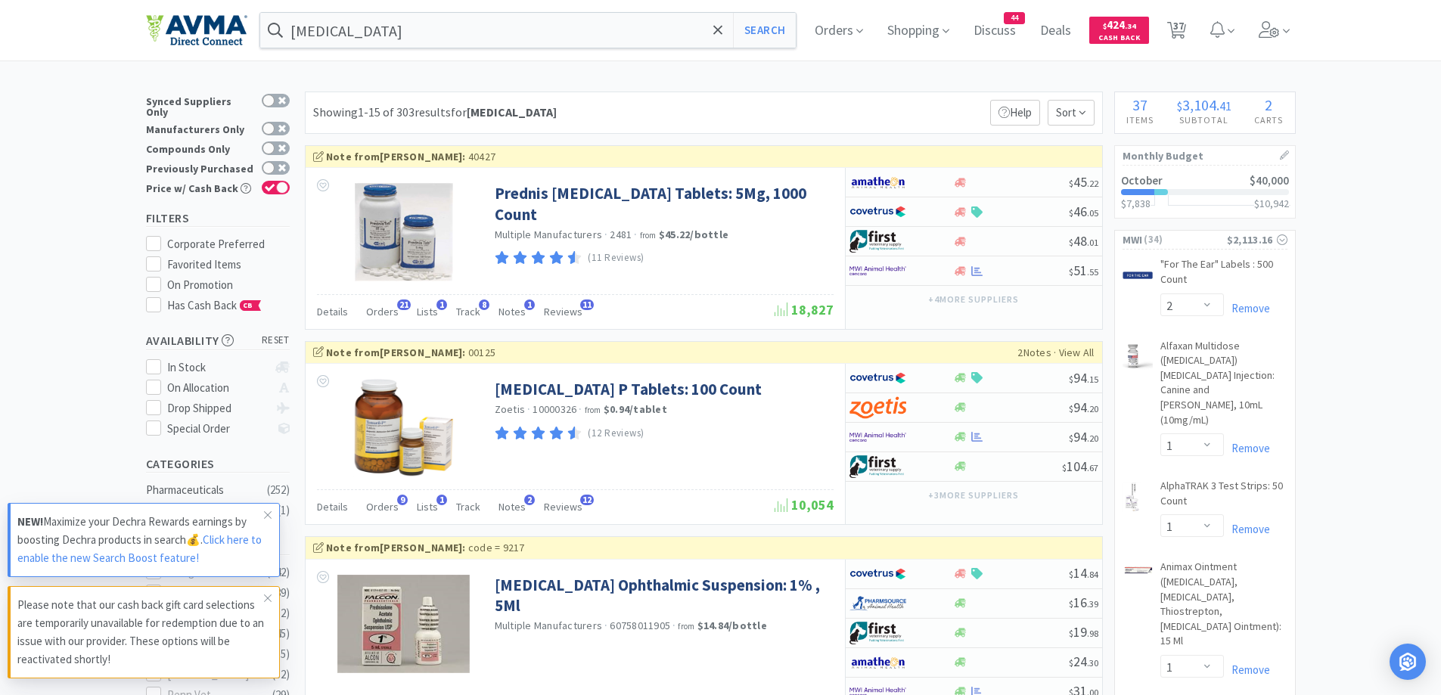
click at [869, 95] on div "Showing 1-15 of 303 results for [MEDICAL_DATA] Filters Help Sort" at bounding box center [704, 113] width 798 height 42
click at [953, 269] on div at bounding box center [960, 271] width 15 height 11
select select "1"
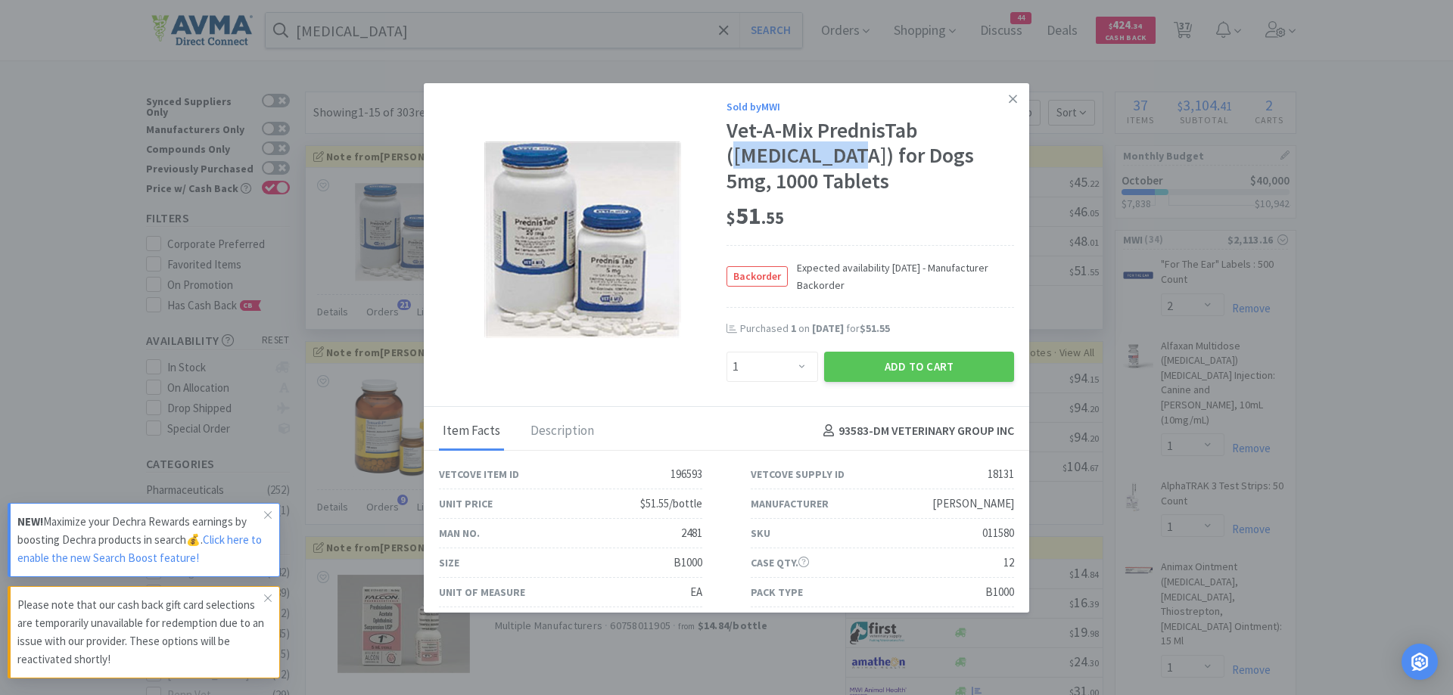
drag, startPoint x: 848, startPoint y: 154, endPoint x: 726, endPoint y: 150, distance: 122.6
click at [726, 150] on div "Vet-A-Mix PrednisTab ([MEDICAL_DATA]) for Dogs 5mg, 1000 Tablets" at bounding box center [870, 156] width 288 height 76
copy div "[MEDICAL_DATA]"
click at [1009, 102] on icon at bounding box center [1013, 99] width 8 height 14
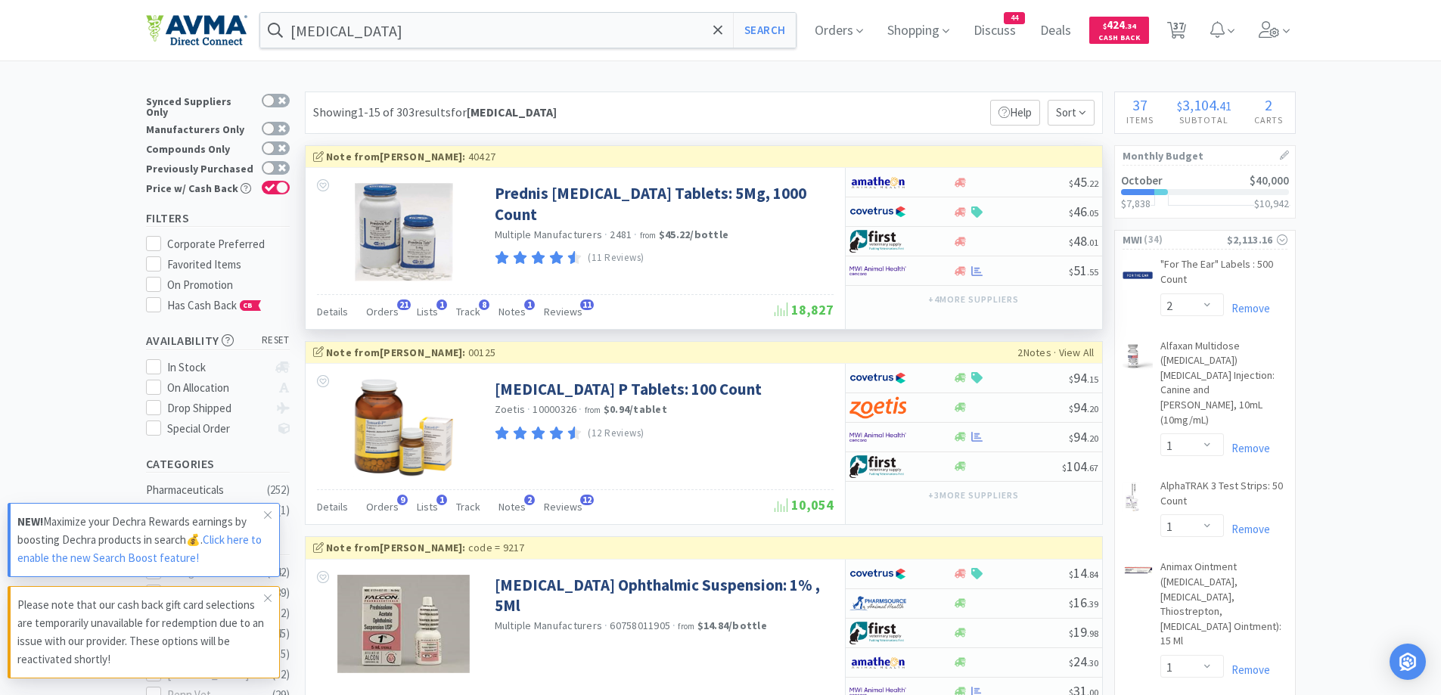
drag, startPoint x: 687, startPoint y: 98, endPoint x: 832, endPoint y: 76, distance: 146.8
click at [469, 317] on span "Track" at bounding box center [468, 312] width 24 height 14
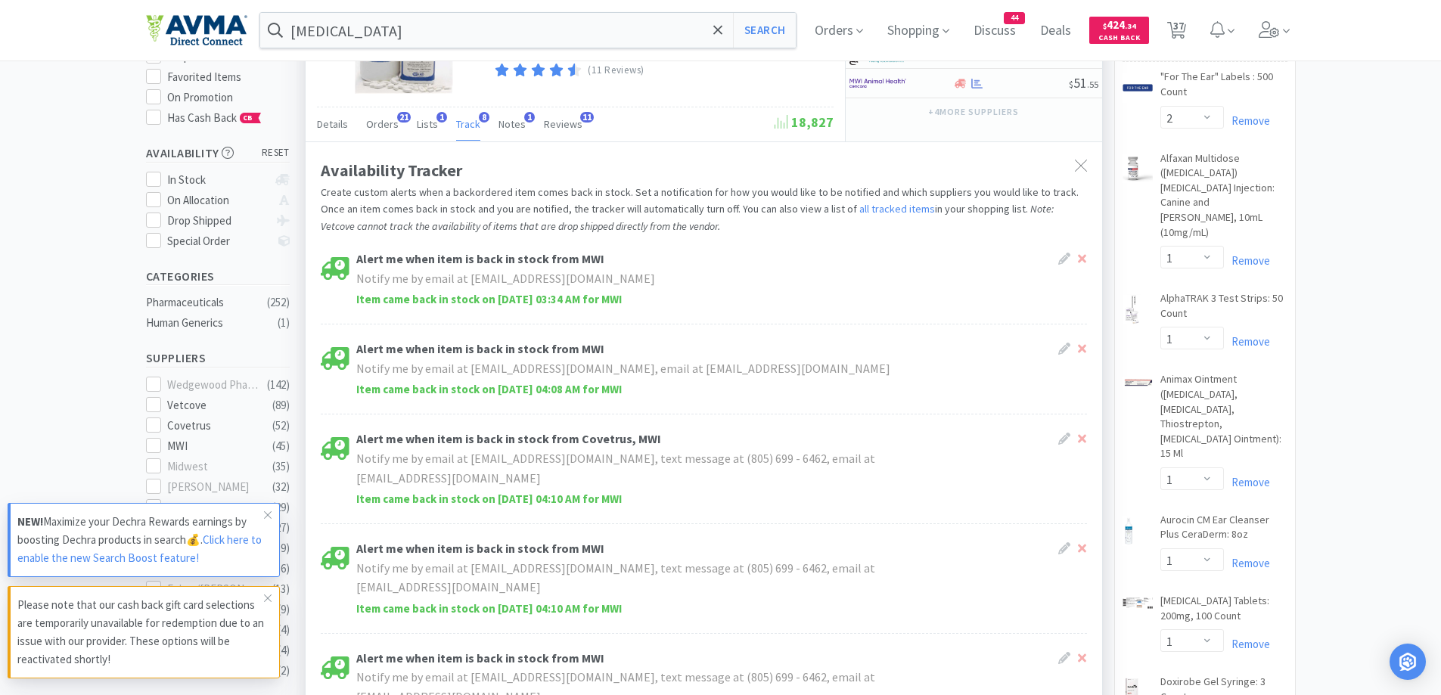
scroll to position [151, 0]
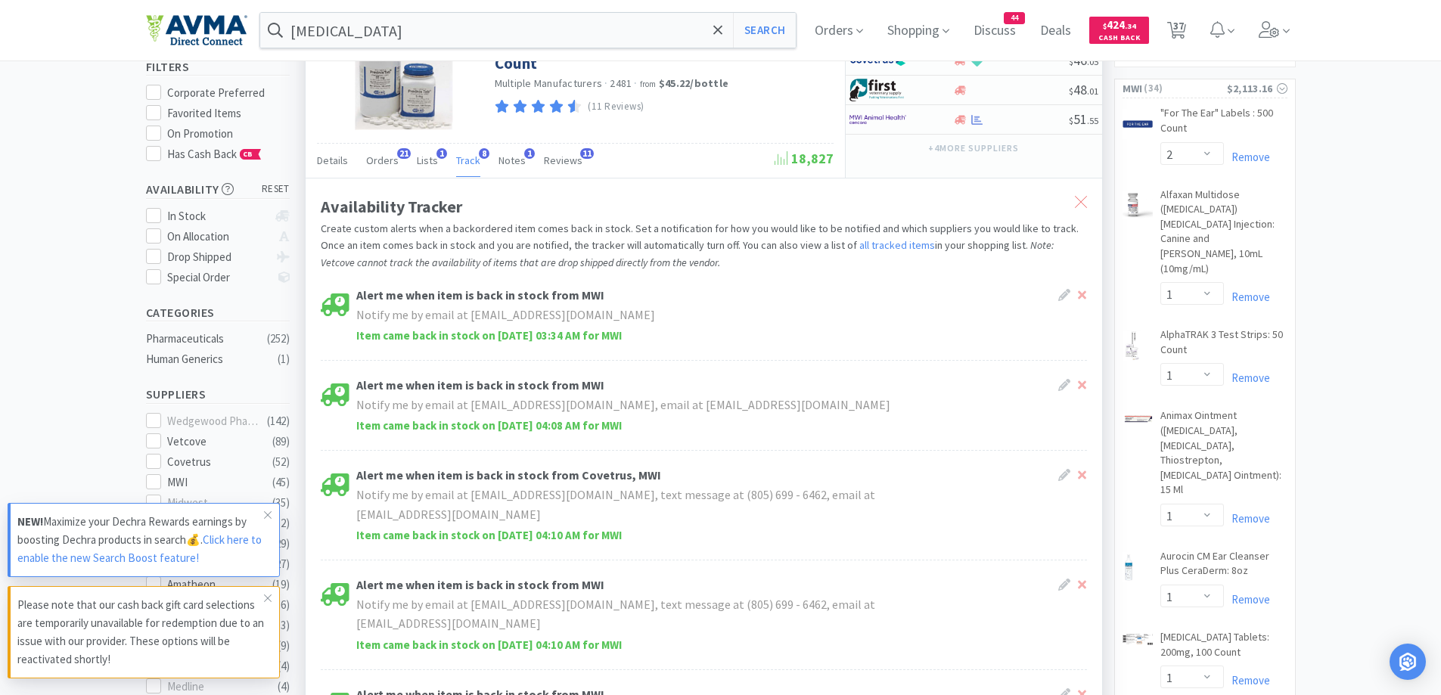
click at [1080, 201] on icon at bounding box center [1081, 202] width 12 height 12
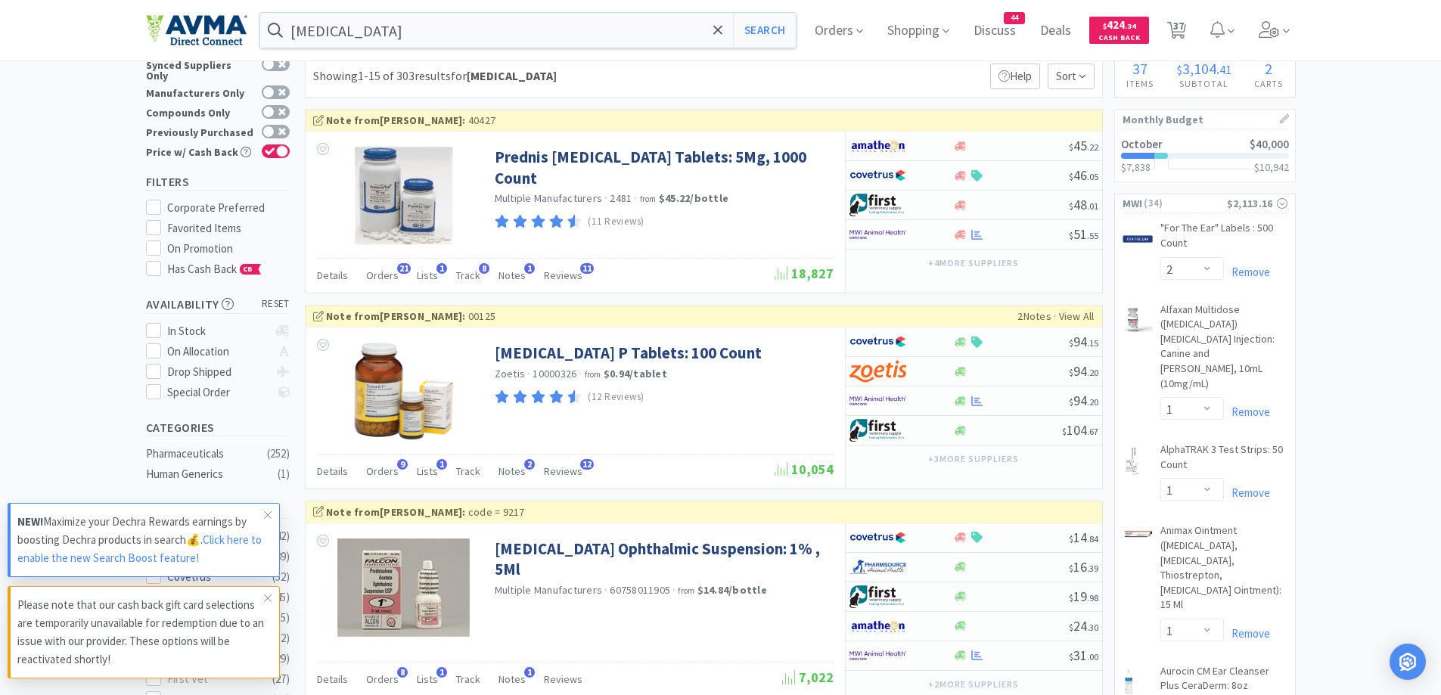
scroll to position [0, 0]
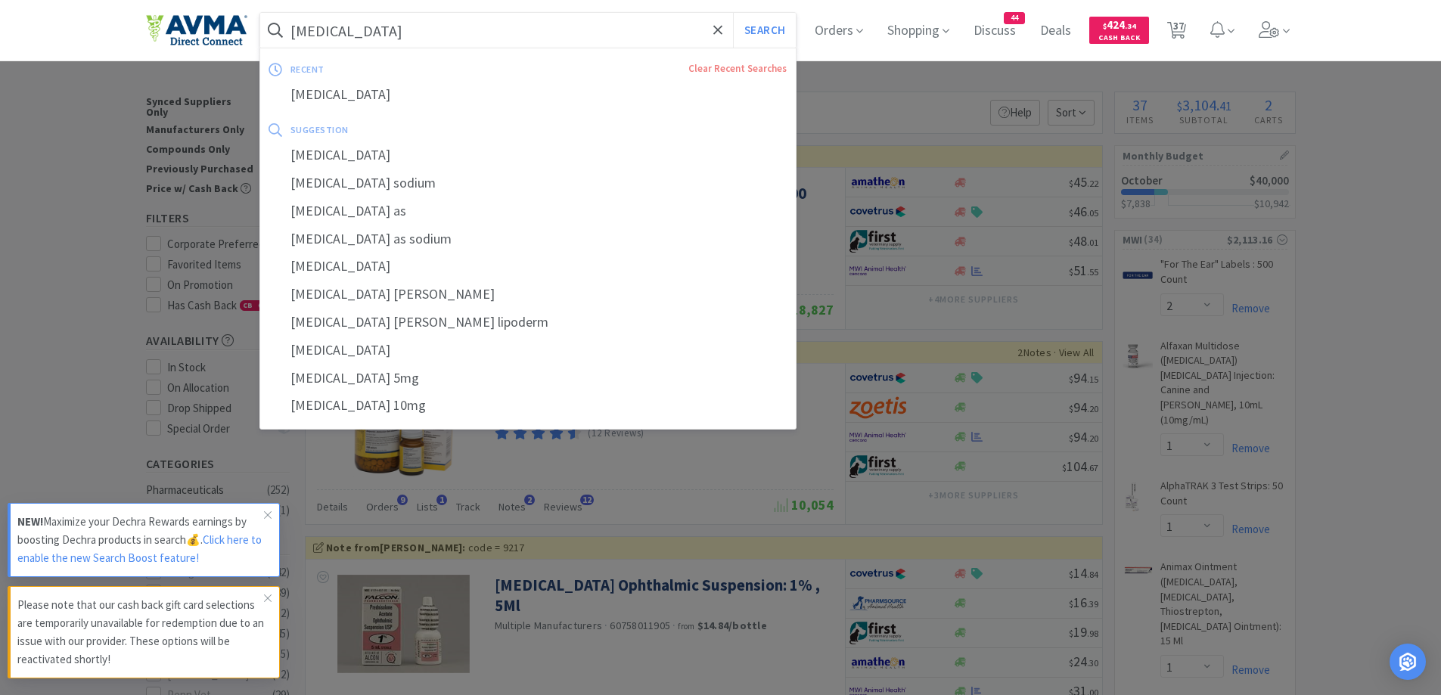
click at [651, 47] on input "[MEDICAL_DATA]" at bounding box center [528, 30] width 536 height 35
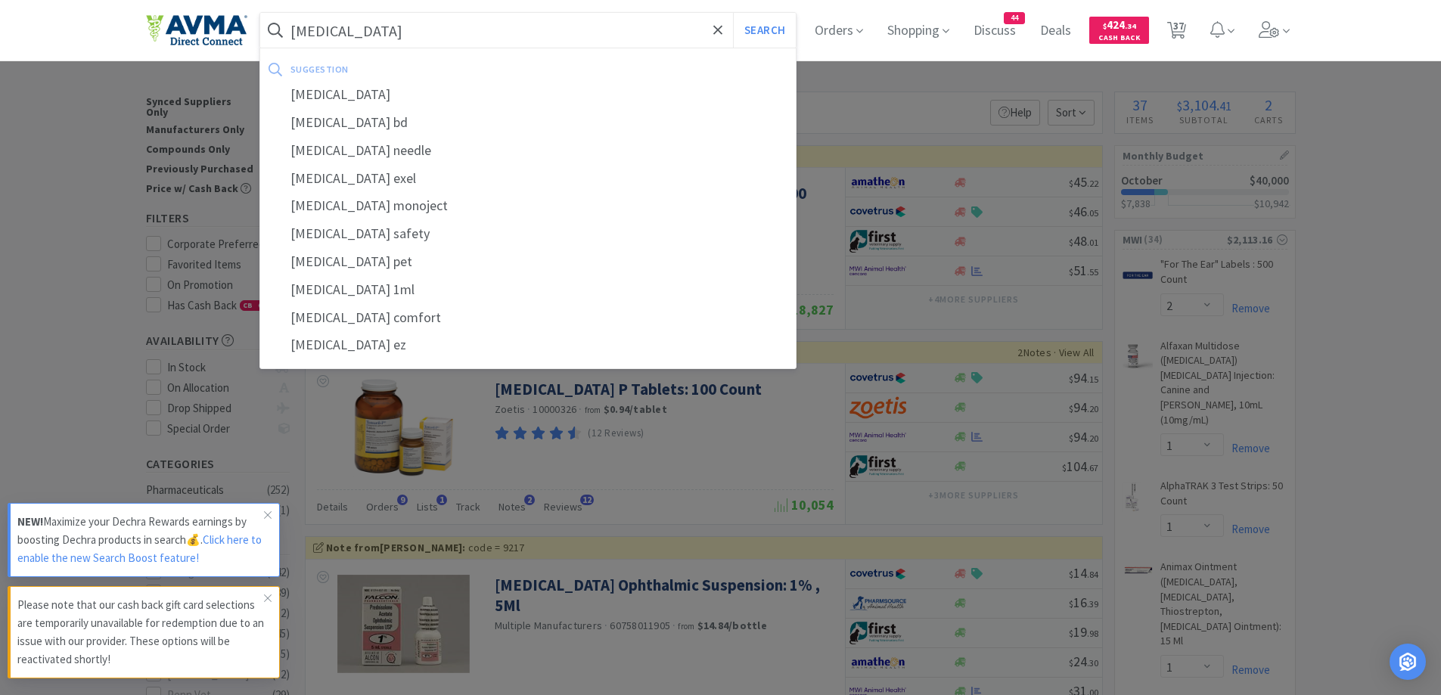
type input "[MEDICAL_DATA]"
click at [733, 13] on button "Search" at bounding box center [764, 30] width 63 height 35
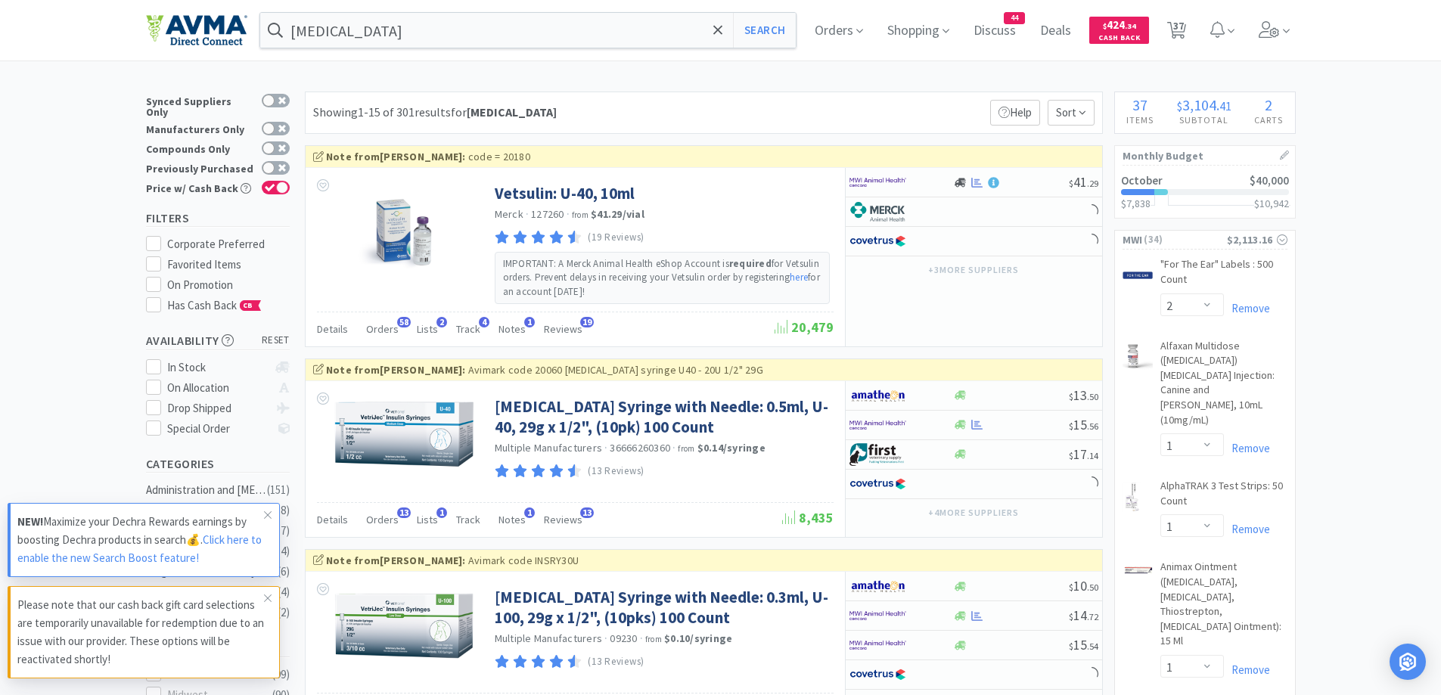
click at [841, 98] on div "Showing 1-15 of 301 results for [MEDICAL_DATA] Filters Help Sort" at bounding box center [704, 113] width 798 height 42
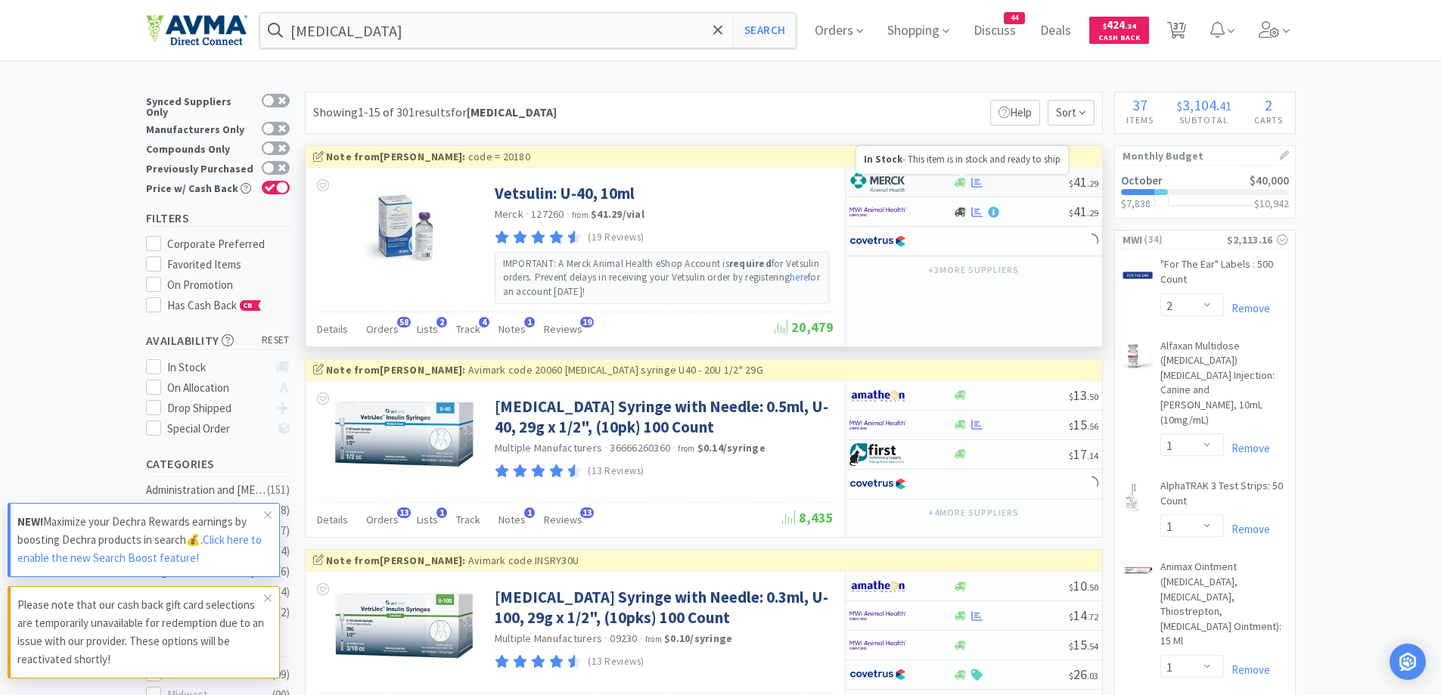
click at [956, 177] on icon at bounding box center [960, 182] width 11 height 11
select select "2"
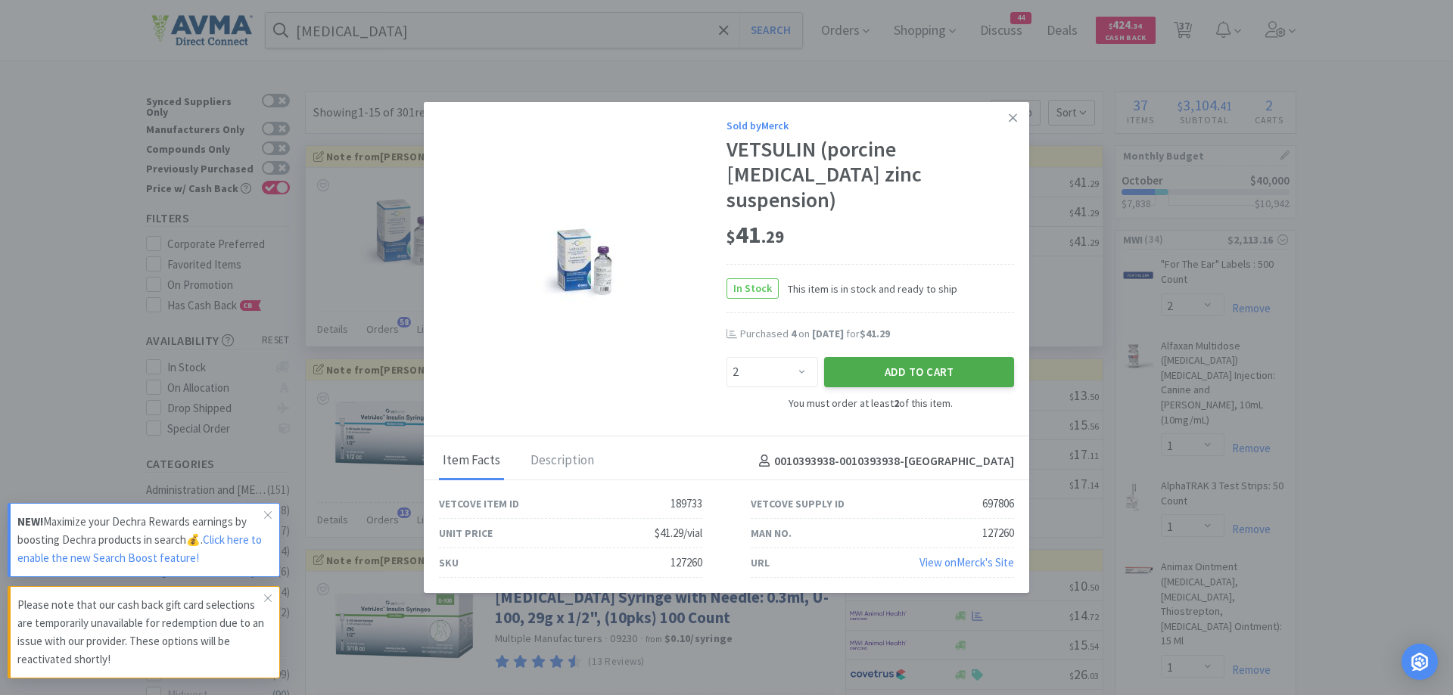
click at [926, 360] on button "Add to Cart" at bounding box center [919, 372] width 190 height 30
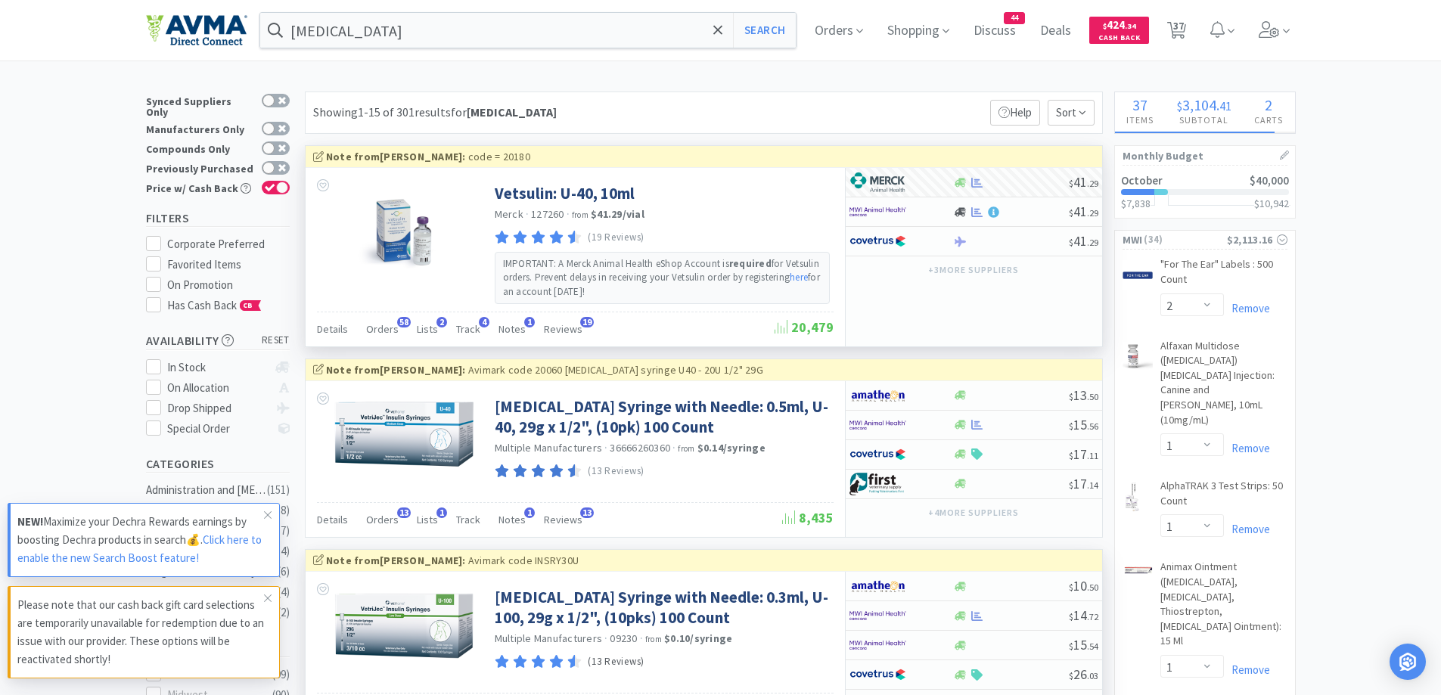
select select "2"
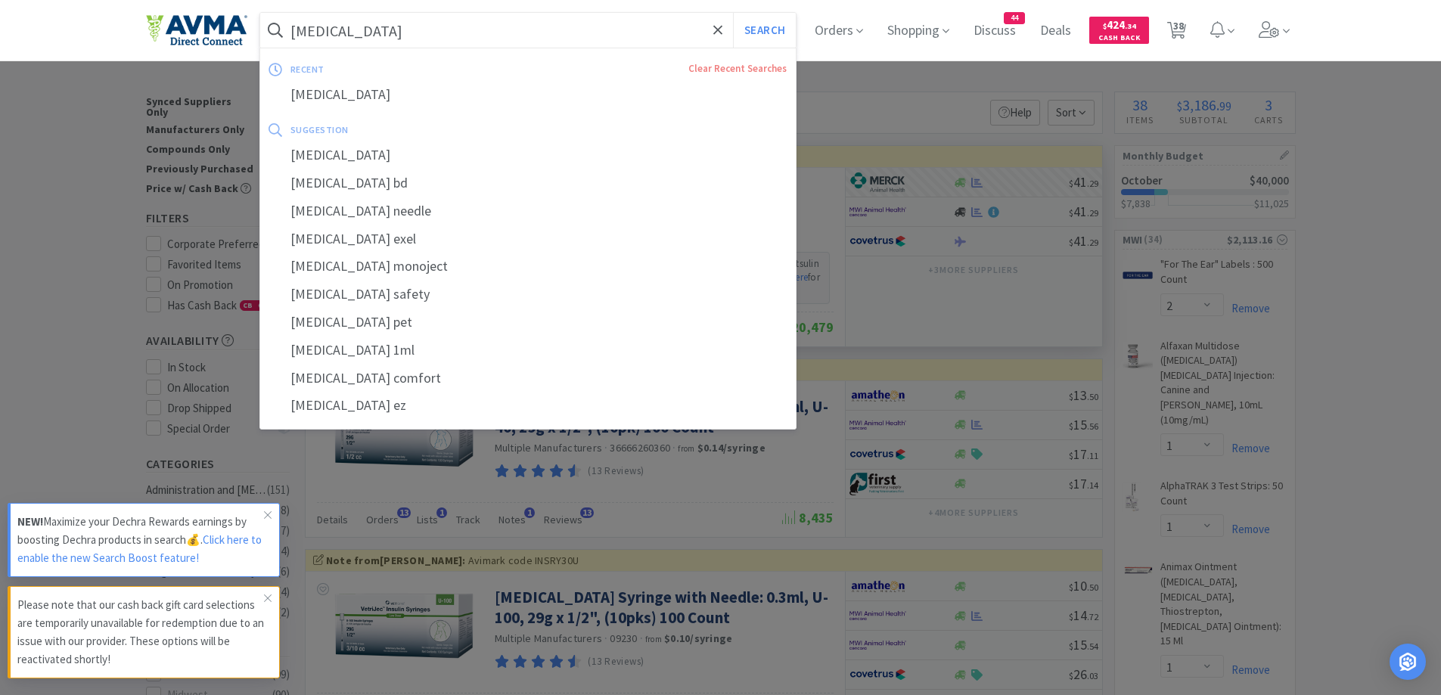
click at [426, 32] on input "[MEDICAL_DATA]" at bounding box center [528, 30] width 536 height 35
paste input "[MEDICAL_DATA] 100mg"
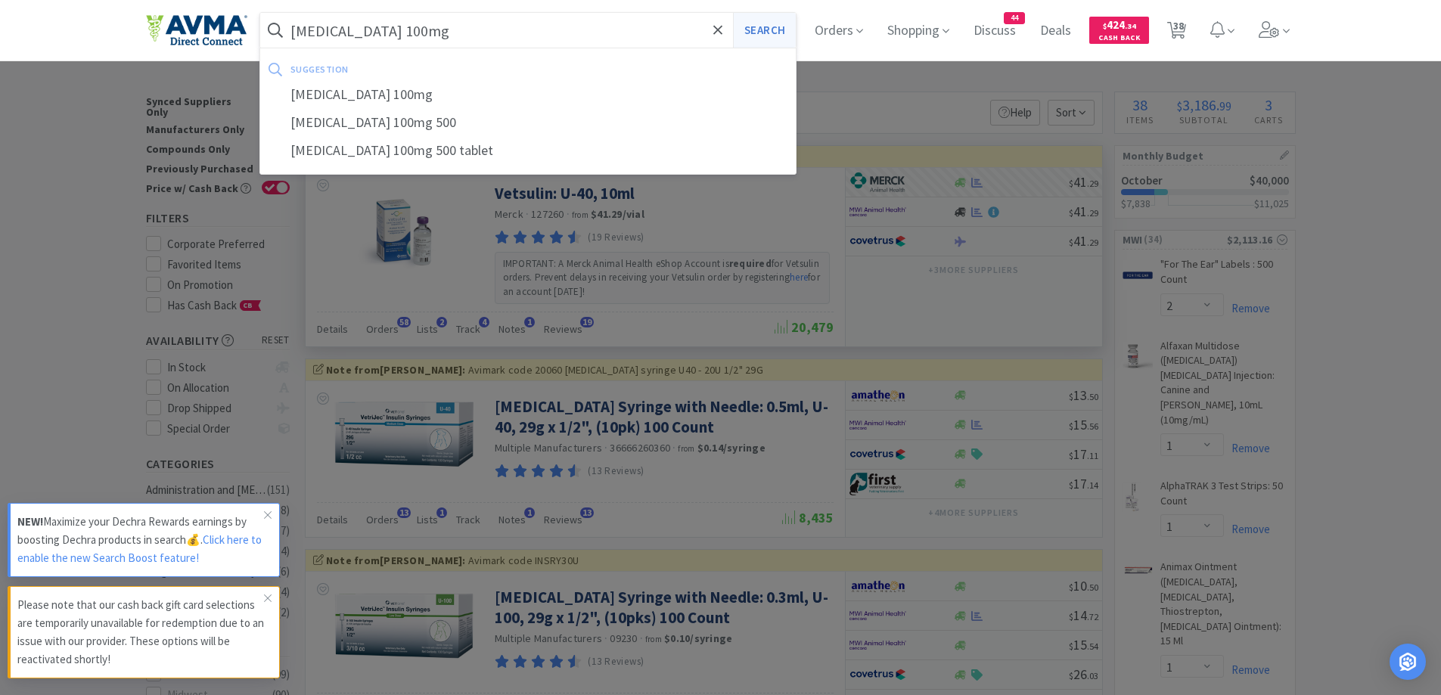
type input "[MEDICAL_DATA] 100mg"
click at [751, 33] on button "Search" at bounding box center [764, 30] width 63 height 35
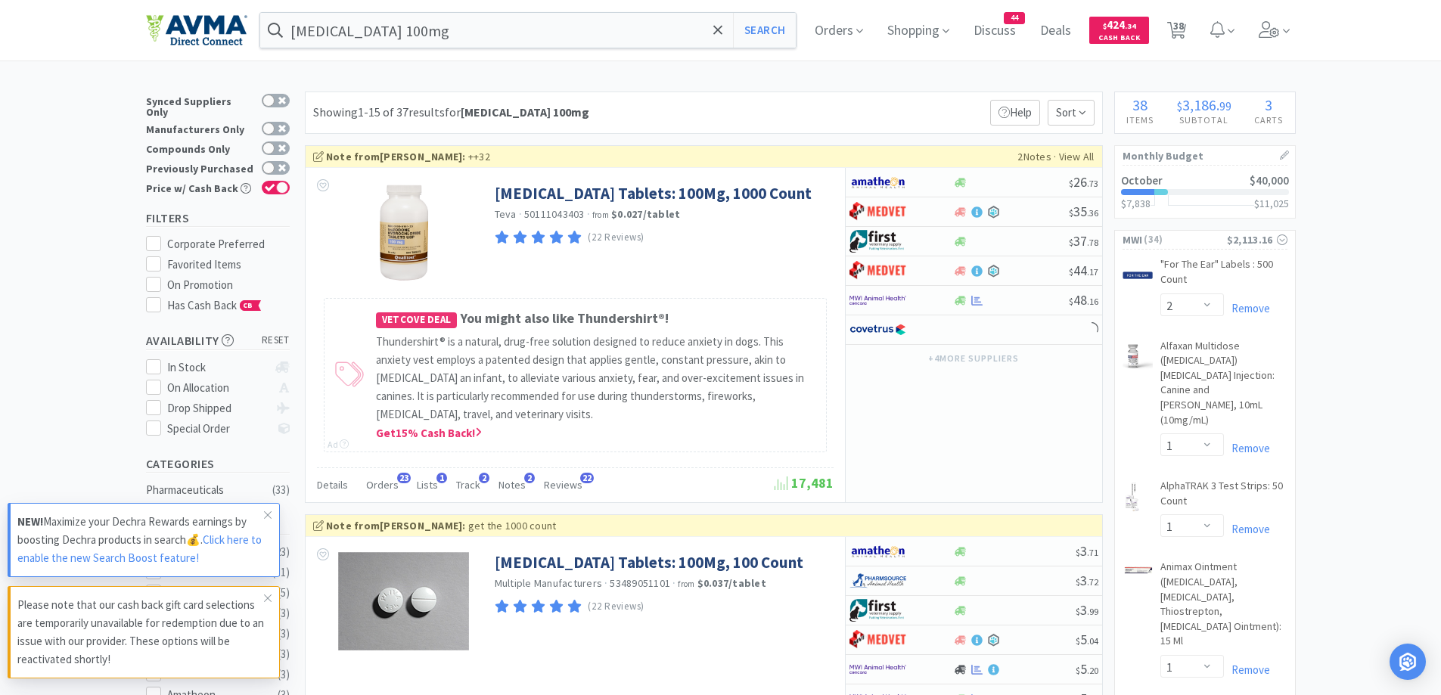
click at [858, 97] on div "Showing 1-15 of 37 results for [MEDICAL_DATA] 100mg Filters Help Sort" at bounding box center [704, 113] width 798 height 42
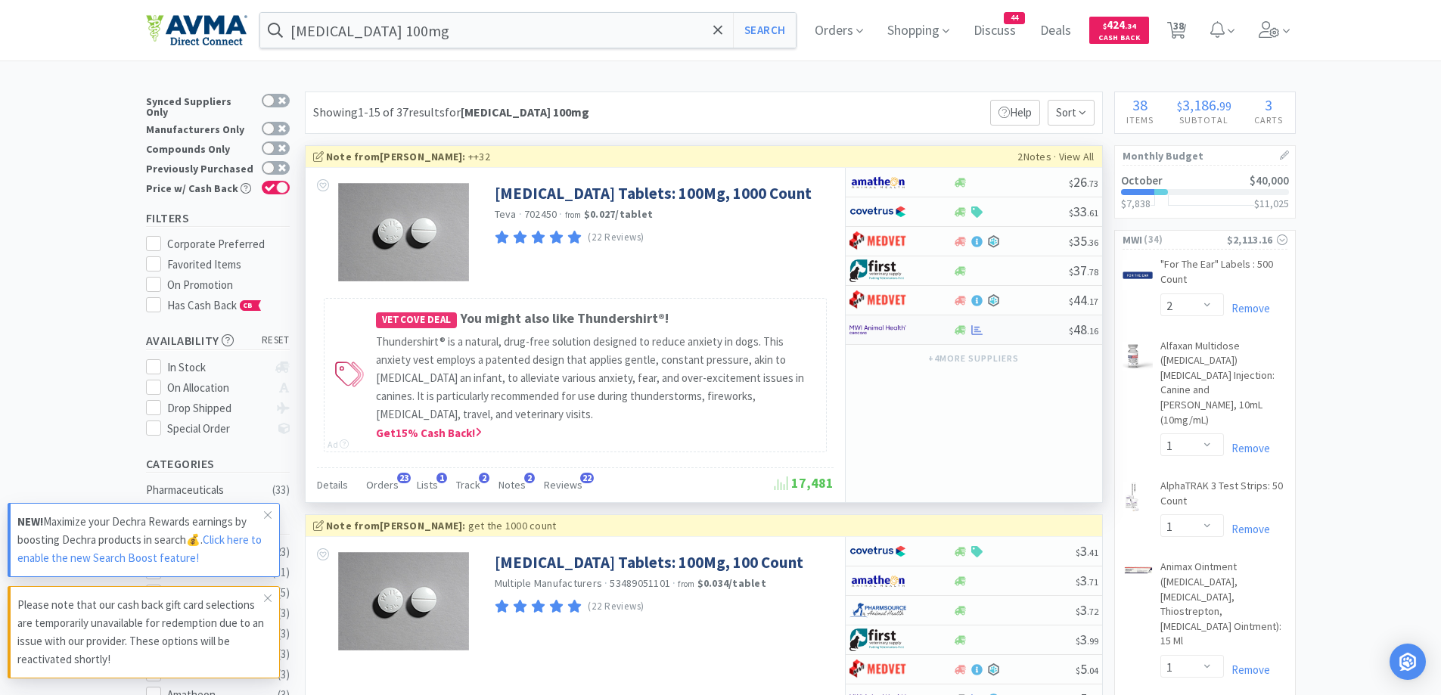
click at [938, 331] on div at bounding box center [902, 330] width 104 height 26
select select "1"
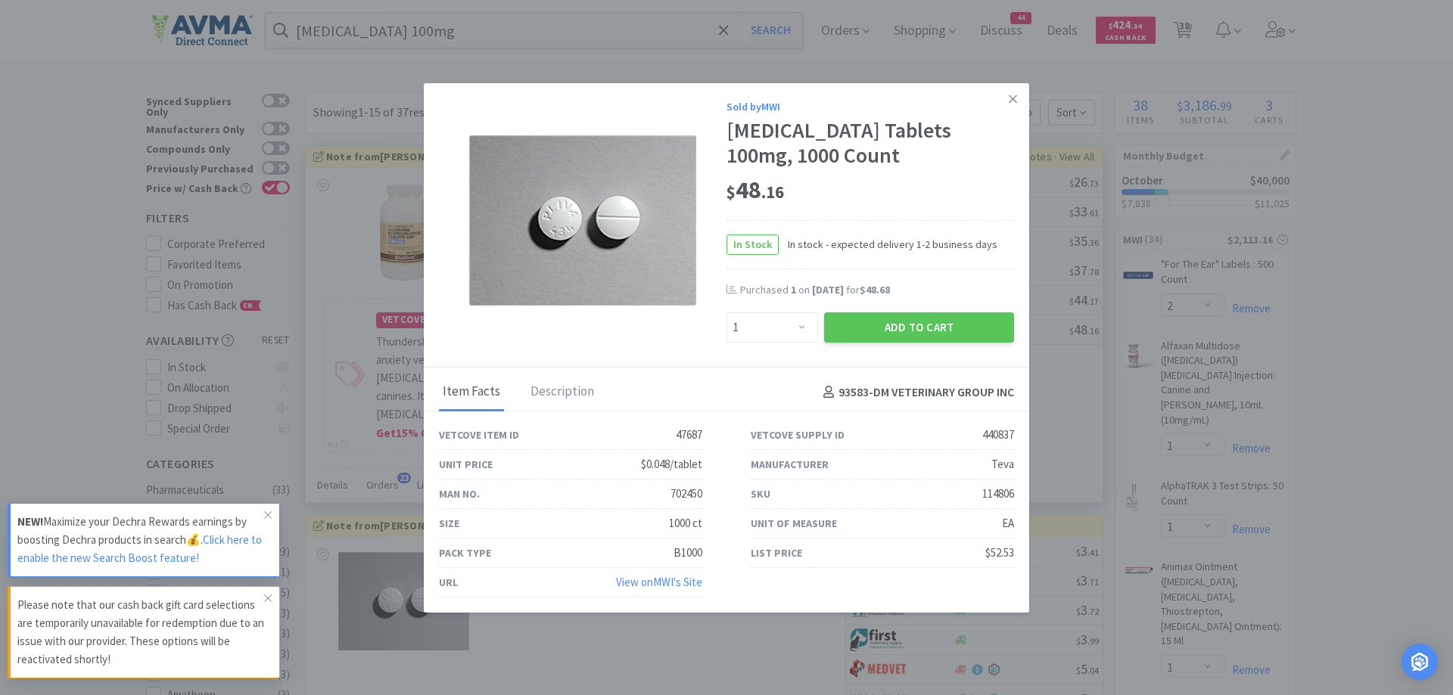
click at [898, 225] on div "In Stock In stock - expected delivery 1-2 business days" at bounding box center [870, 244] width 288 height 49
click at [906, 322] on button "Add to Cart" at bounding box center [919, 327] width 190 height 30
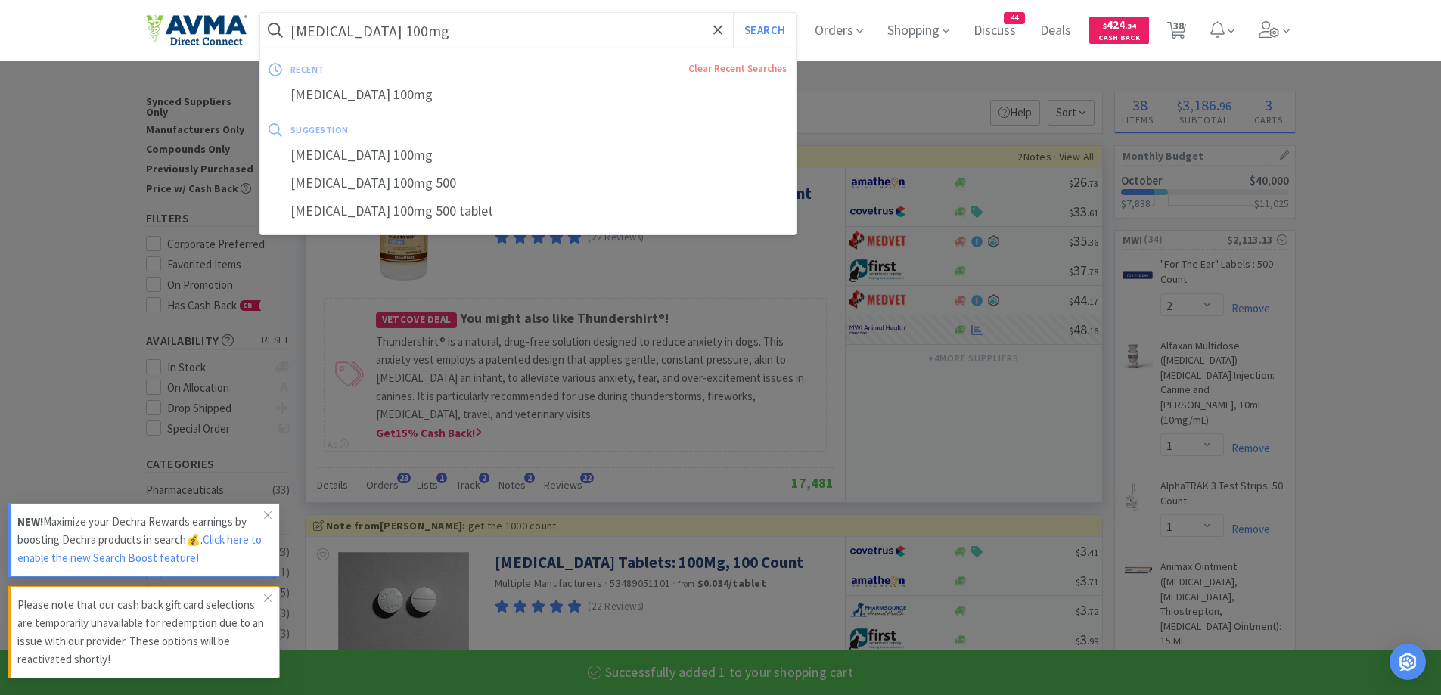
click at [489, 43] on input "[MEDICAL_DATA] 100mg" at bounding box center [528, 30] width 536 height 35
paste input "[MEDICAL_DATA] 2"
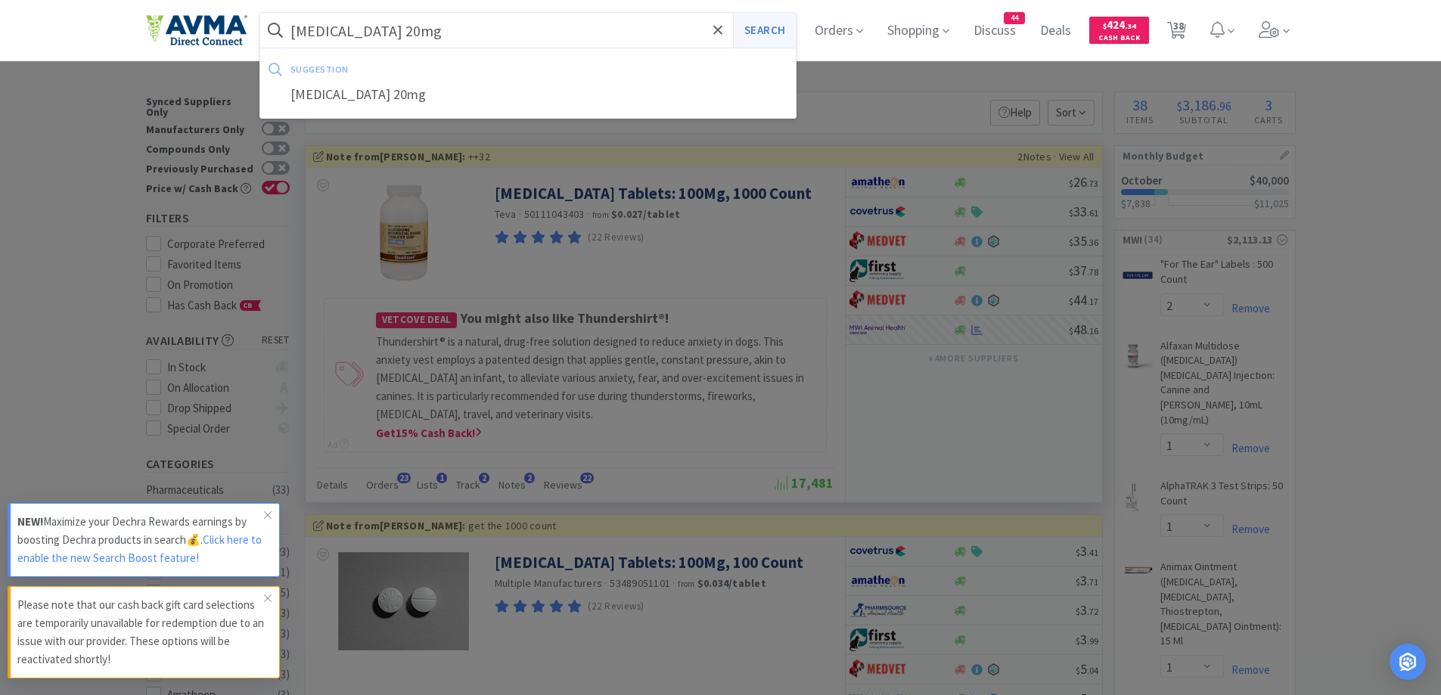
type input "[MEDICAL_DATA] 20mg"
click at [753, 39] on button "Search" at bounding box center [764, 30] width 63 height 35
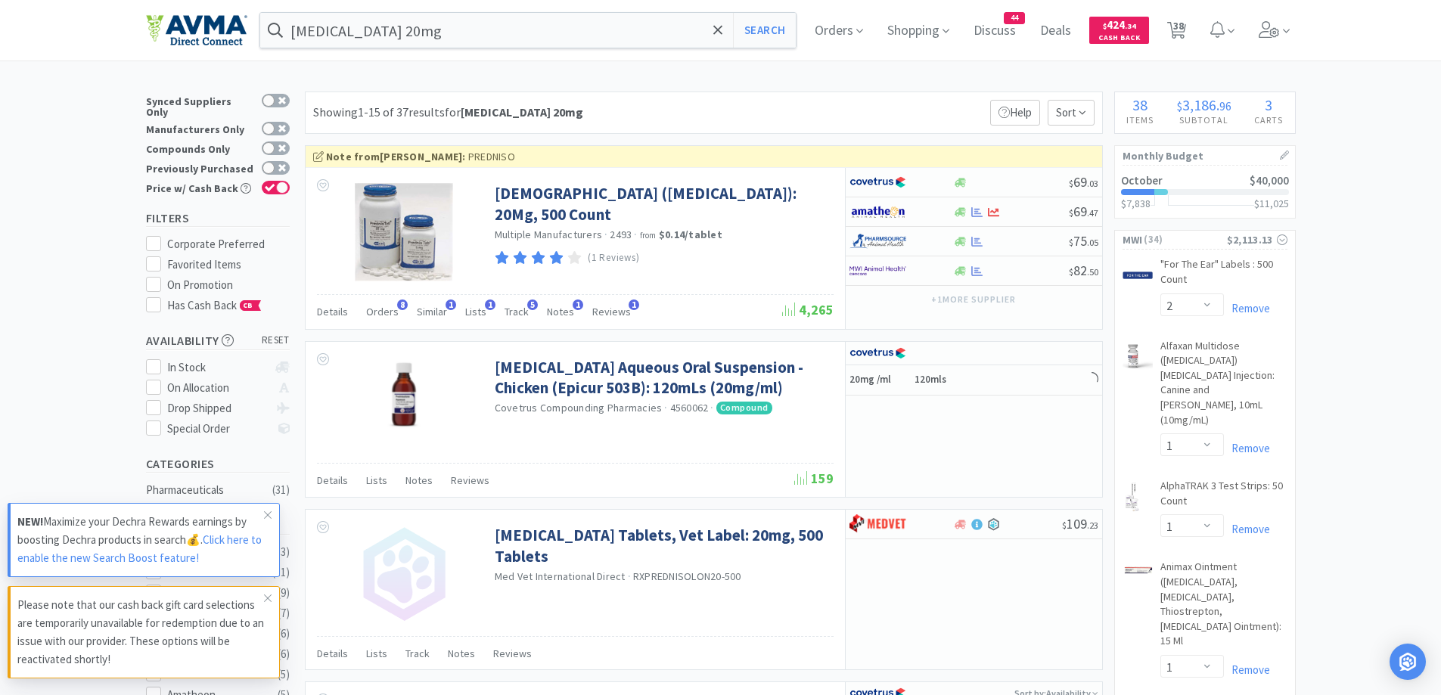
click at [951, 278] on div at bounding box center [902, 271] width 104 height 26
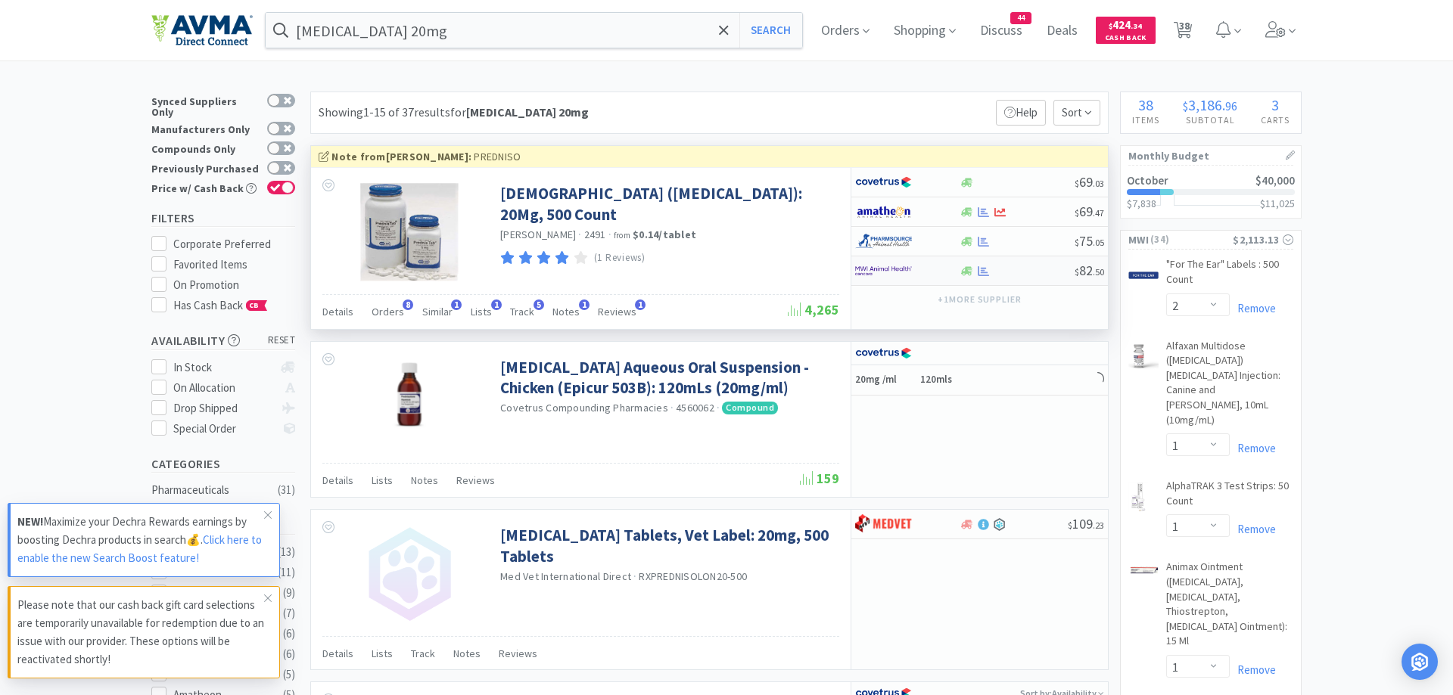
select select "1"
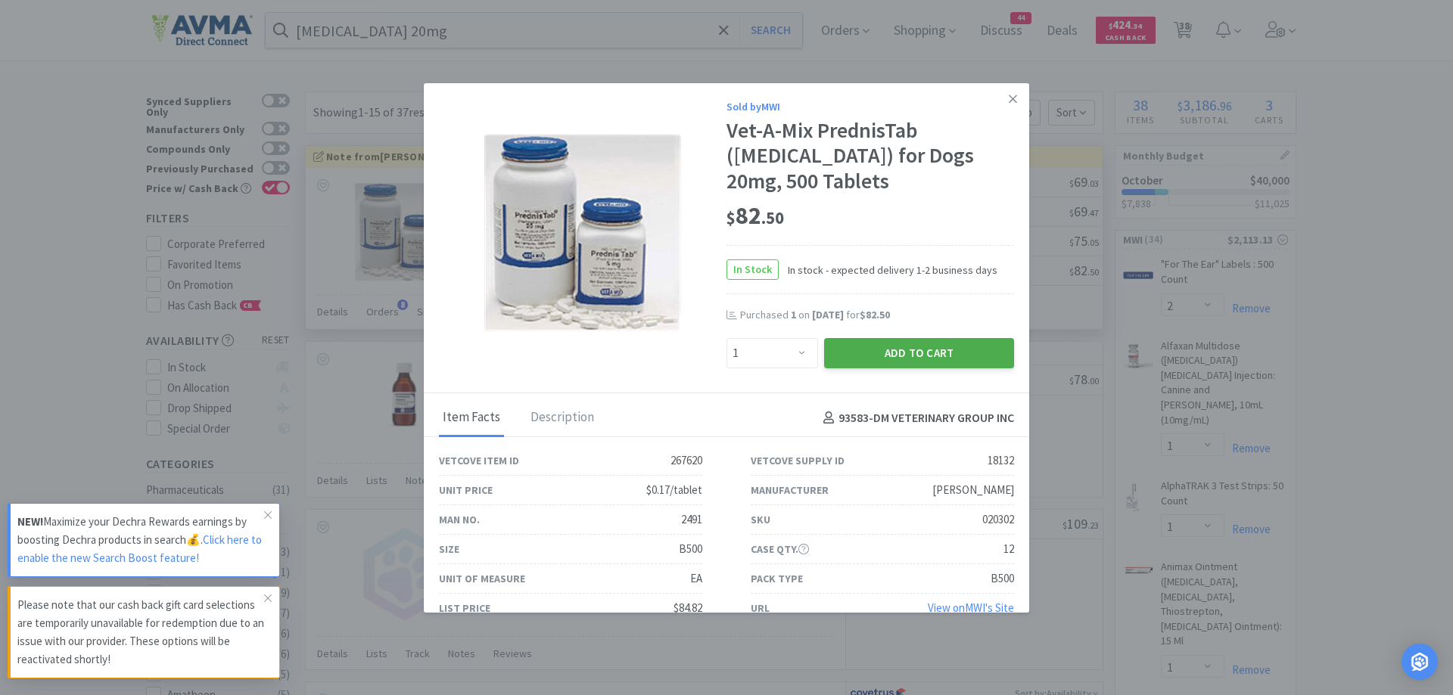
click at [937, 348] on button "Add to Cart" at bounding box center [919, 353] width 190 height 30
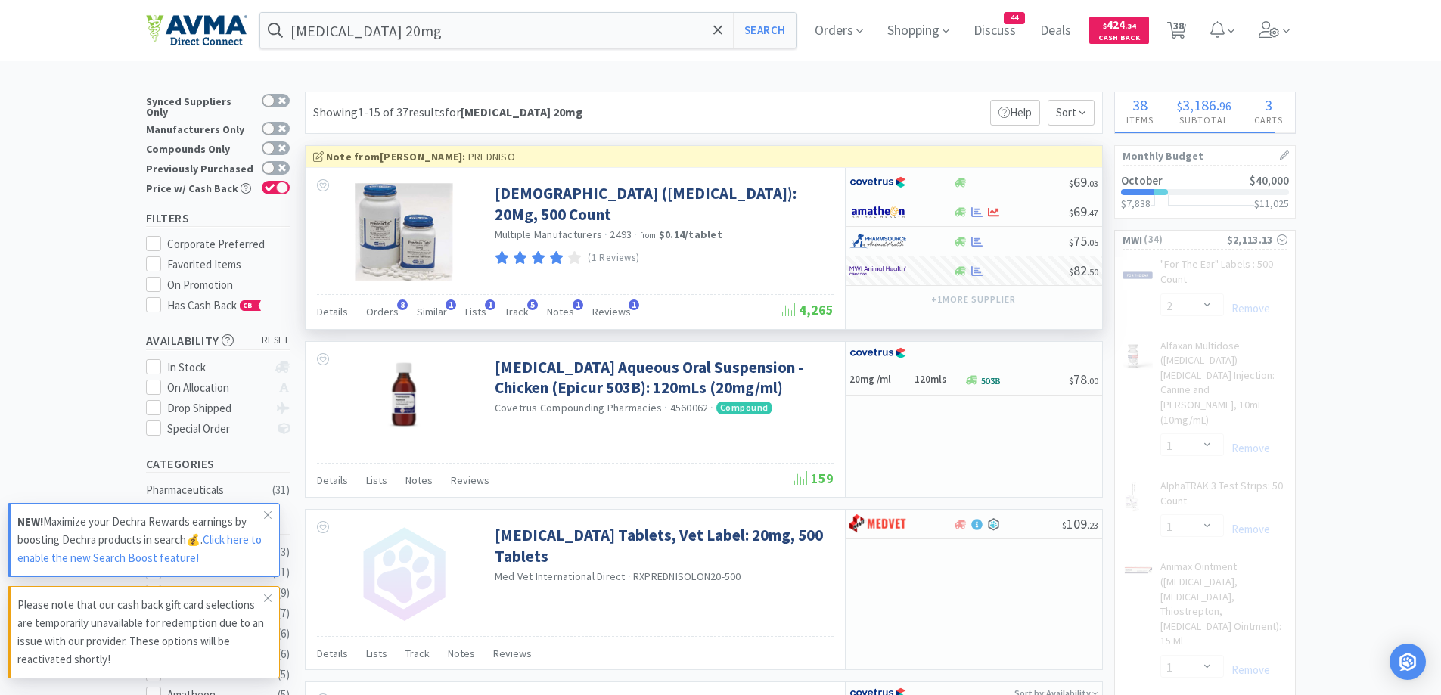
select select "1"
select select "5"
select select "1"
select select "12"
select select "5"
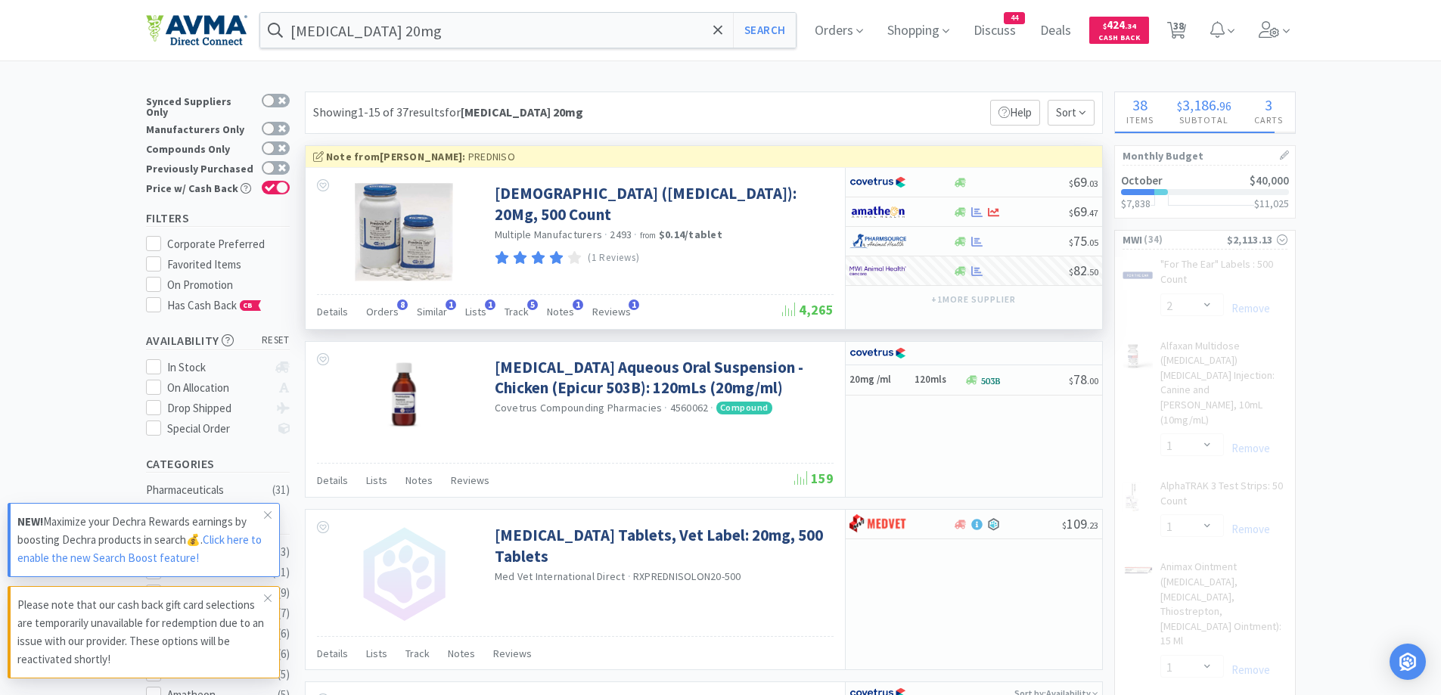
select select "1"
select select "50"
select select "1"
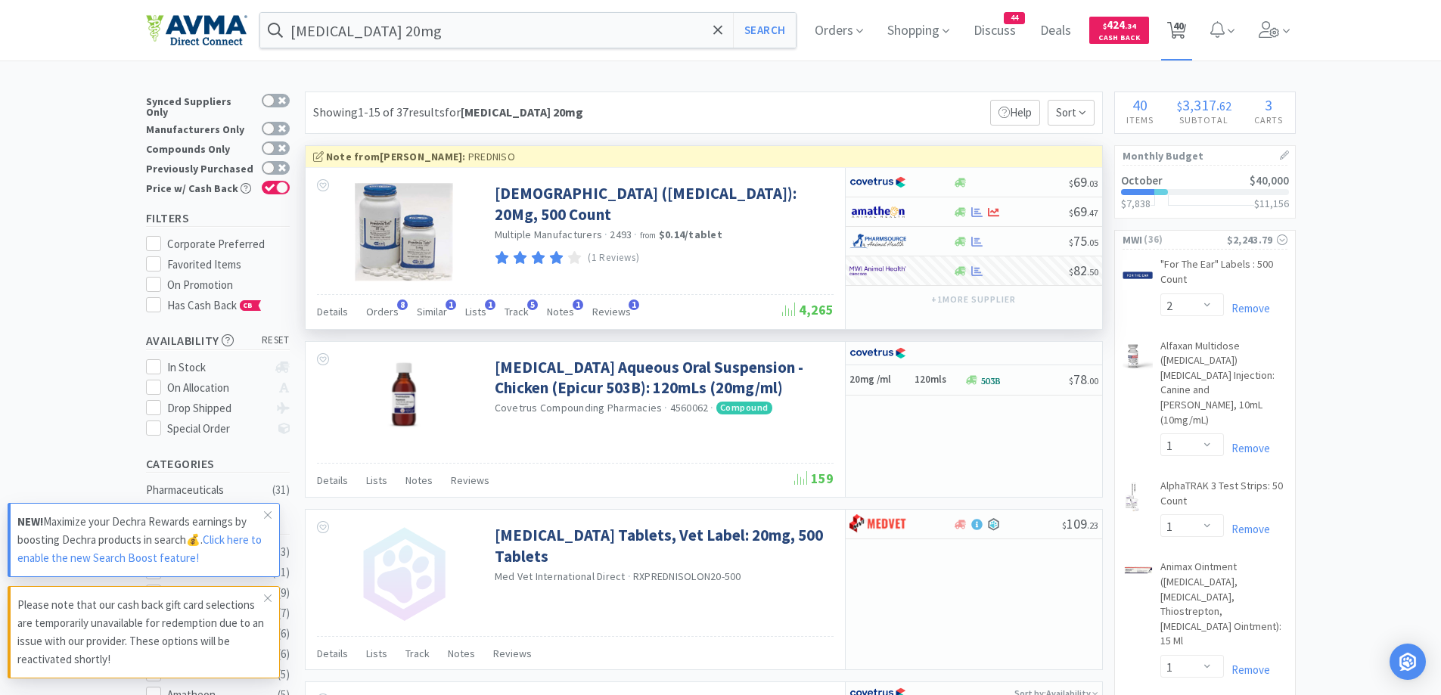
click at [1178, 21] on span "40" at bounding box center [1178, 25] width 11 height 61
select select "1"
select select "2"
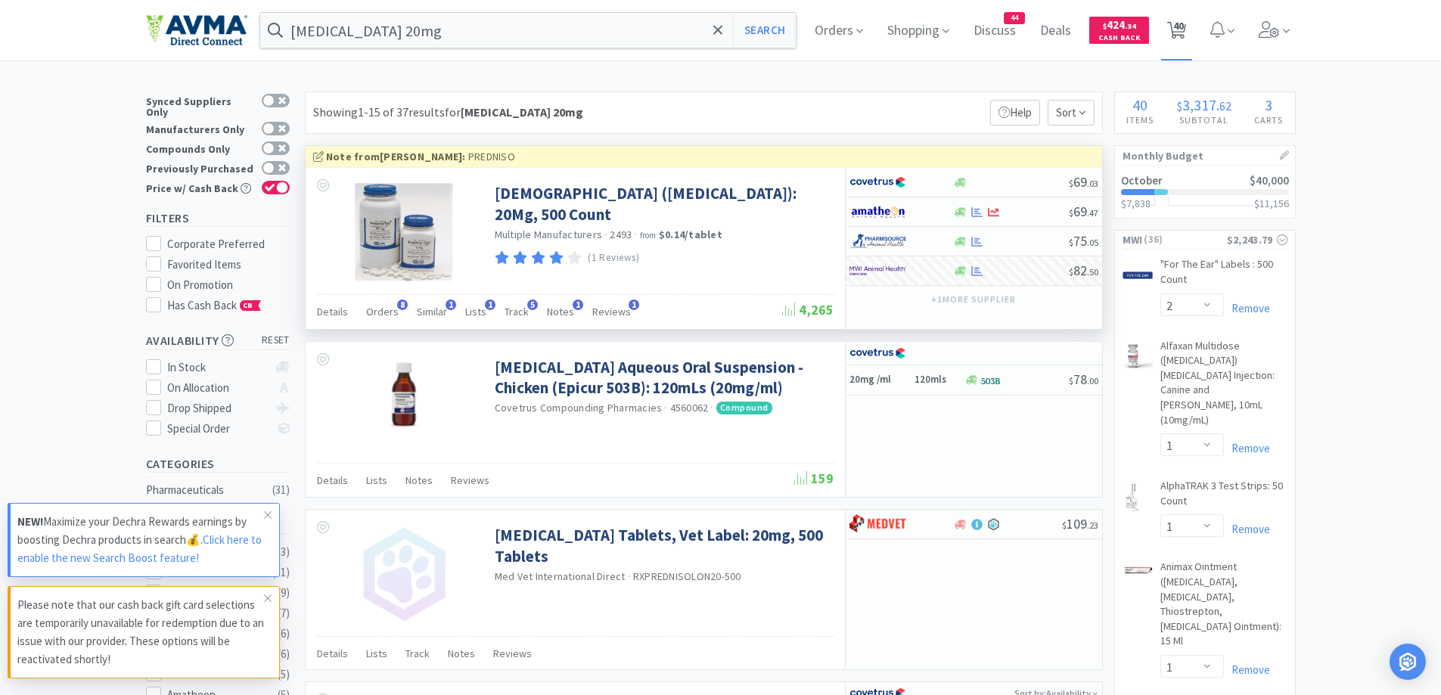
select select "2"
select select "1"
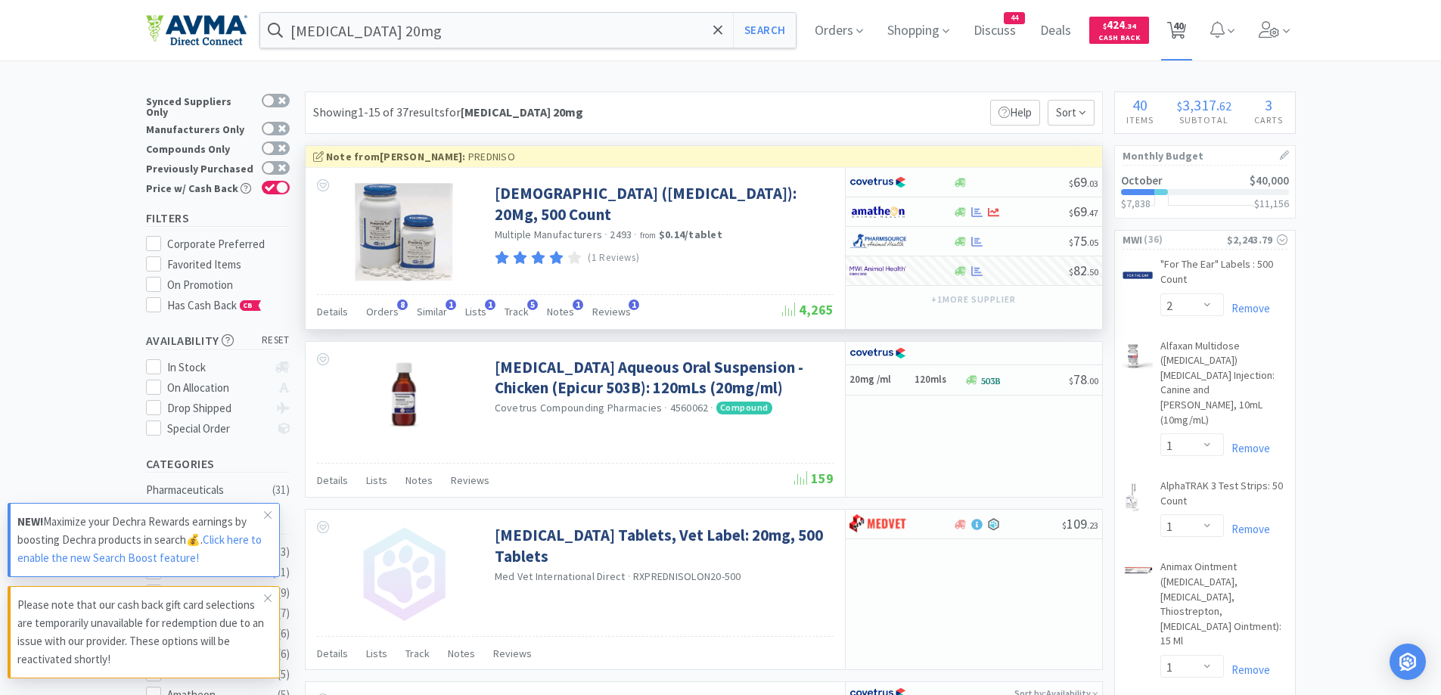
select select "1"
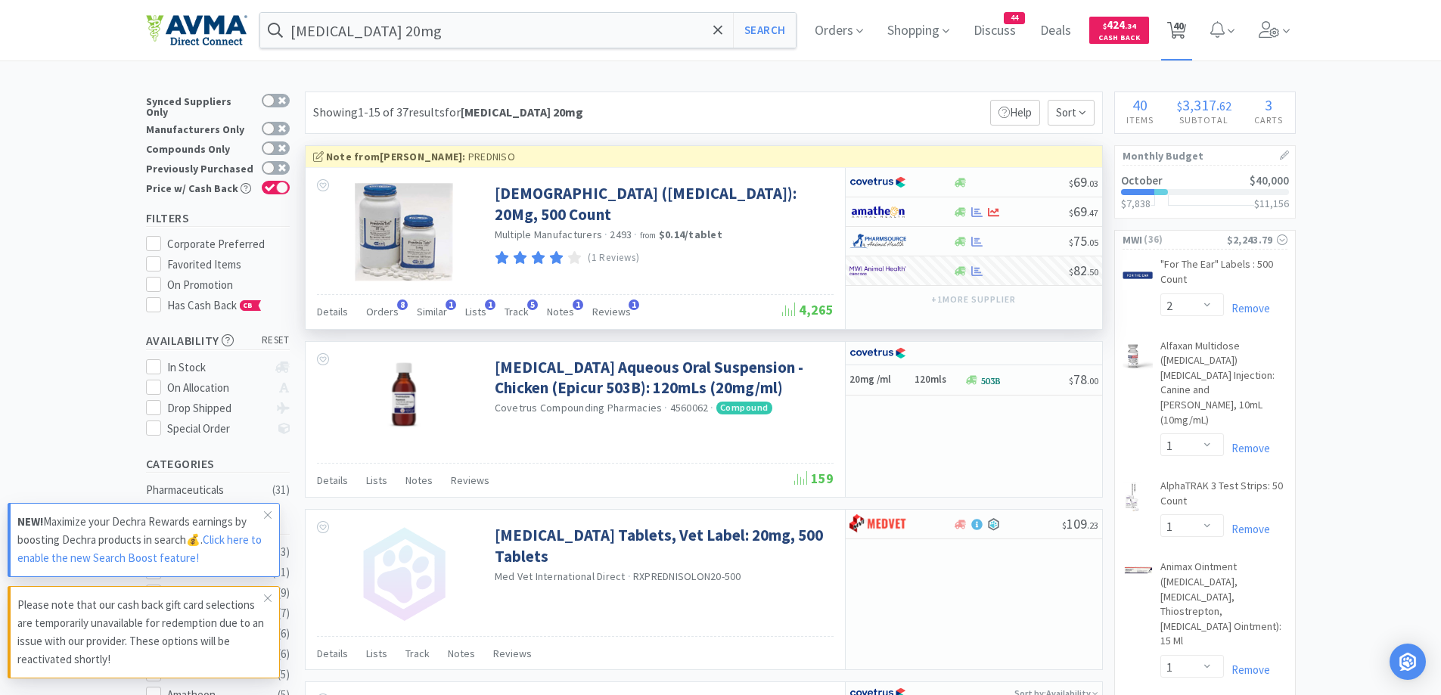
select select "1"
select select "4"
select select "1"
select select "3"
select select "1"
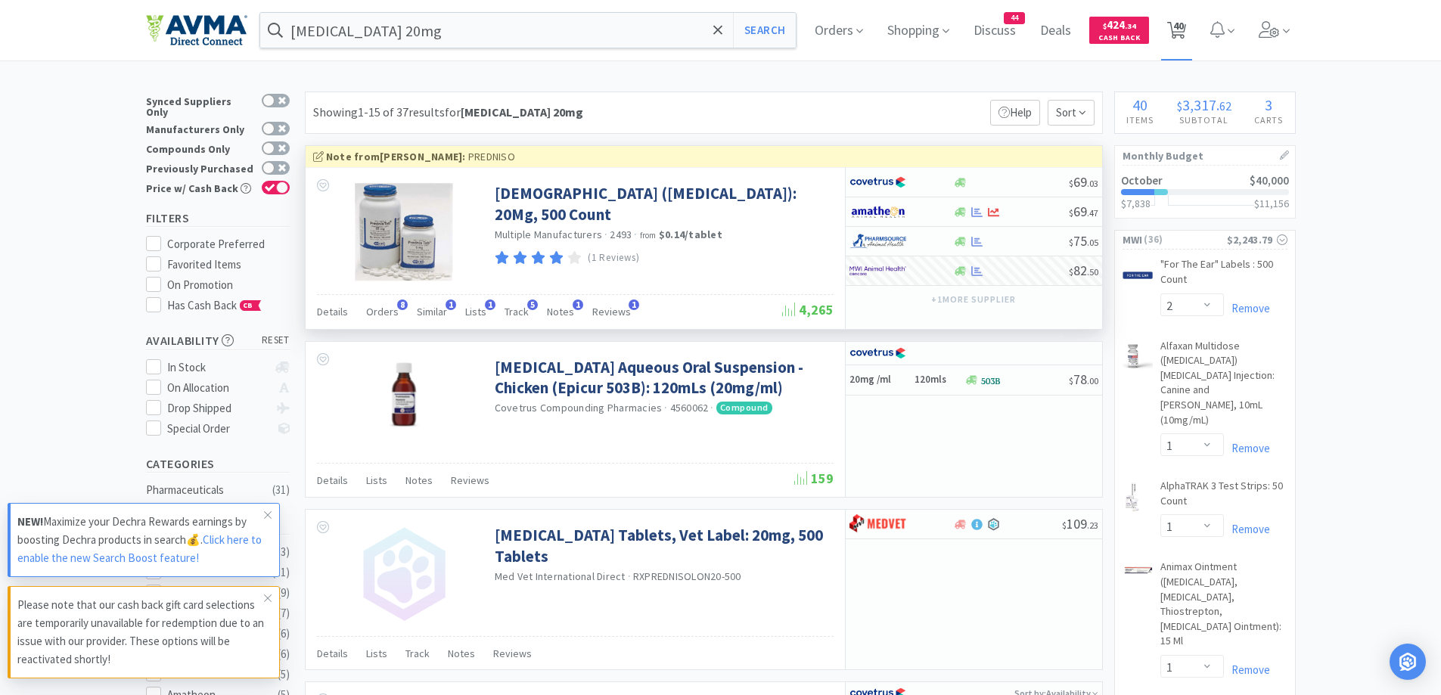
select select "1"
select select "10"
select select "1"
select select "2"
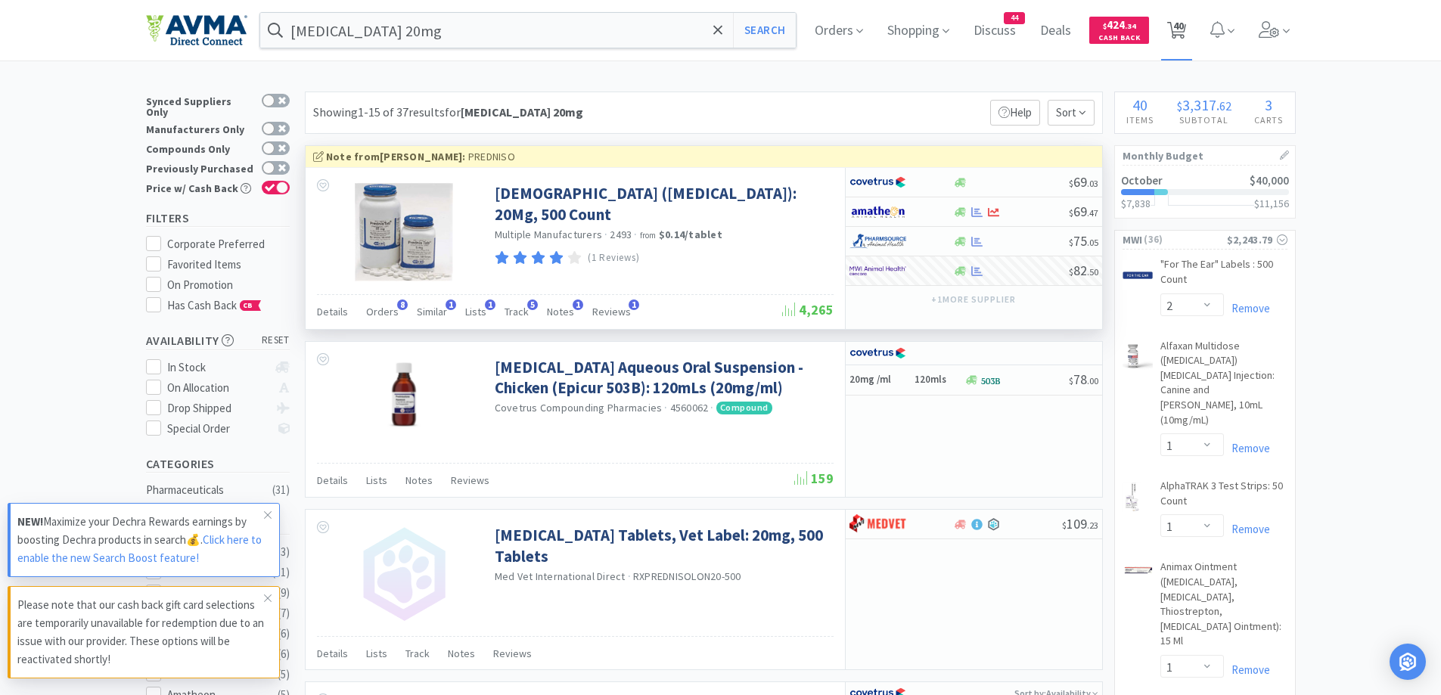
select select "3"
select select "1"
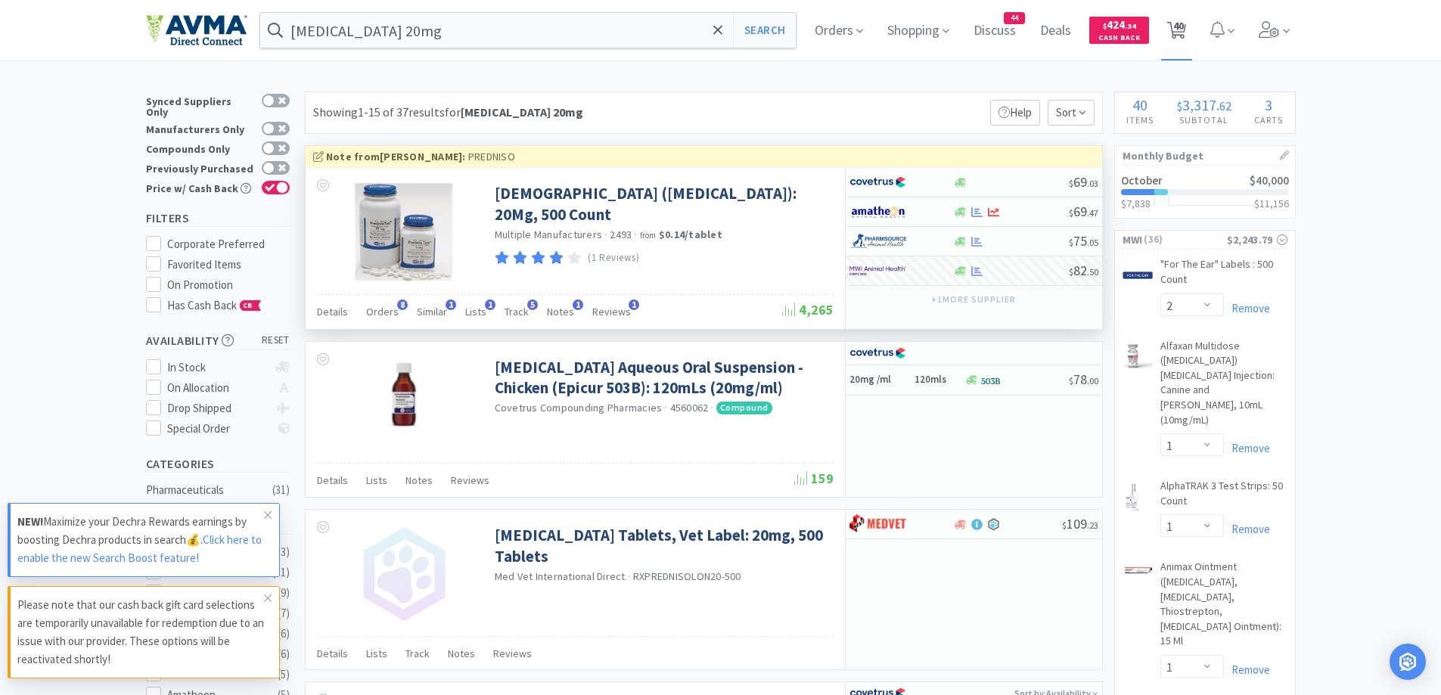
select select "5"
select select "1"
select select "12"
select select "1"
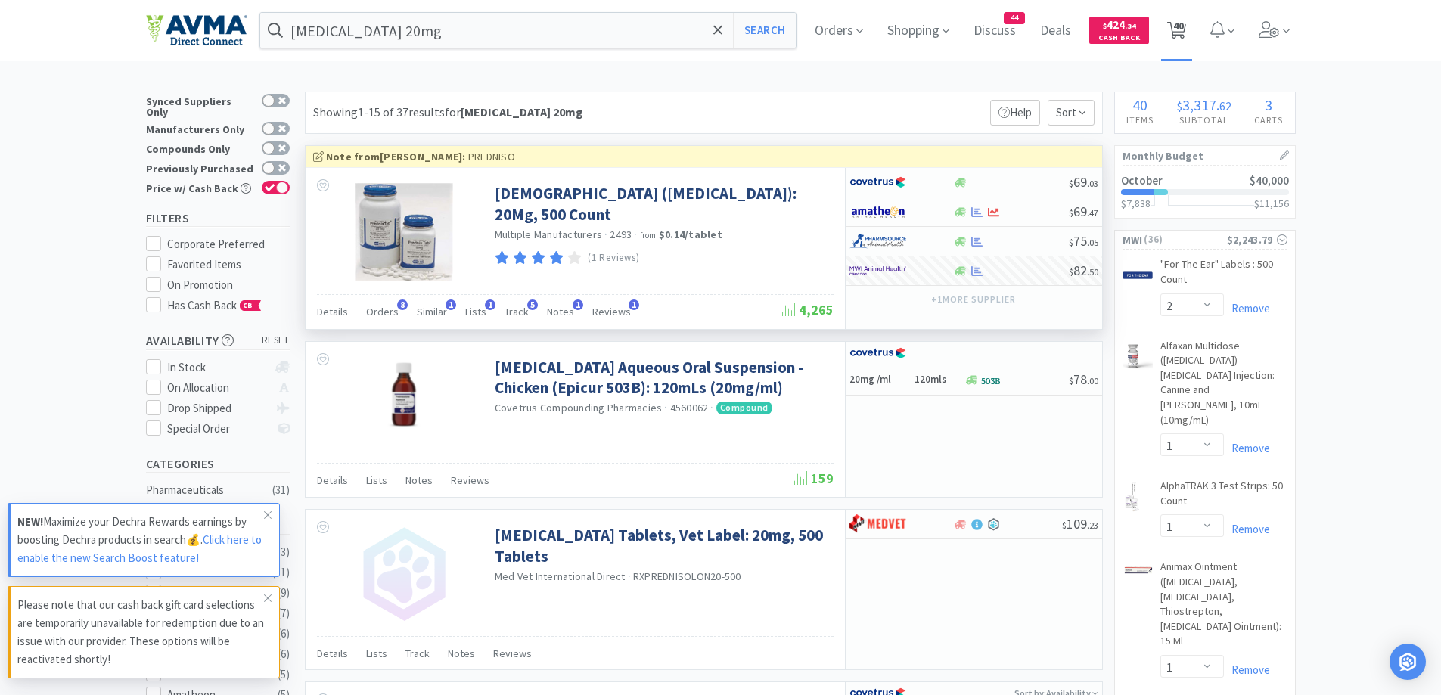
select select "50"
select select "5"
select select "1"
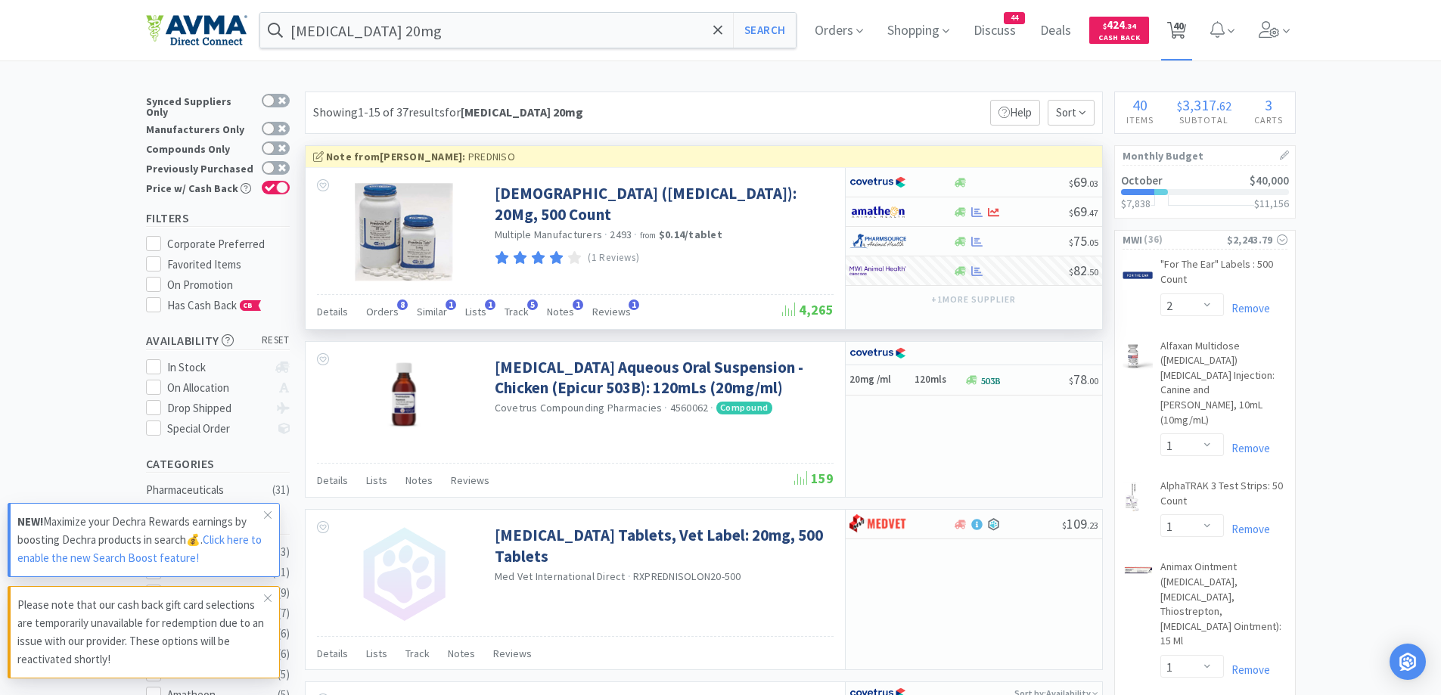
select select "1"
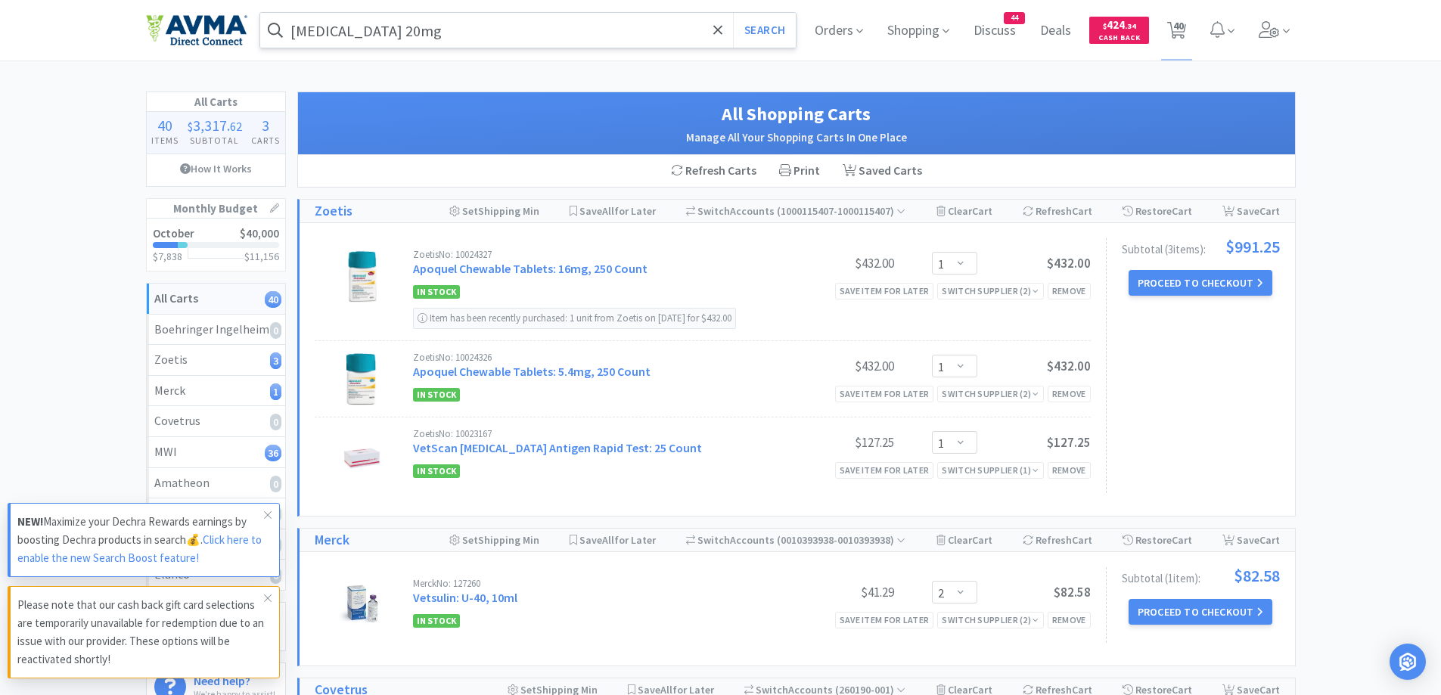
click at [458, 39] on input "[MEDICAL_DATA] 20mg" at bounding box center [528, 30] width 536 height 35
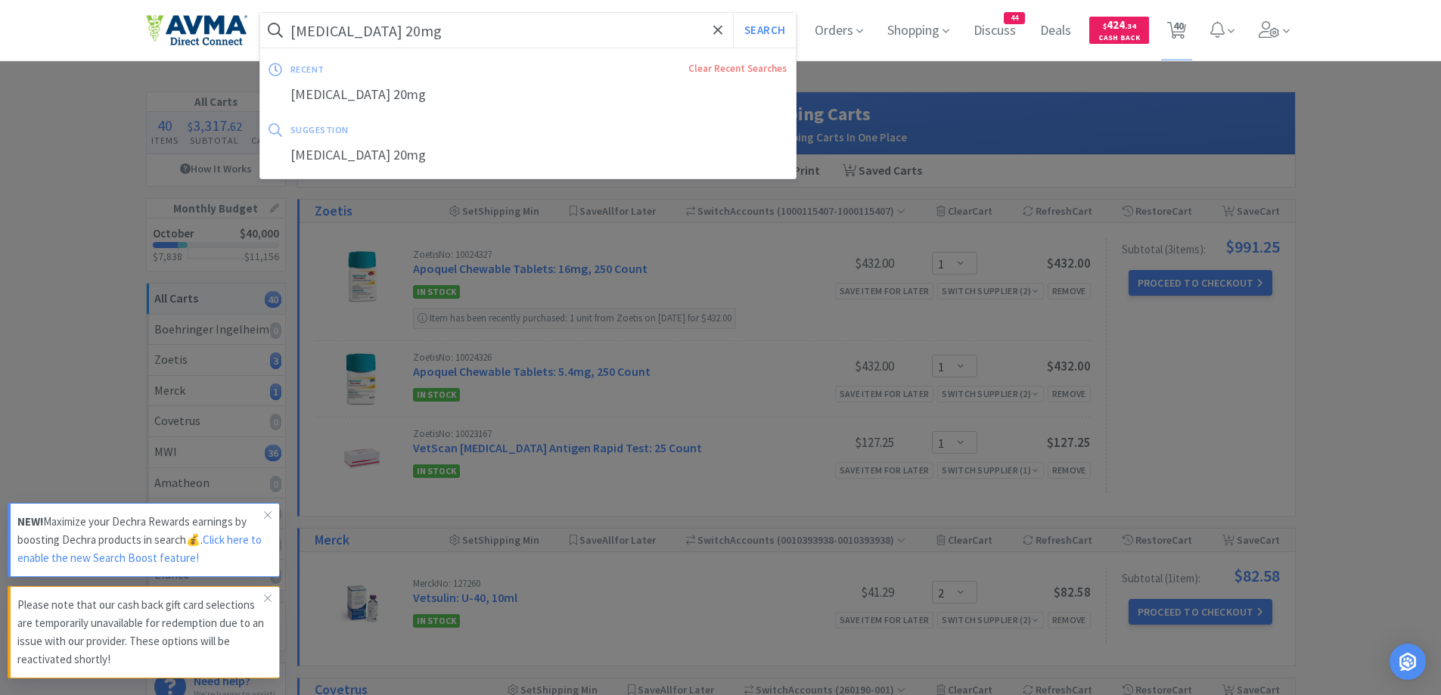
paste input "[MEDICAL_DATA] 10mg tablet"
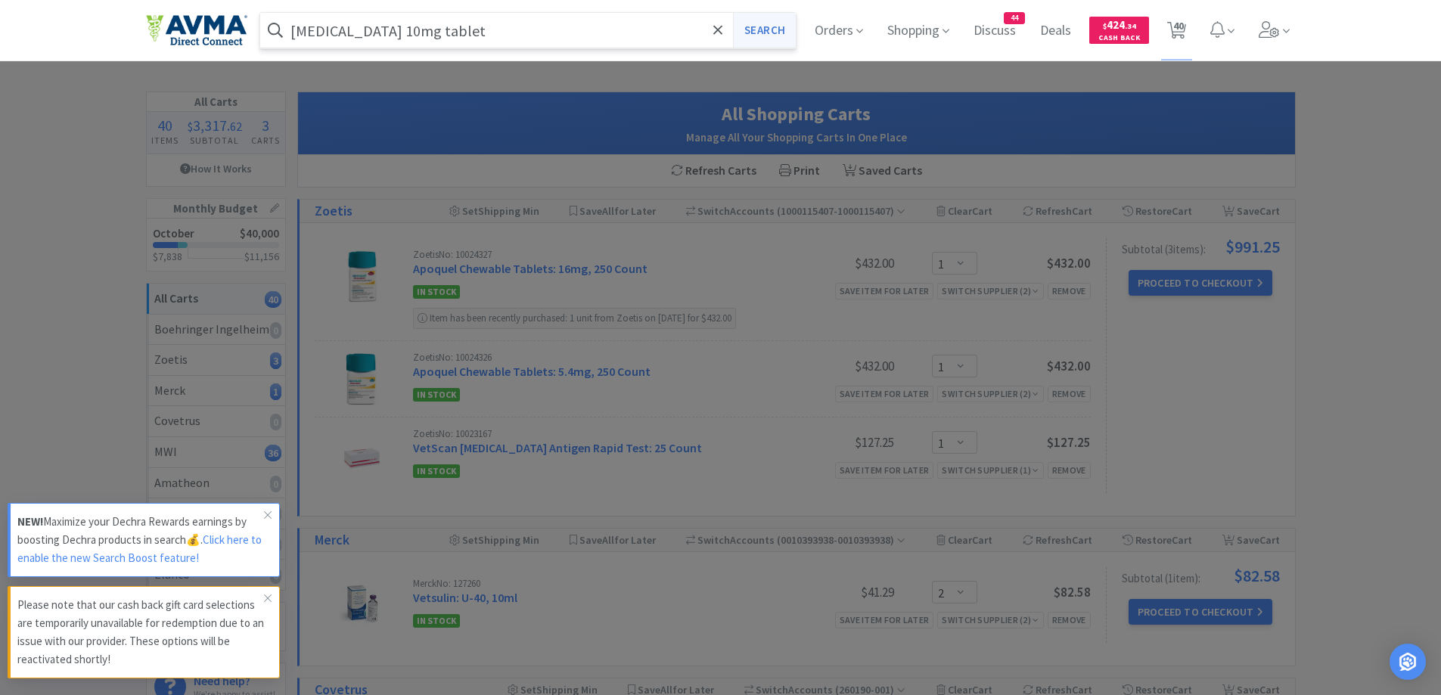
type input "[MEDICAL_DATA] 10mg tablet"
drag, startPoint x: 784, startPoint y: 36, endPoint x: 472, endPoint y: 92, distance: 316.8
click at [784, 36] on button "Search" at bounding box center [764, 30] width 63 height 35
select select "2"
select select "1"
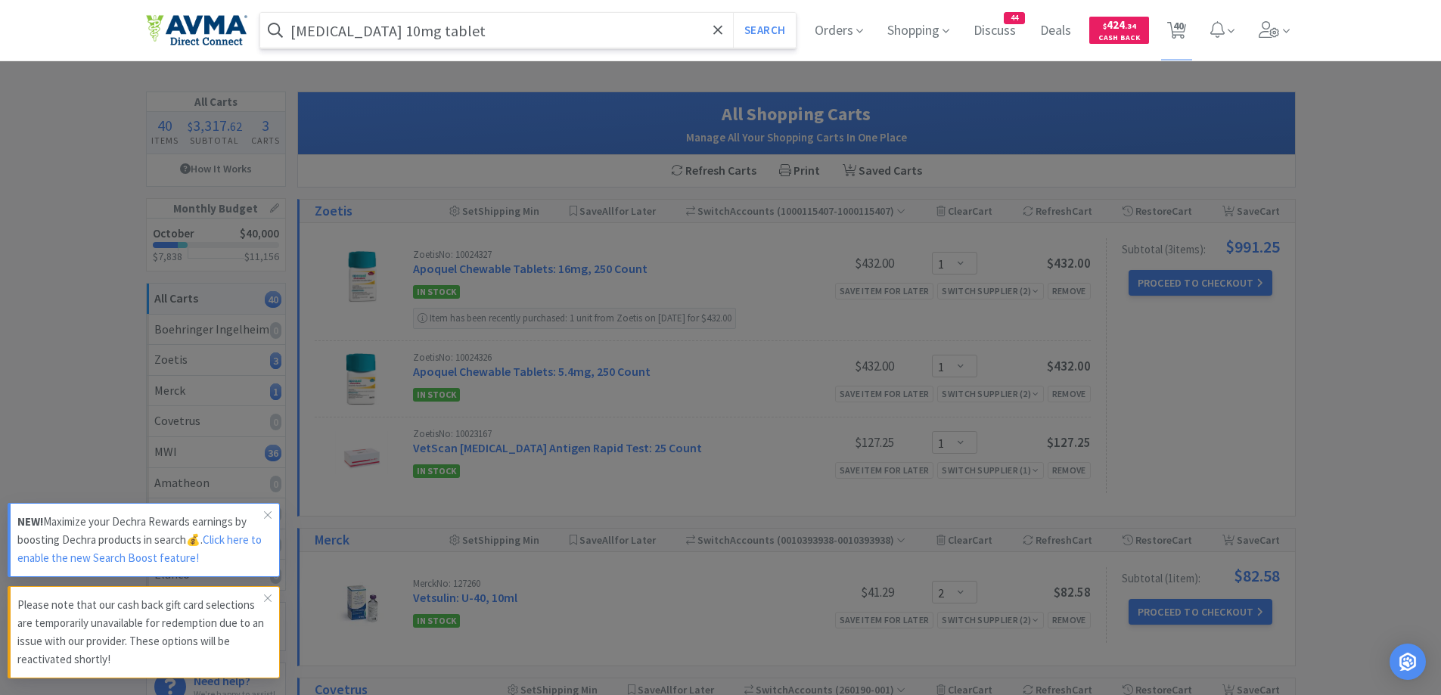
select select "1"
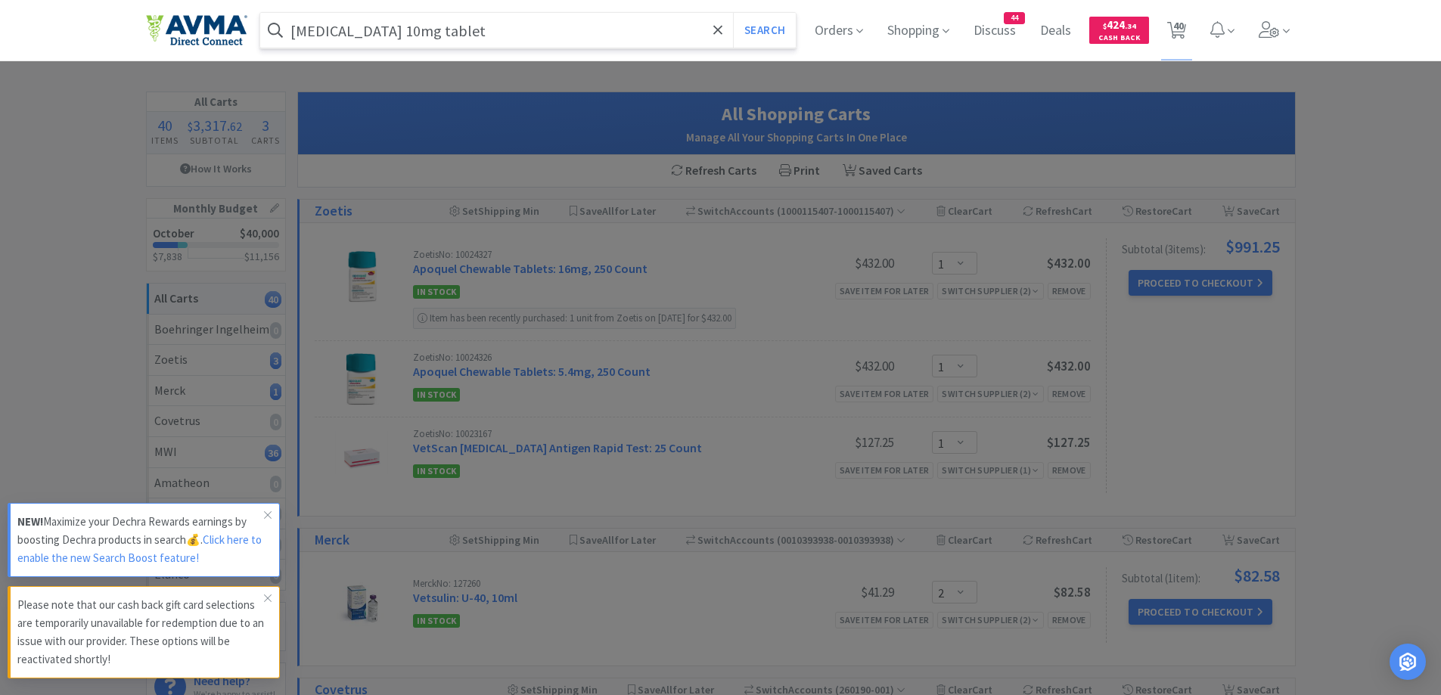
select select "1"
select select "4"
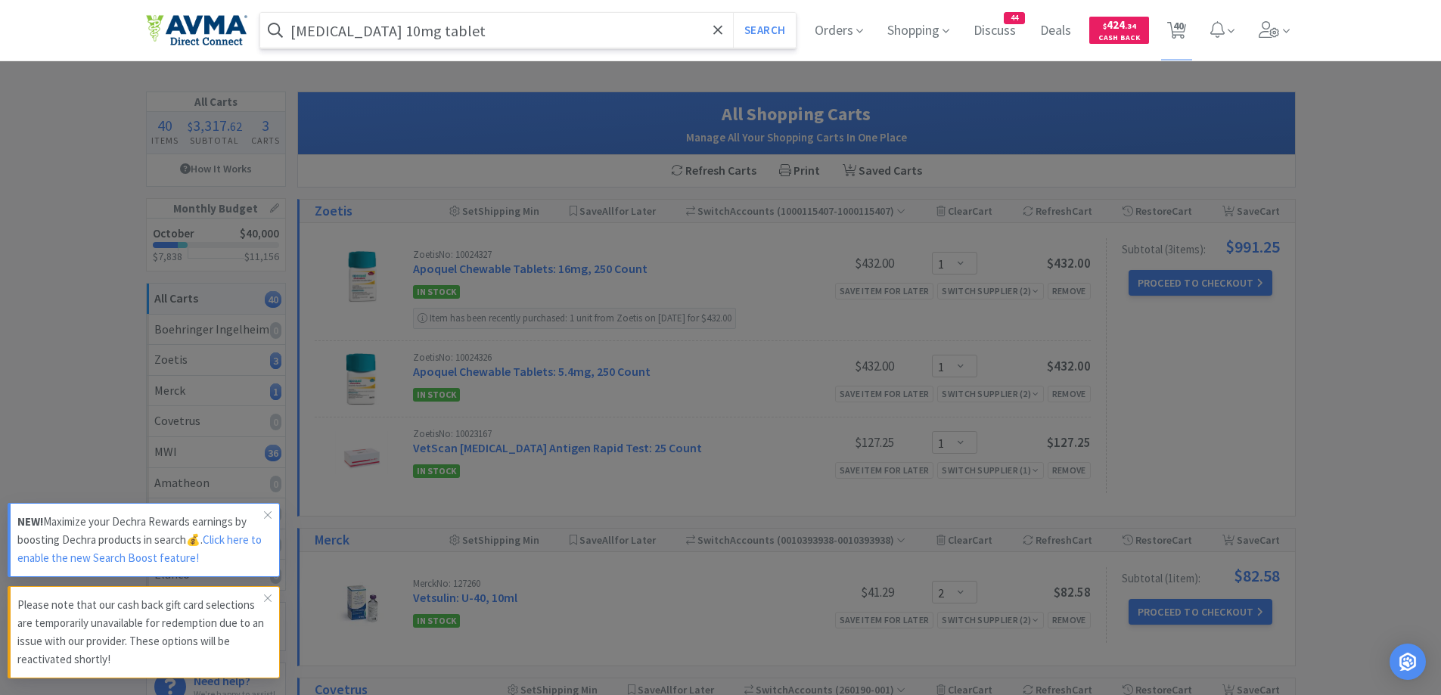
select select "1"
select select "3"
select select "1"
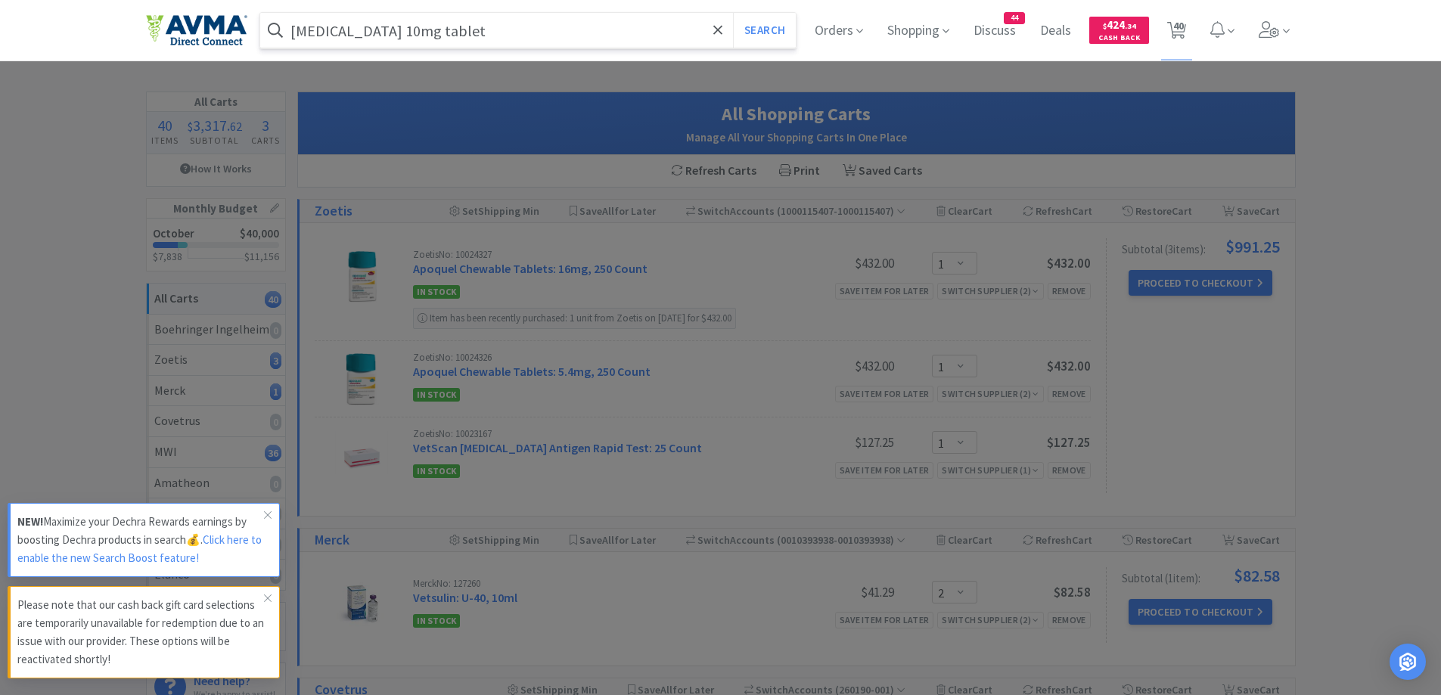
select select "10"
select select "1"
select select "2"
select select "3"
select select "1"
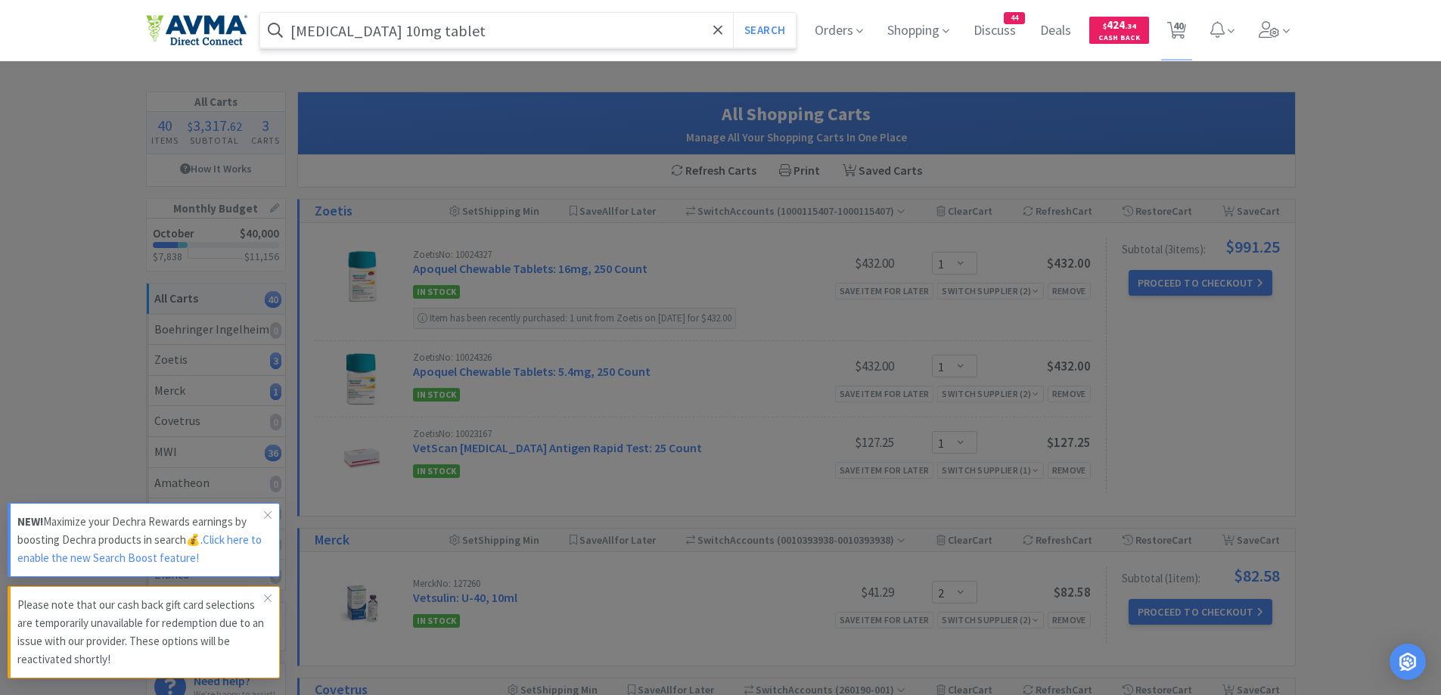
select select "1"
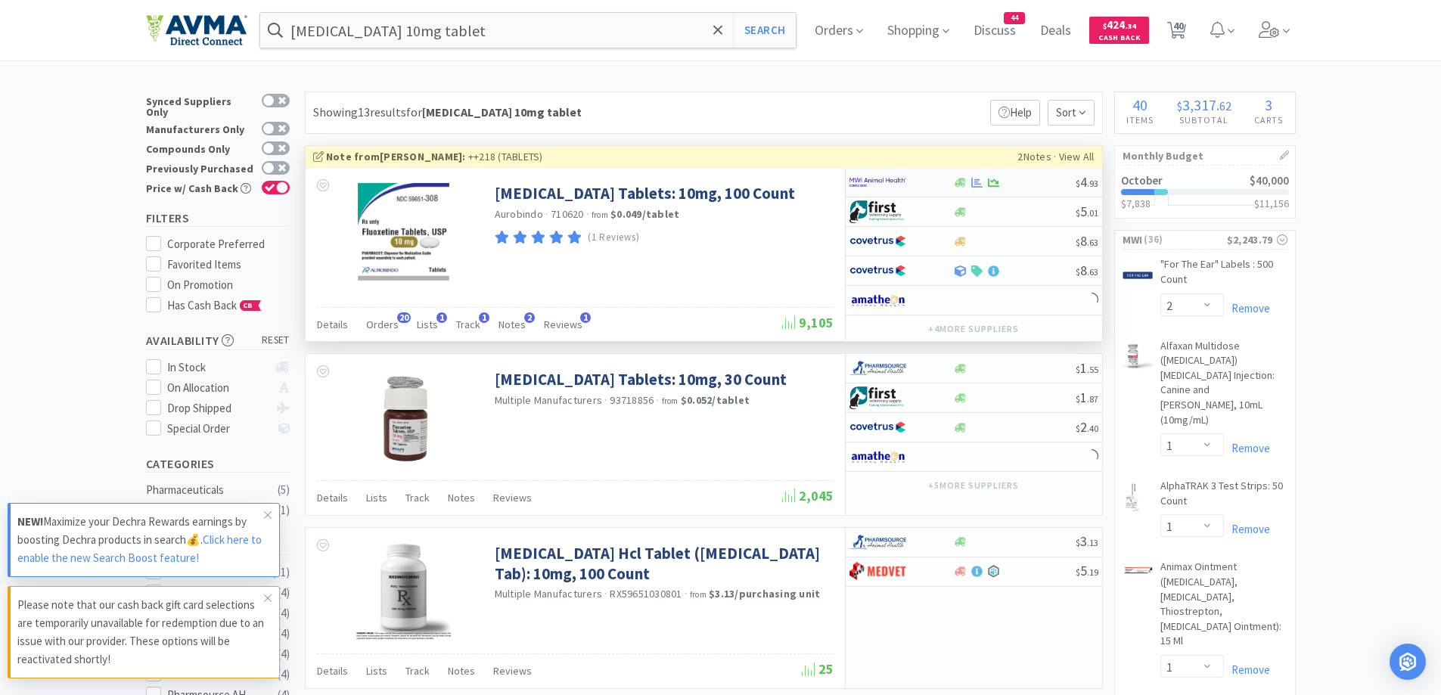
click at [950, 176] on div at bounding box center [902, 182] width 104 height 26
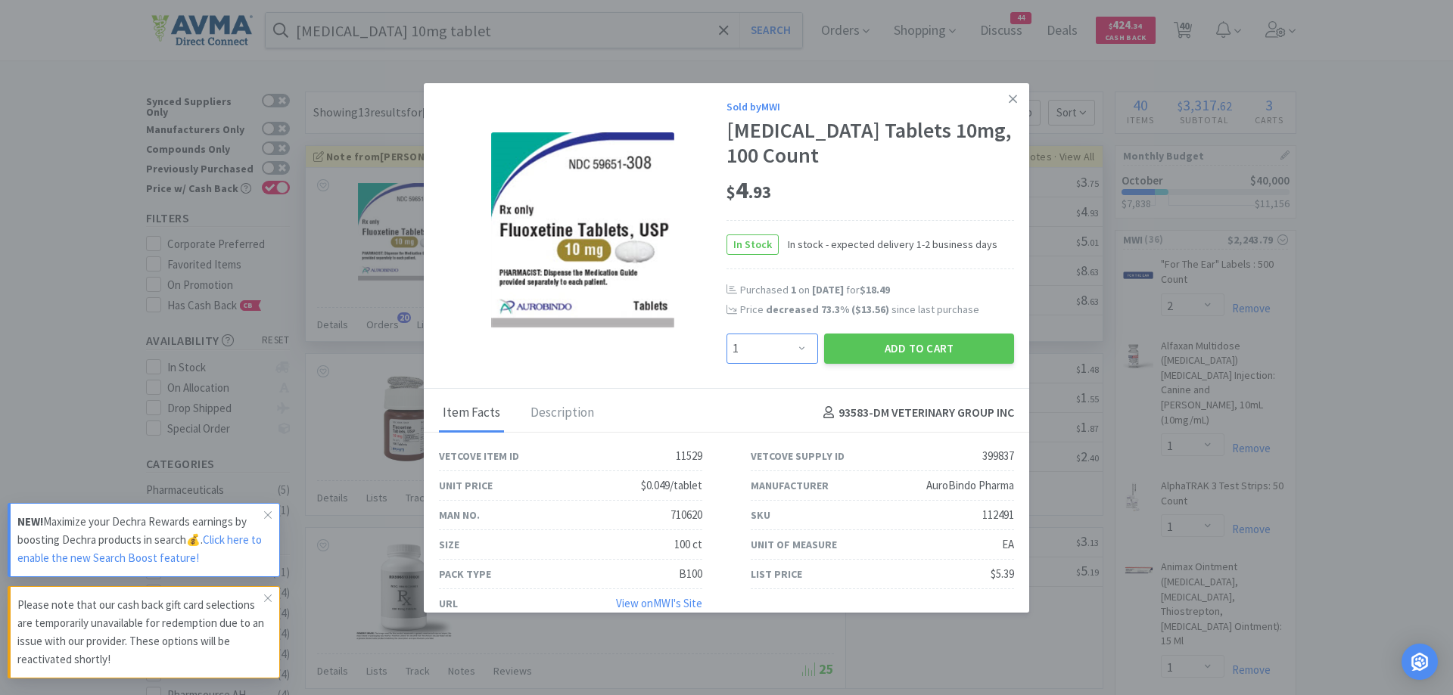
click at [799, 343] on select "Enter Quantity 1 2 3 4 5 6 7 8 9 10 11 12 13 14 15 16 17 18 19 20 Enter Quantity" at bounding box center [772, 349] width 92 height 30
click at [943, 280] on div "Sold by MWI [MEDICAL_DATA] Tablets 10mg, 100 Count $ 4 . 93 In Stock In stock -…" at bounding box center [870, 231] width 288 height 266
click at [869, 340] on button "Add to Cart" at bounding box center [919, 349] width 190 height 30
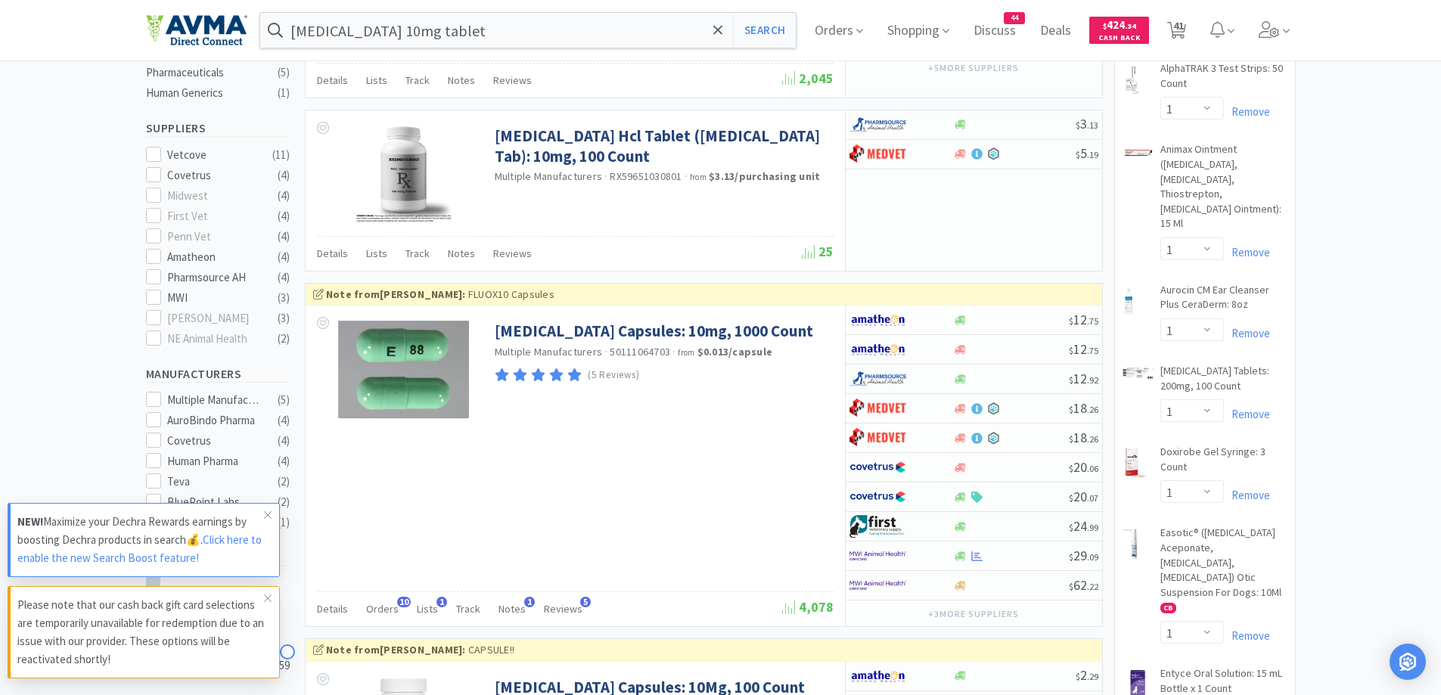
scroll to position [454, 0]
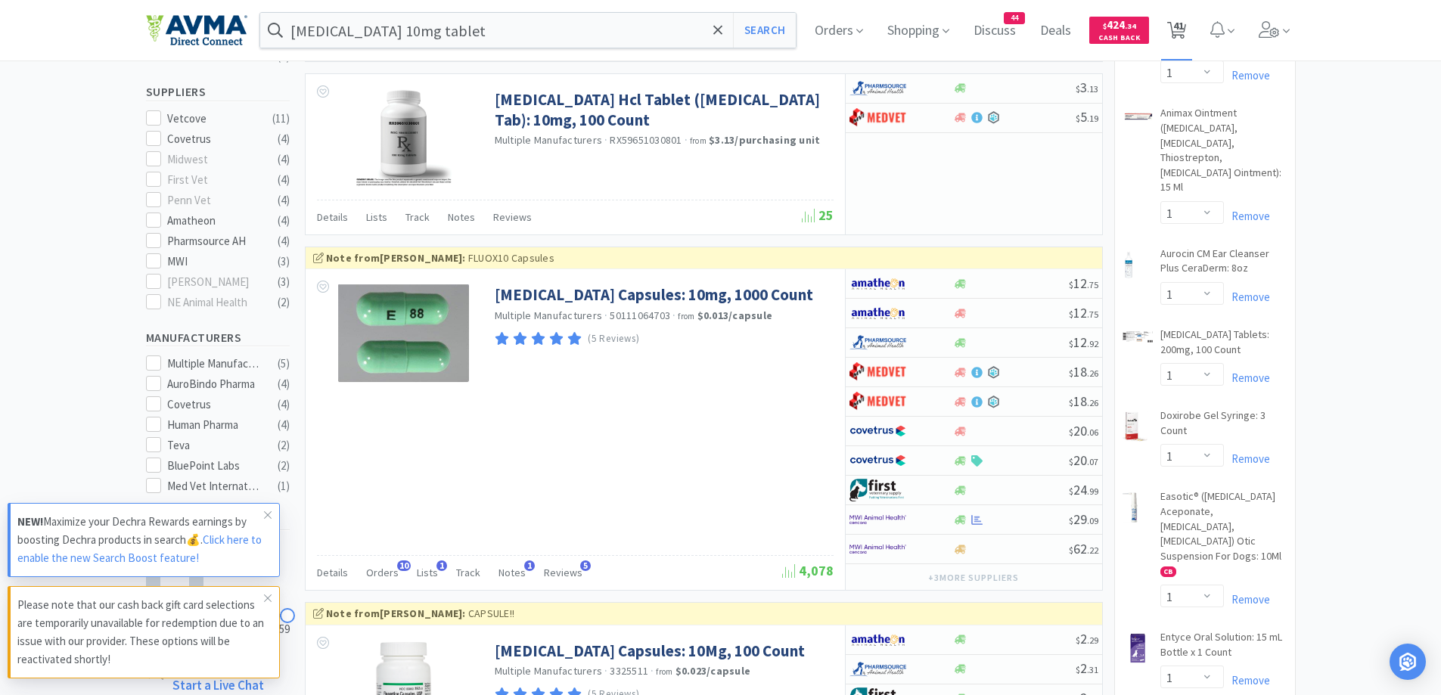
click at [1192, 33] on span "41" at bounding box center [1176, 30] width 31 height 61
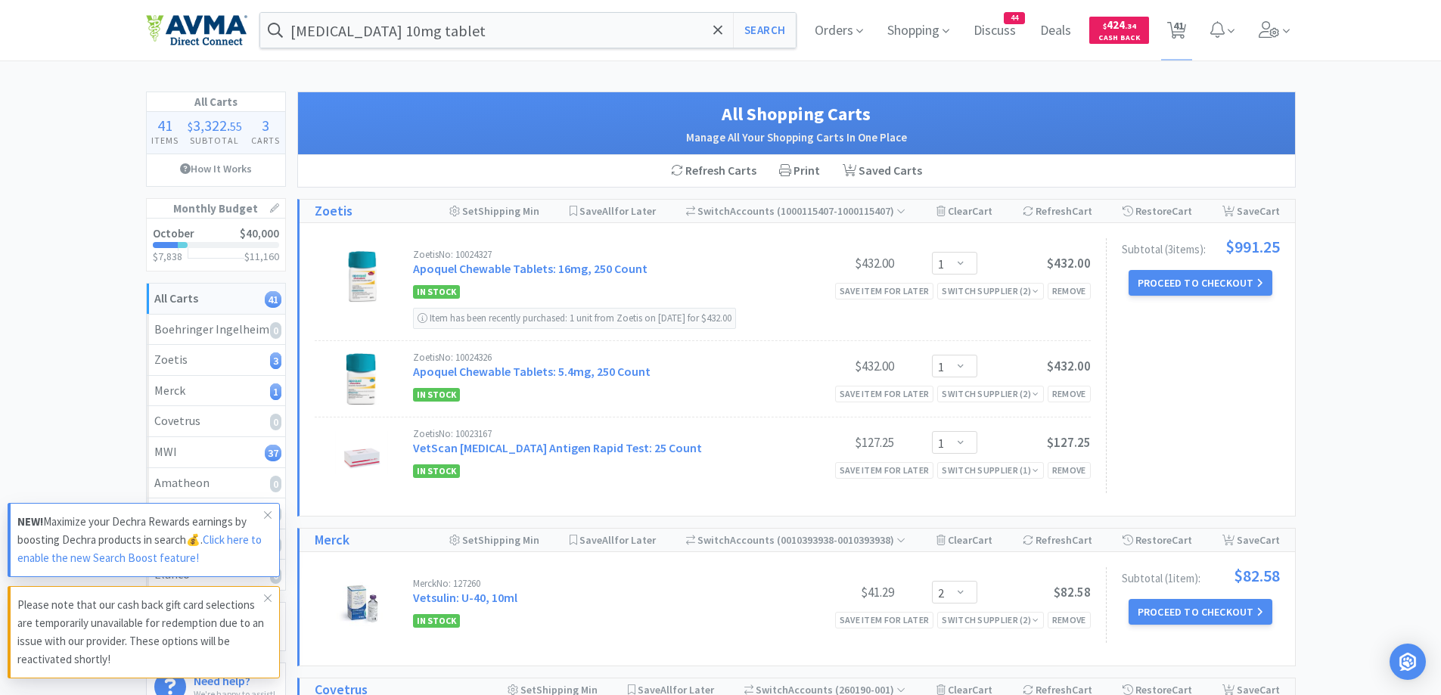
scroll to position [151, 0]
